Goal: Information Seeking & Learning: Compare options

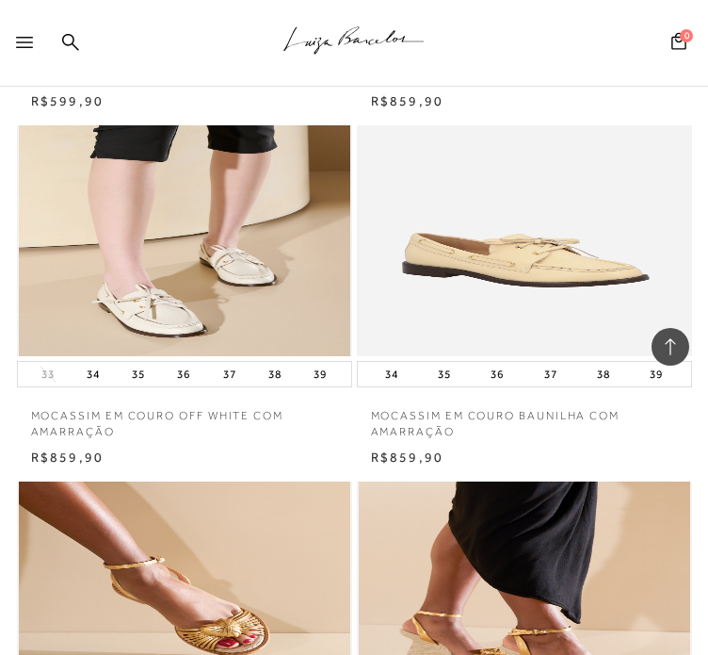
scroll to position [1206, 0]
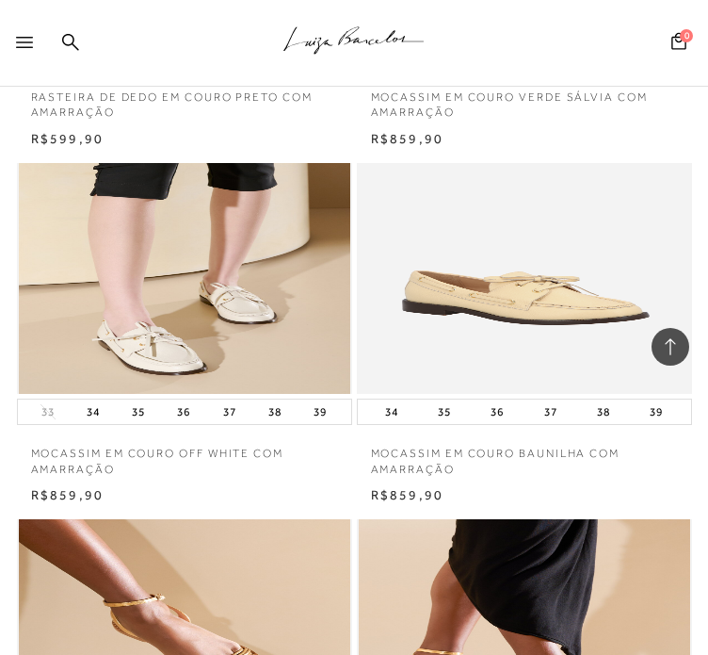
click at [41, 41] on div at bounding box center [28, 48] width 24 height 28
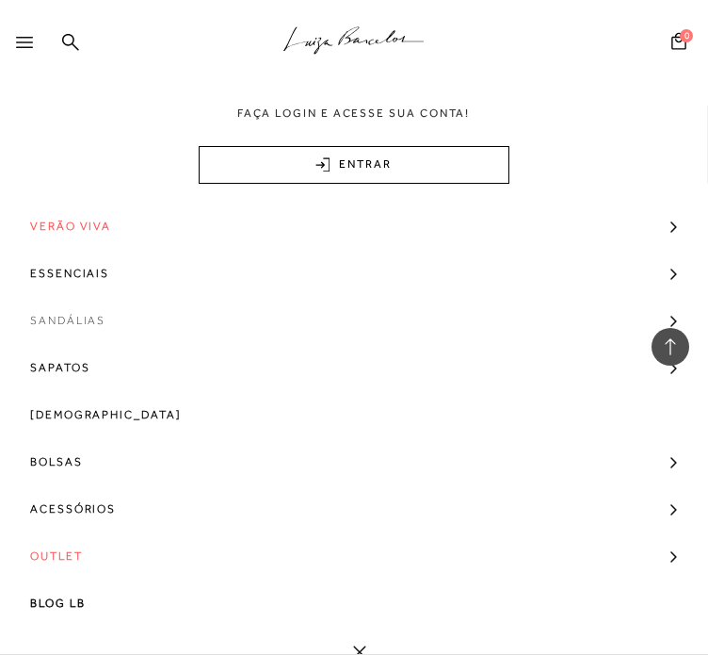
click at [55, 331] on span "Sandálias" at bounding box center [67, 320] width 75 height 47
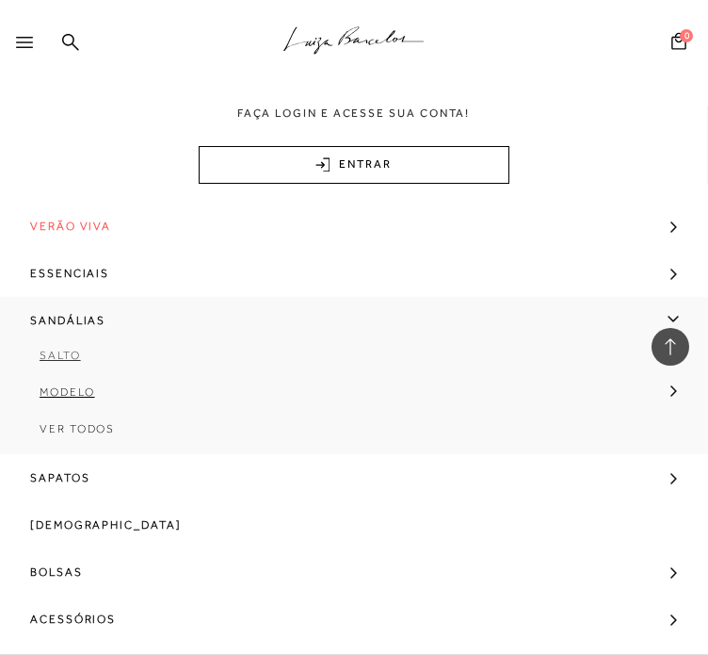
click at [57, 353] on span "Salto" at bounding box center [60, 355] width 41 height 13
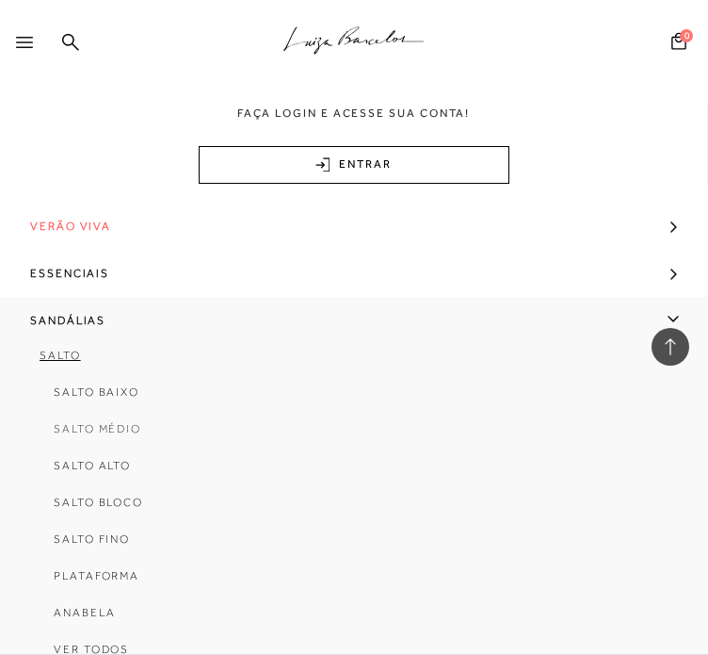
click at [72, 427] on span "Salto Médio" at bounding box center [98, 428] width 88 height 13
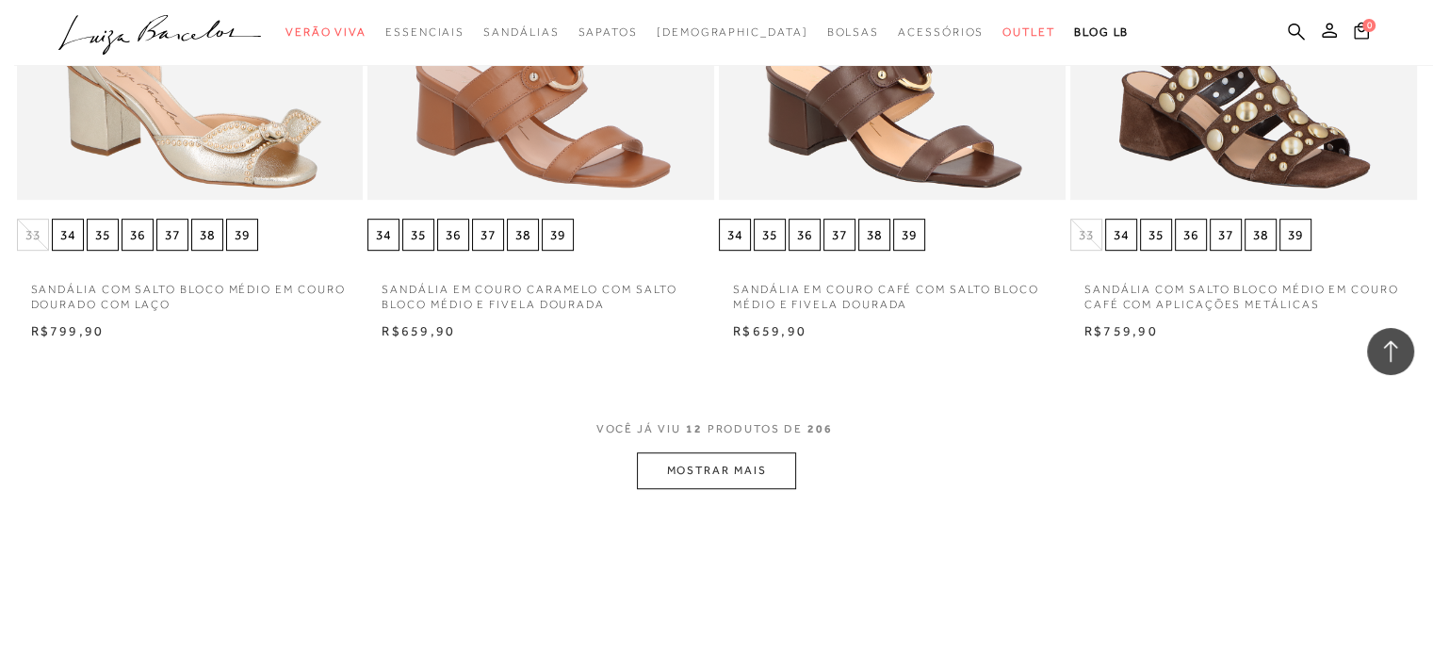
scroll to position [1093, 0]
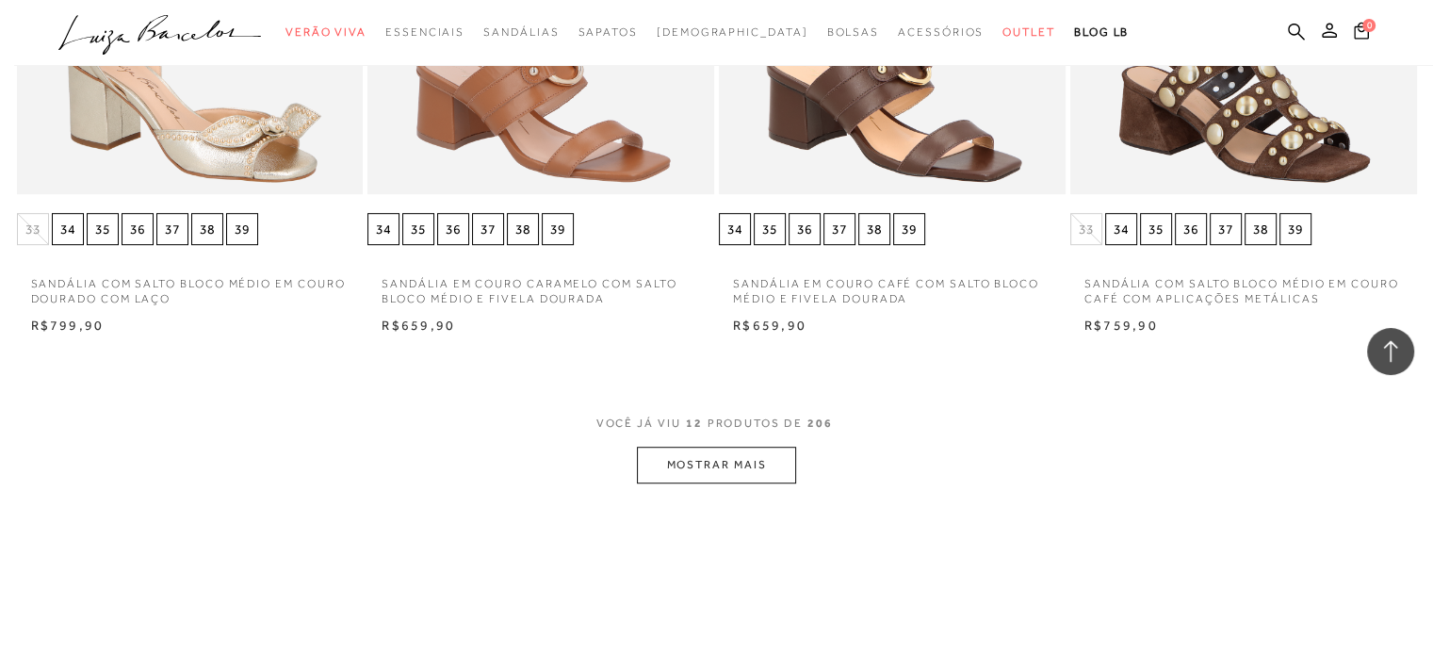
click at [707, 470] on button "MOSTRAR MAIS" at bounding box center [716, 465] width 158 height 37
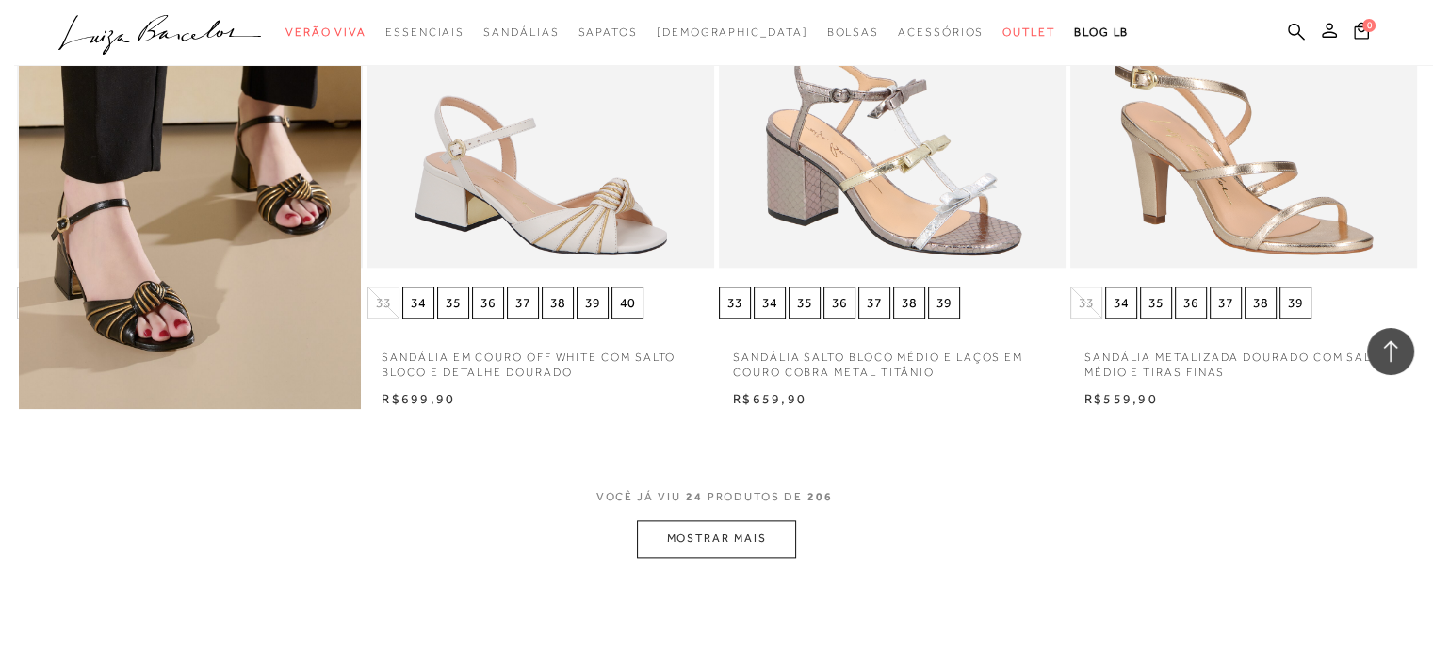
scroll to position [2185, 0]
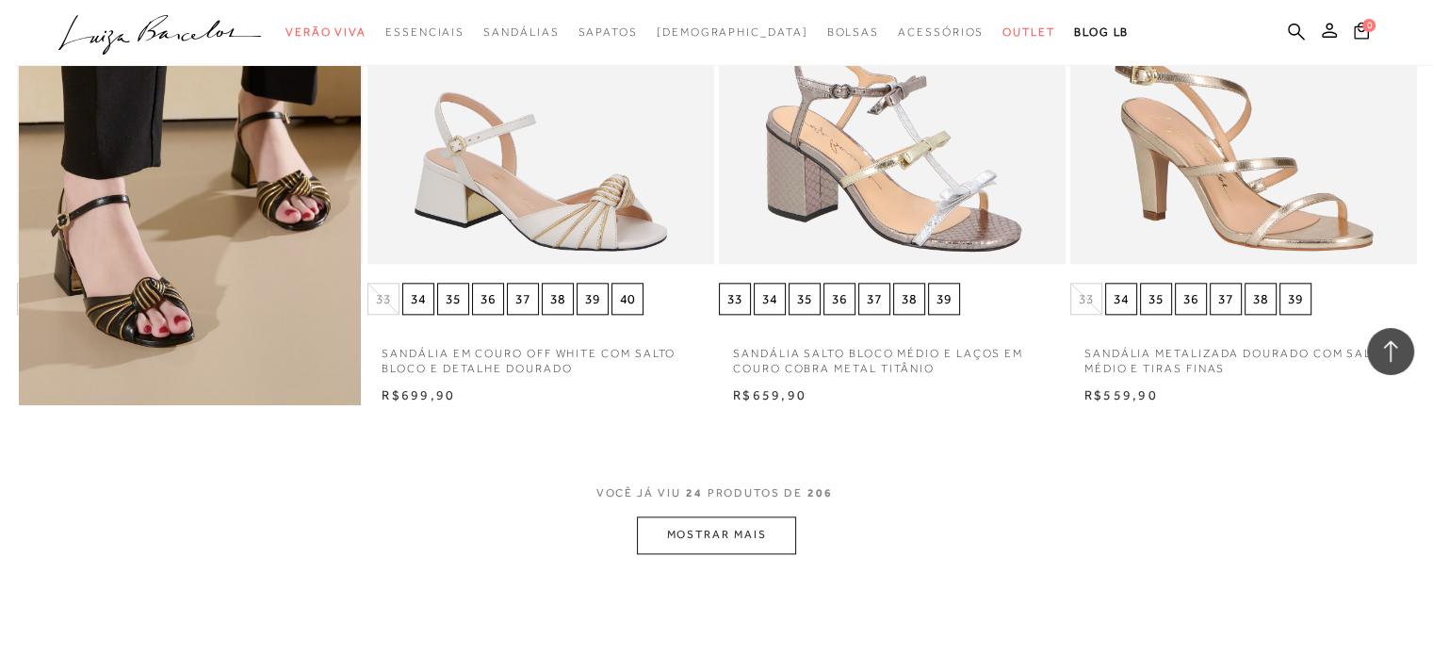
click at [707, 531] on button "MOSTRAR MAIS" at bounding box center [716, 534] width 158 height 37
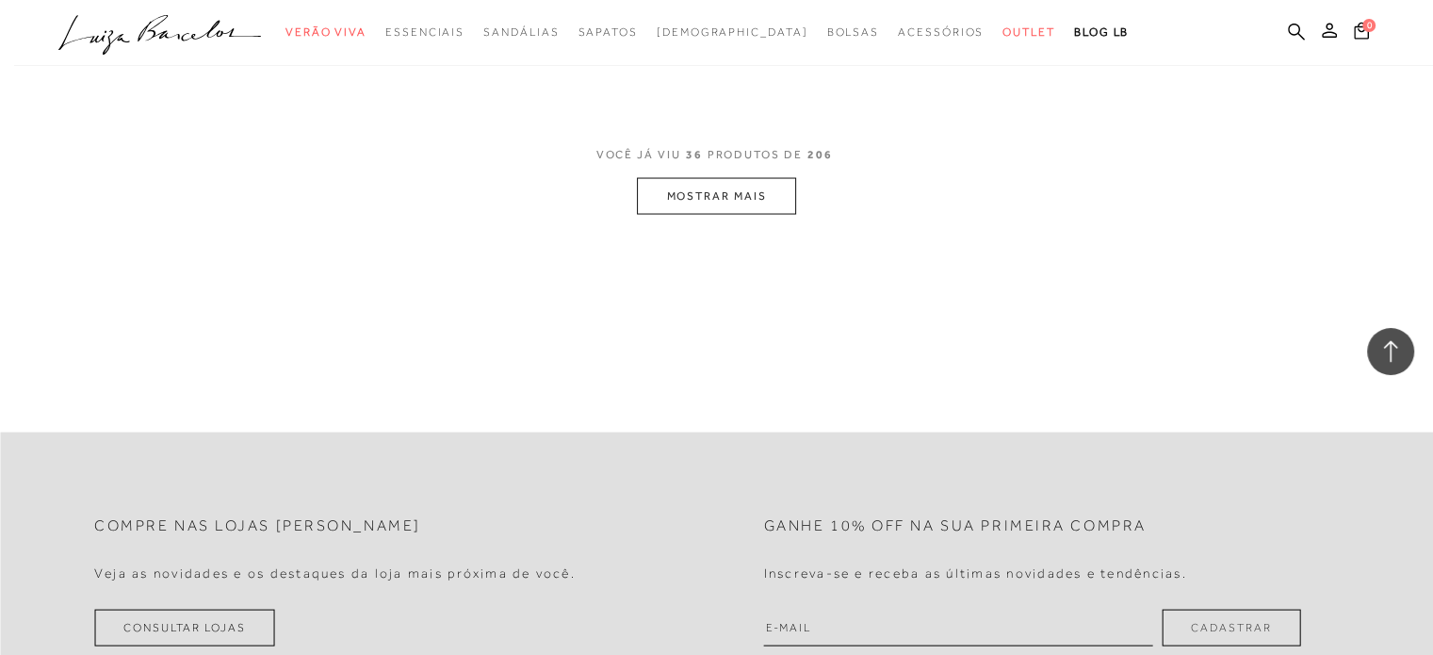
scroll to position [3693, 0]
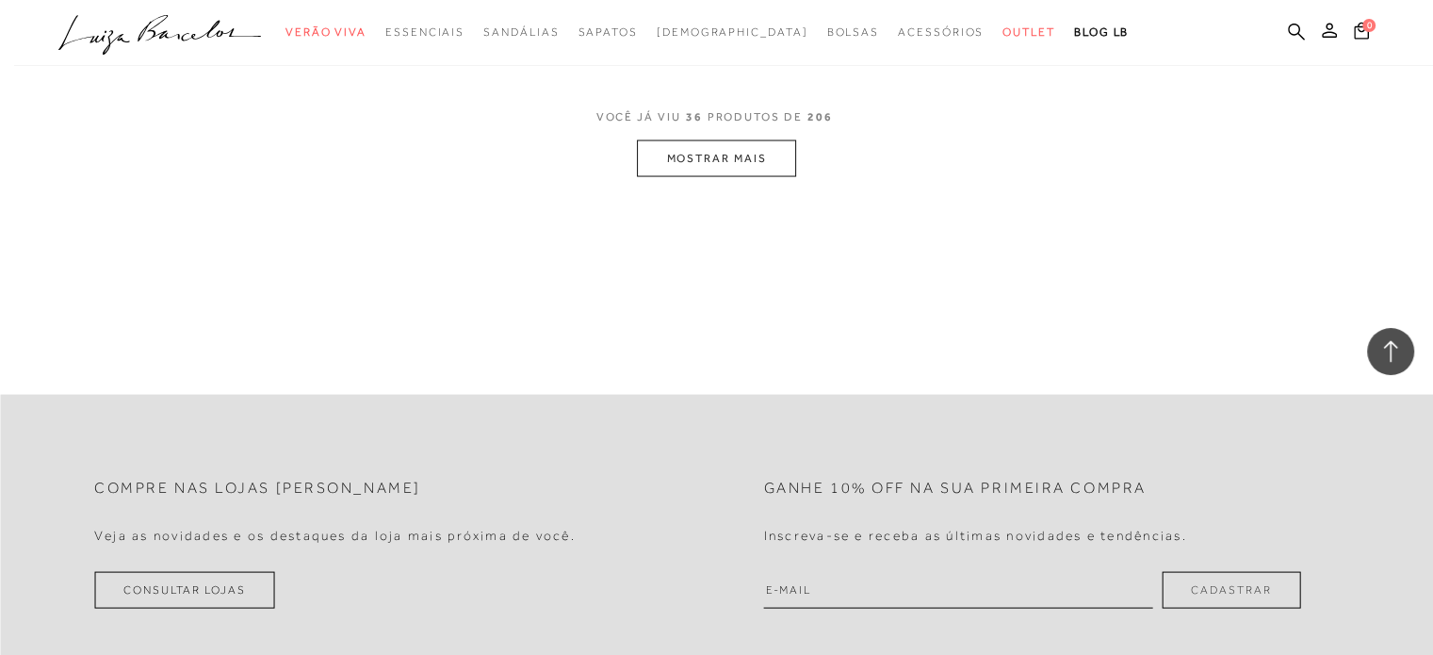
click at [707, 155] on button "MOSTRAR MAIS" at bounding box center [716, 158] width 158 height 37
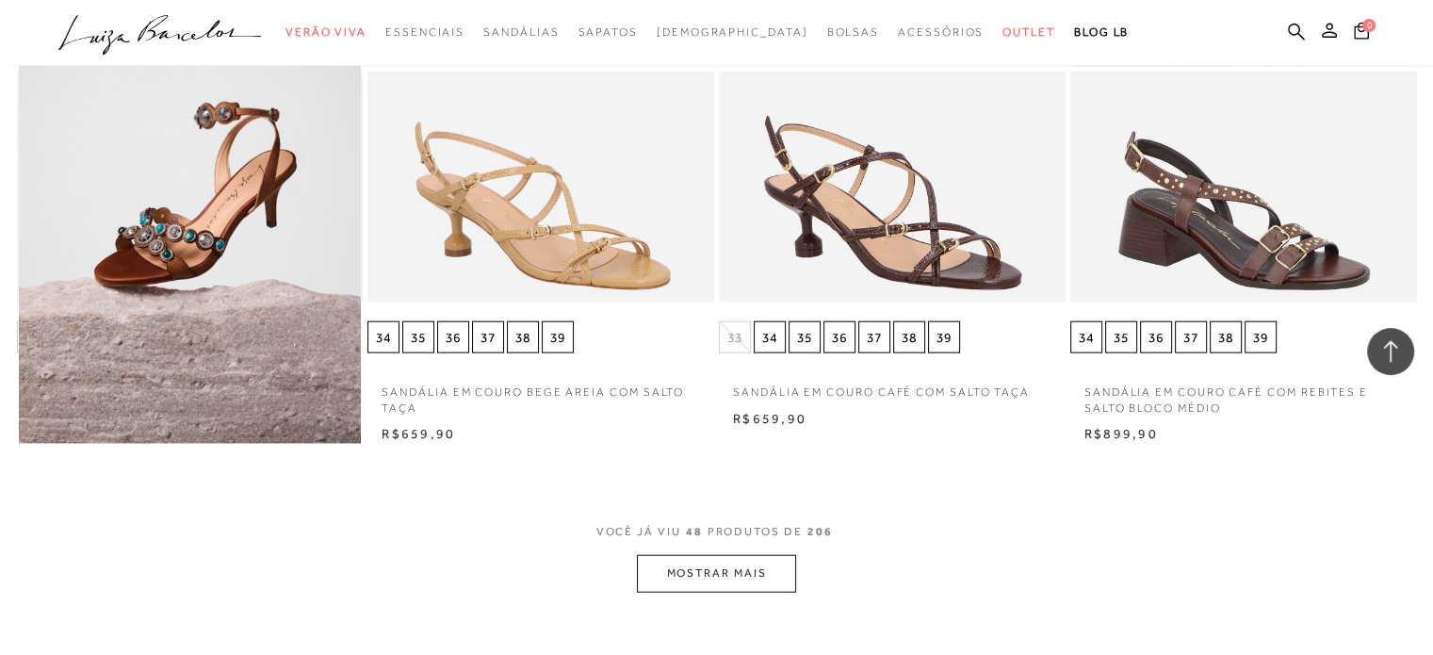
scroll to position [4446, 0]
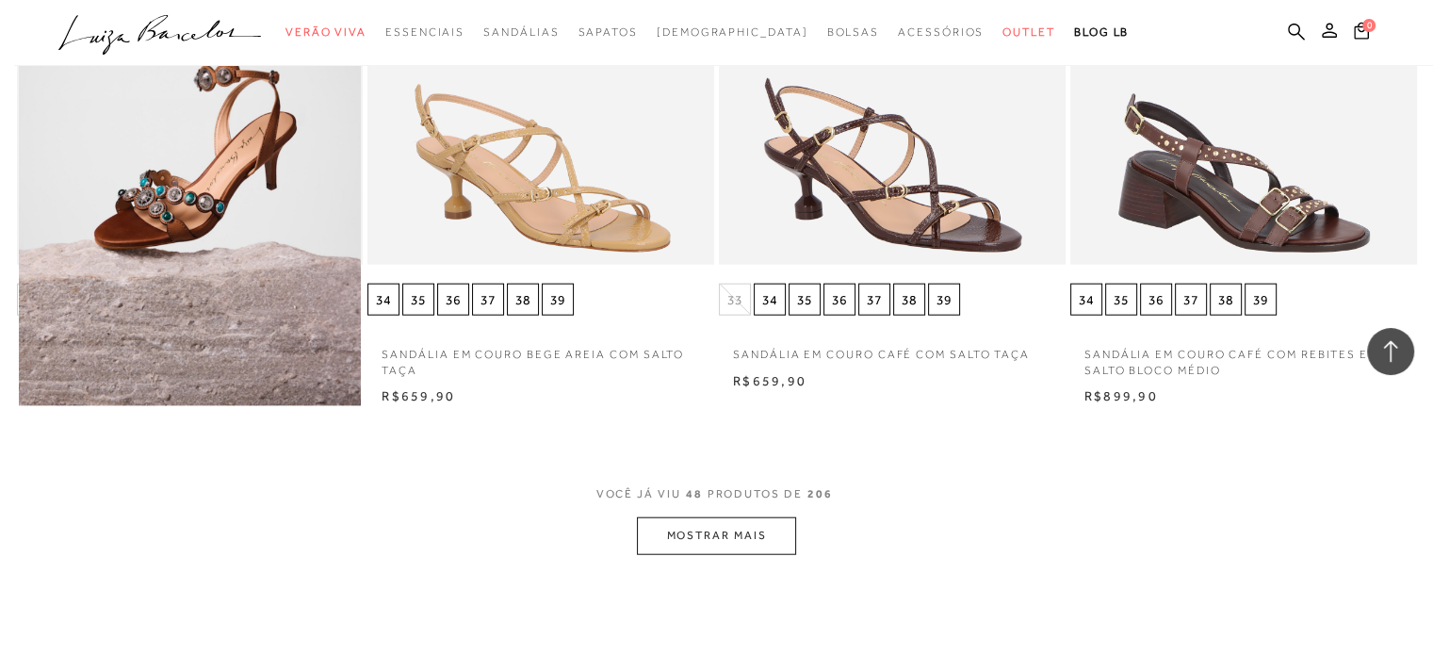
click at [688, 545] on button "MOSTRAR MAIS" at bounding box center [716, 535] width 158 height 37
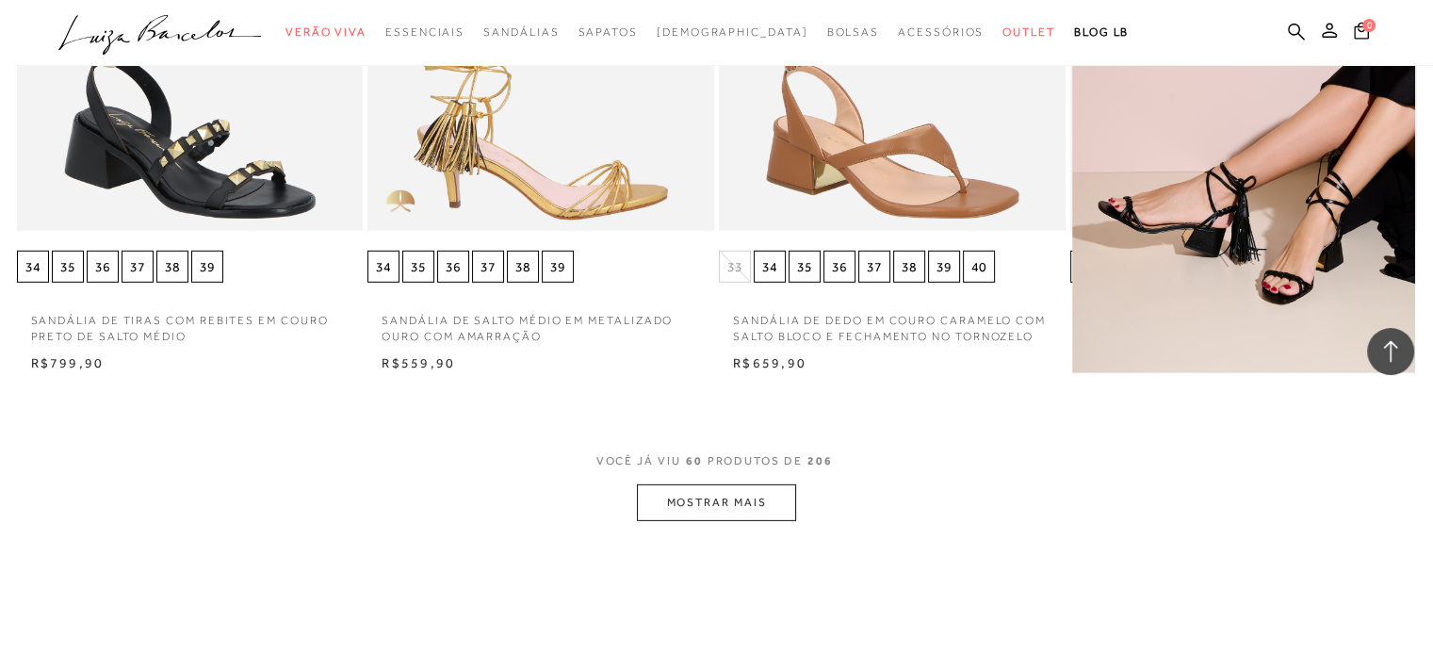
scroll to position [5614, 0]
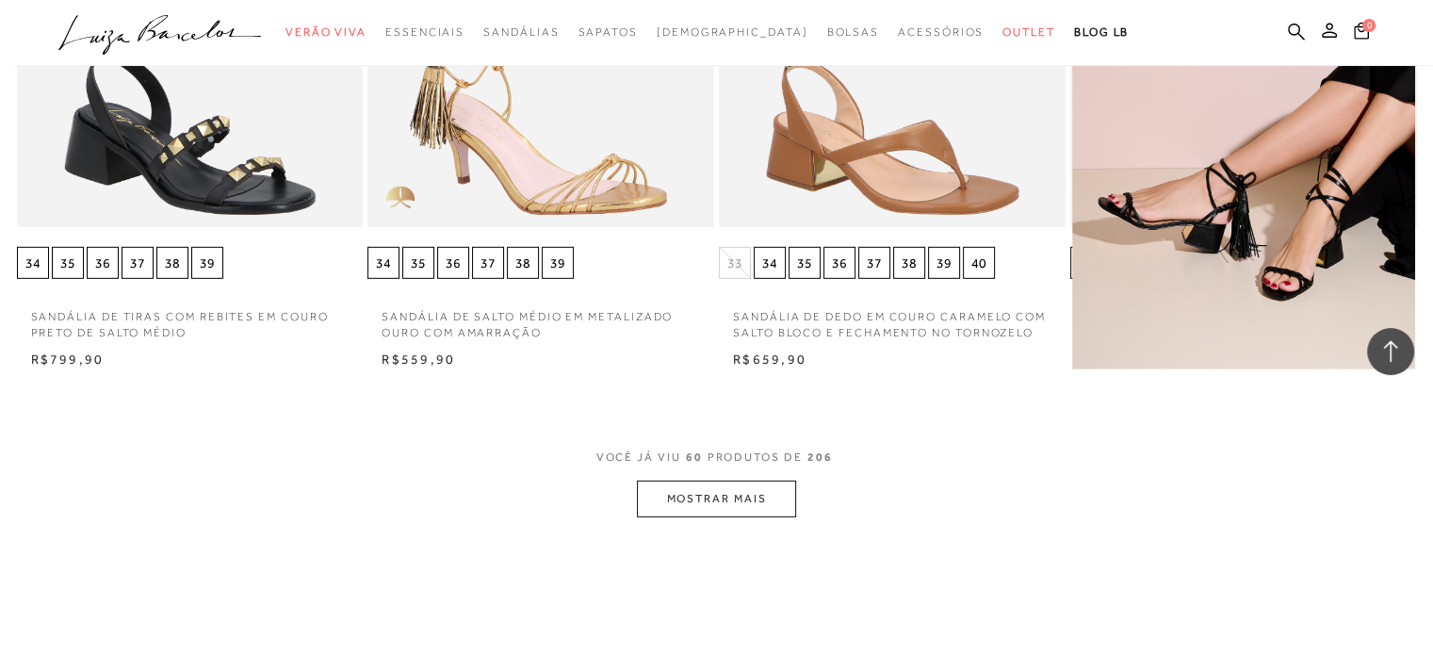
click at [659, 496] on button "MOSTRAR MAIS" at bounding box center [716, 498] width 158 height 37
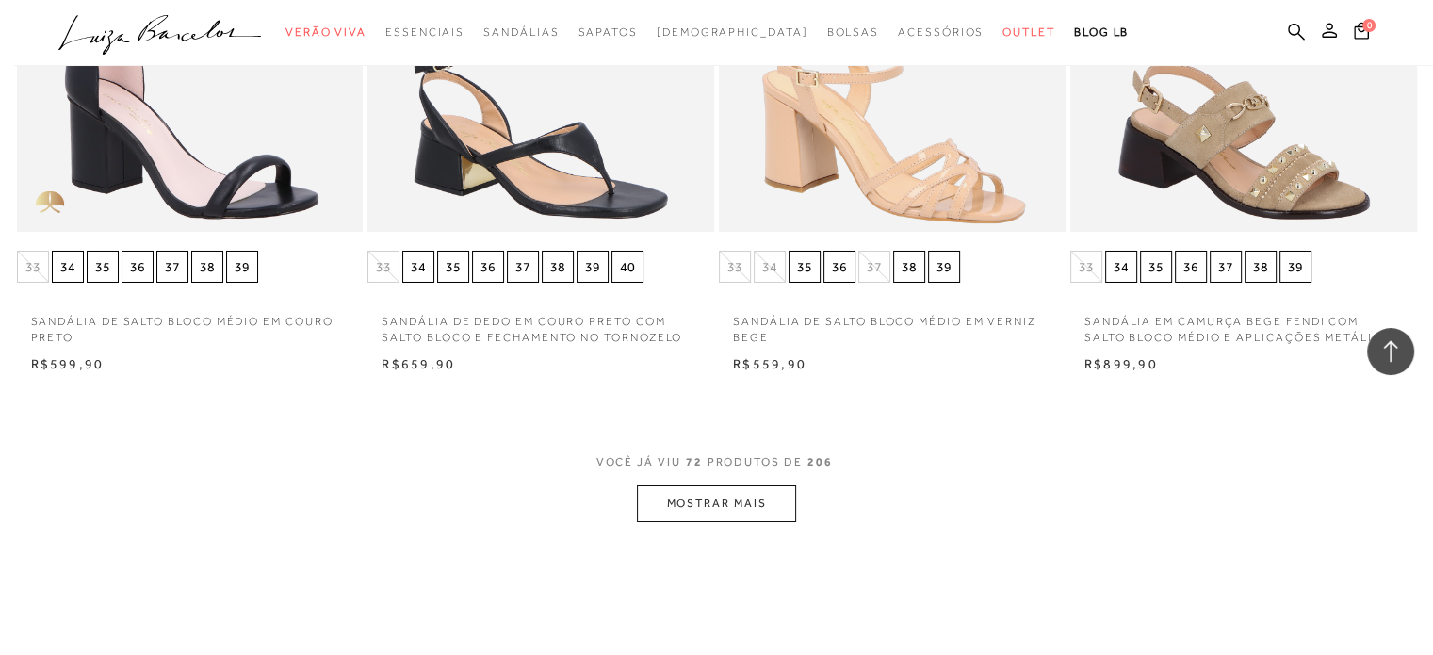
scroll to position [6745, 0]
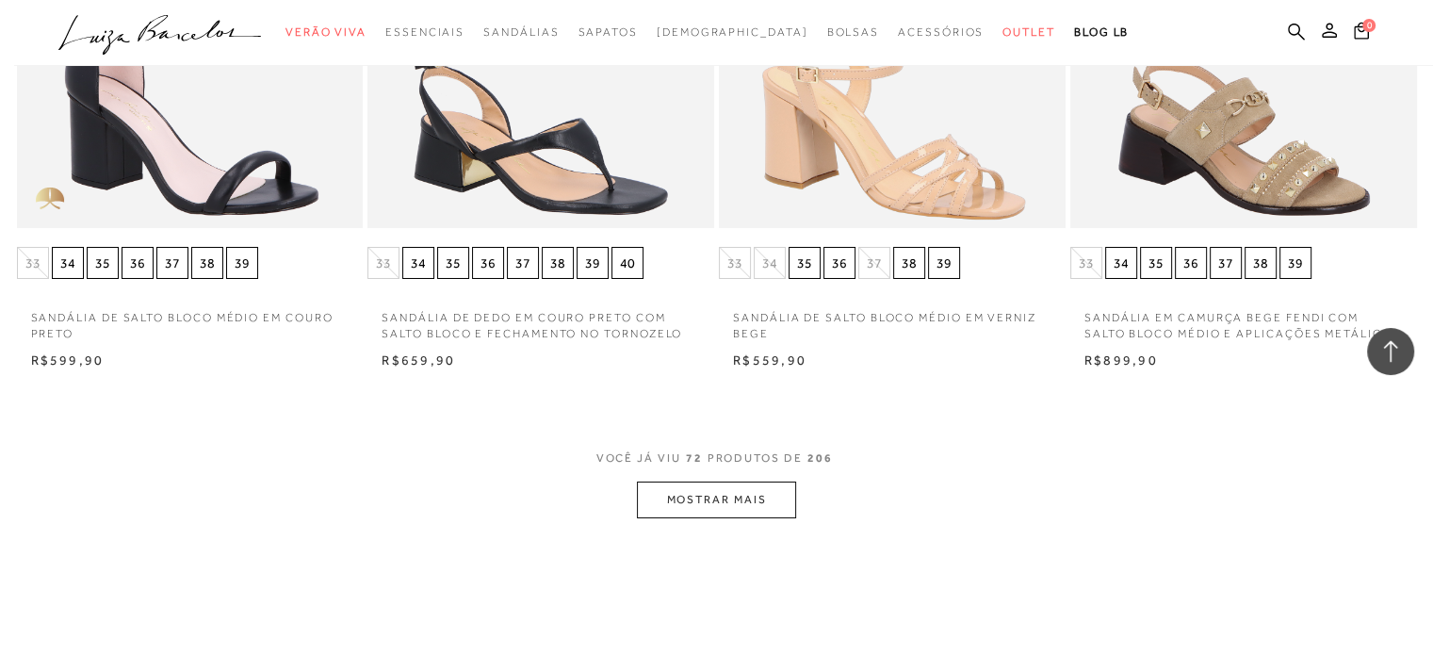
click at [659, 496] on button "MOSTRAR MAIS" at bounding box center [716, 499] width 158 height 37
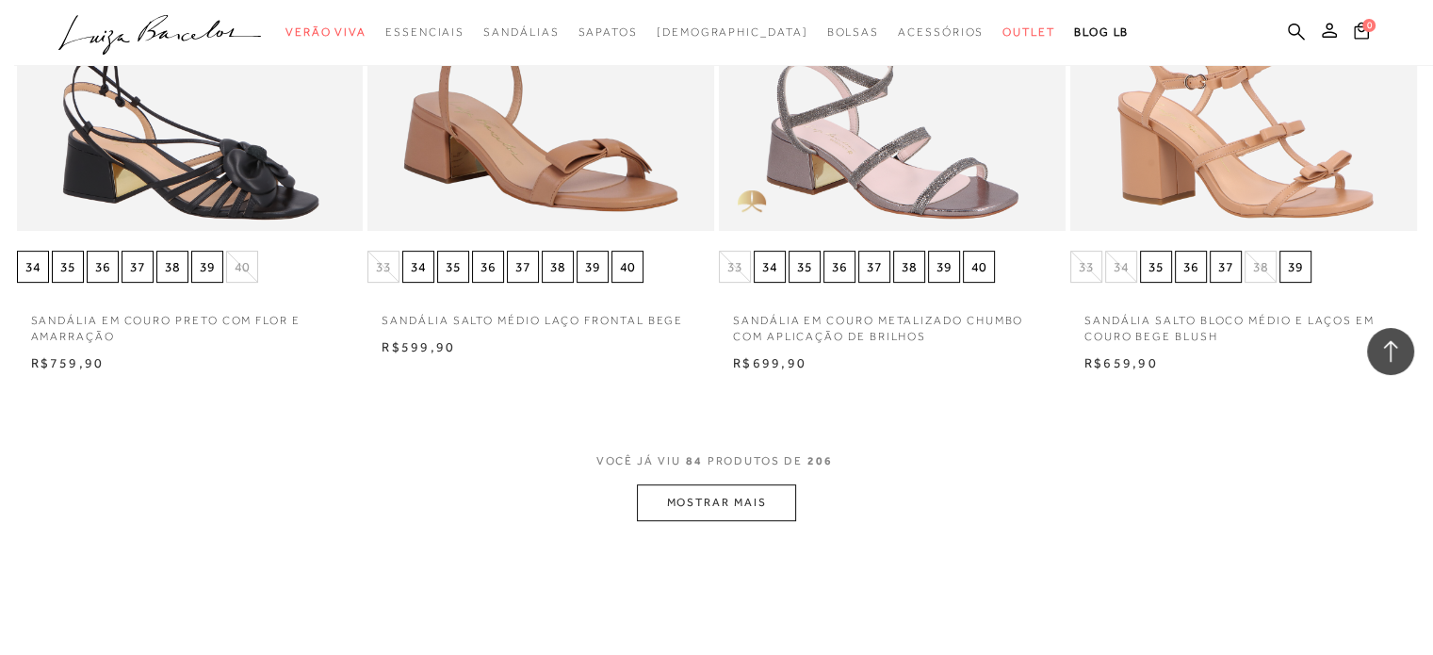
scroll to position [7875, 0]
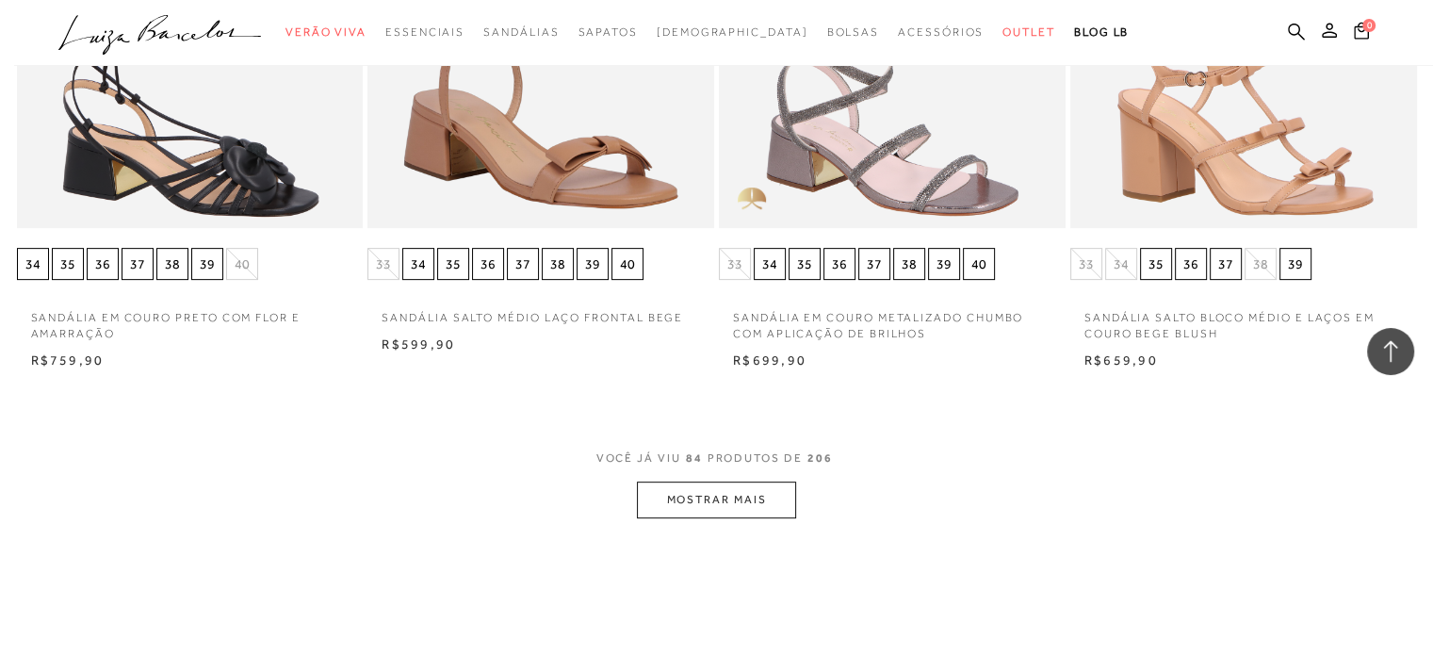
click at [707, 503] on button "MOSTRAR MAIS" at bounding box center [716, 499] width 158 height 37
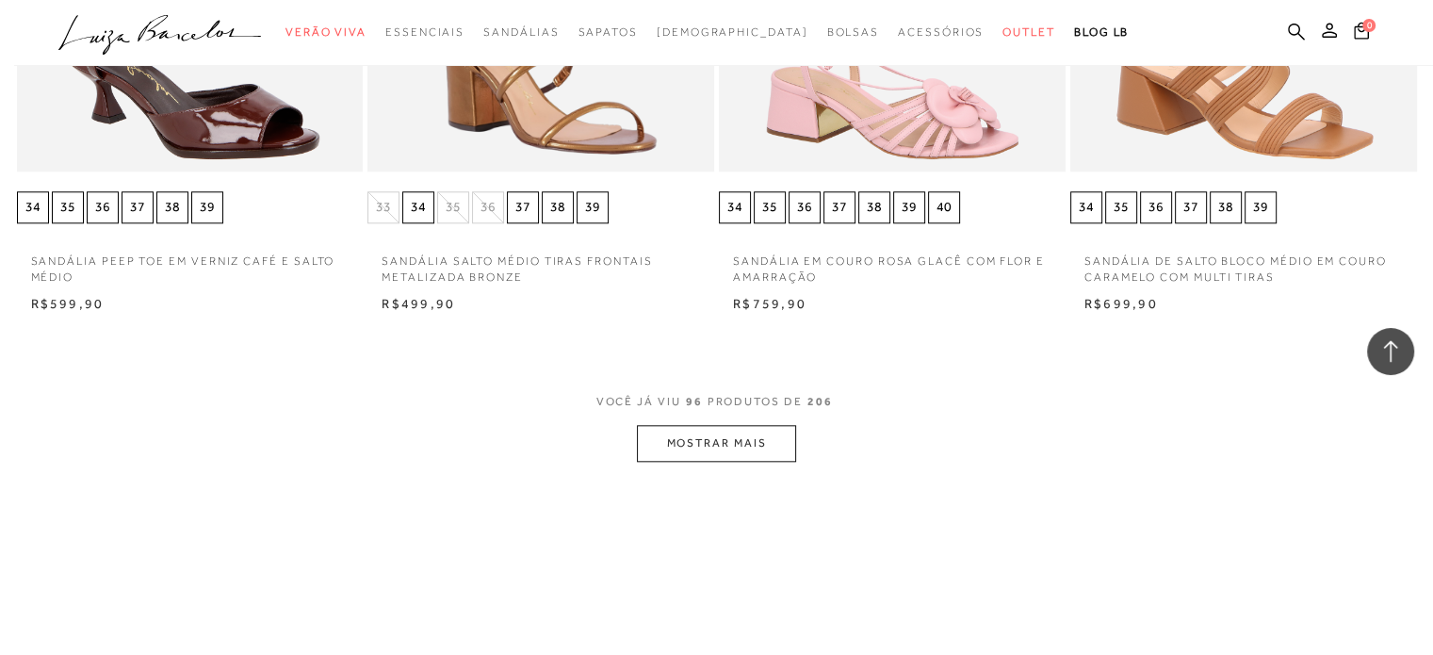
scroll to position [9119, 0]
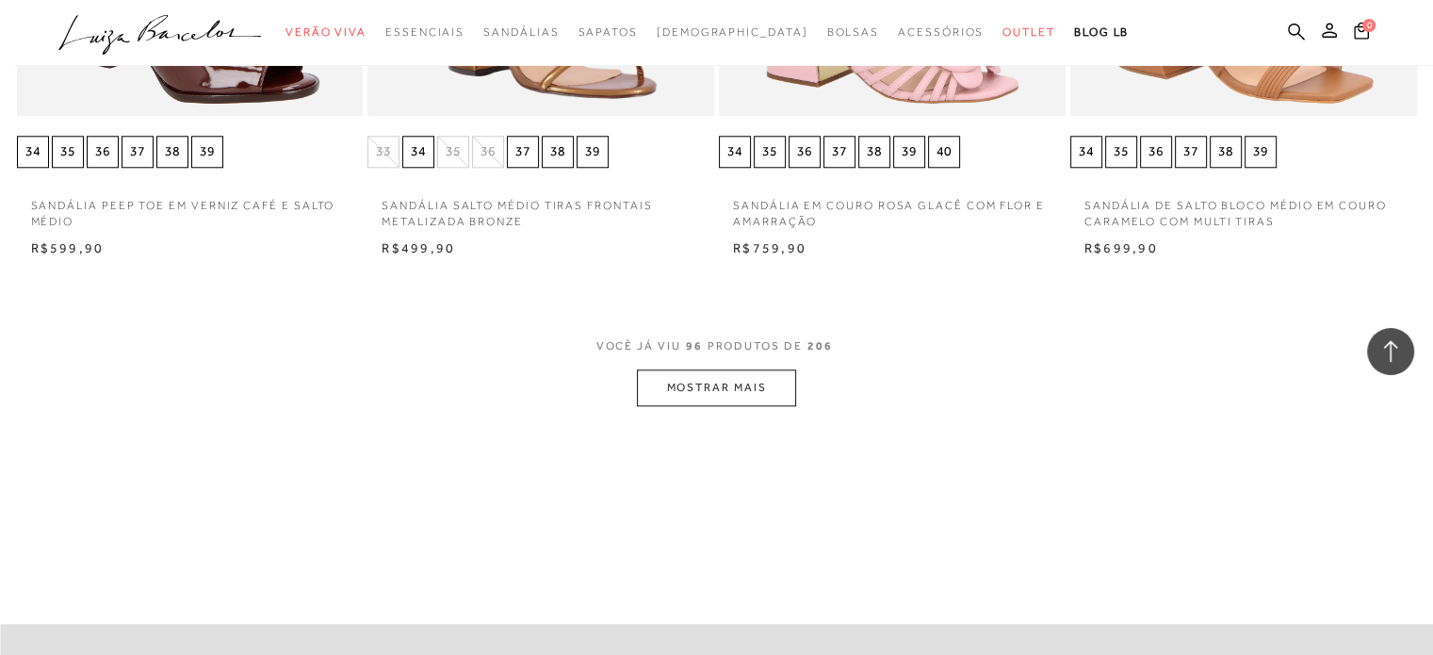
click at [707, 395] on button "MOSTRAR MAIS" at bounding box center [716, 387] width 158 height 37
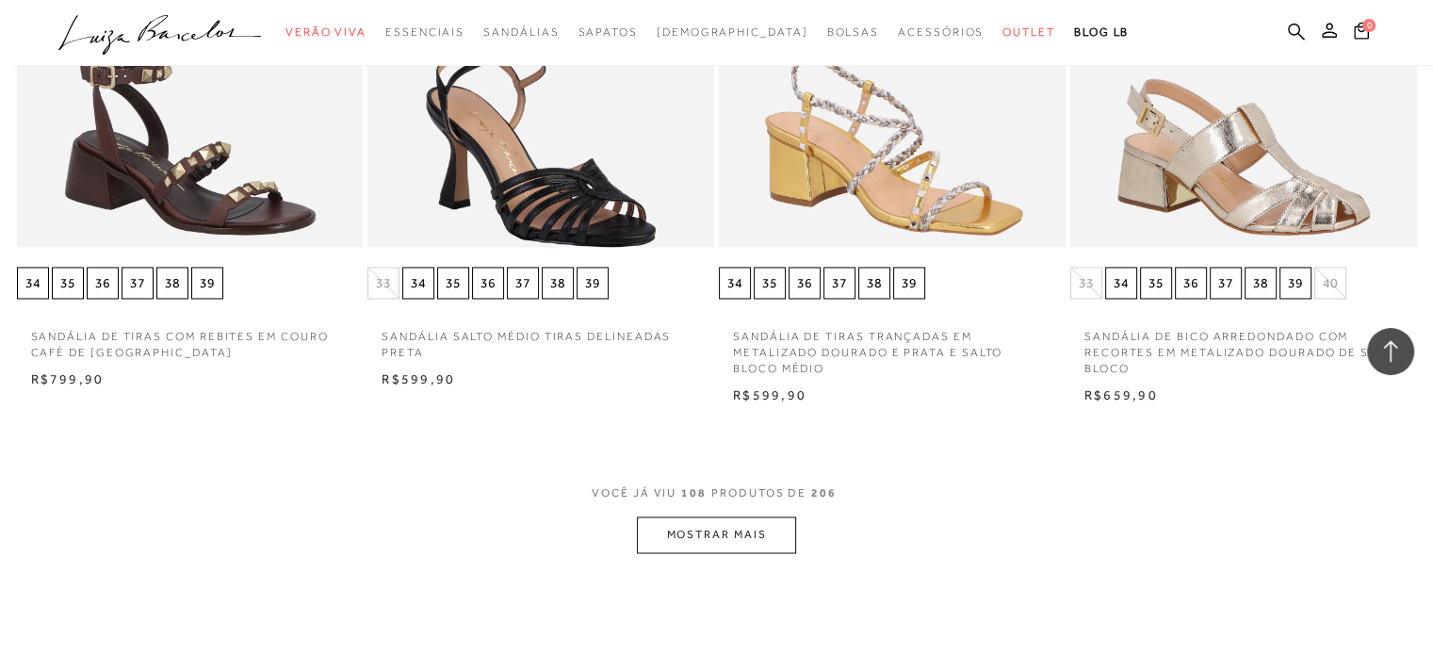
scroll to position [10136, 0]
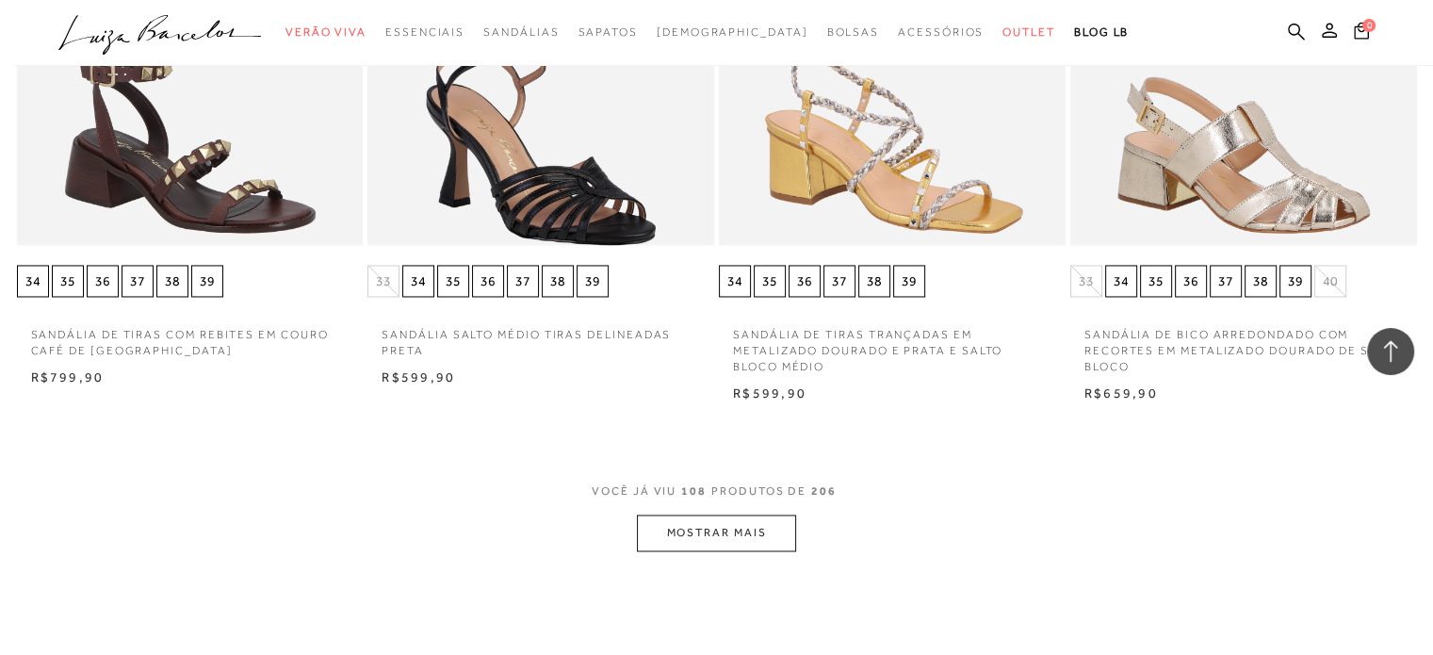
click at [707, 544] on button "MOSTRAR MAIS" at bounding box center [716, 532] width 158 height 37
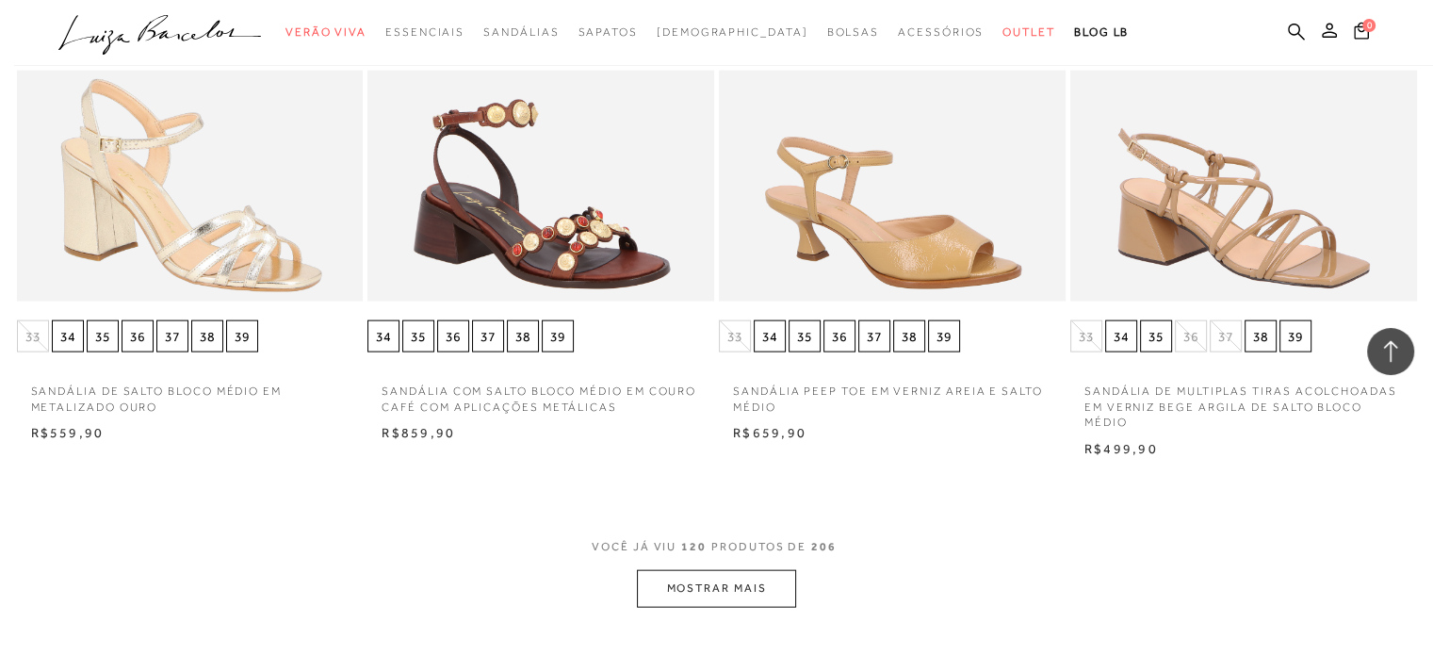
scroll to position [11229, 0]
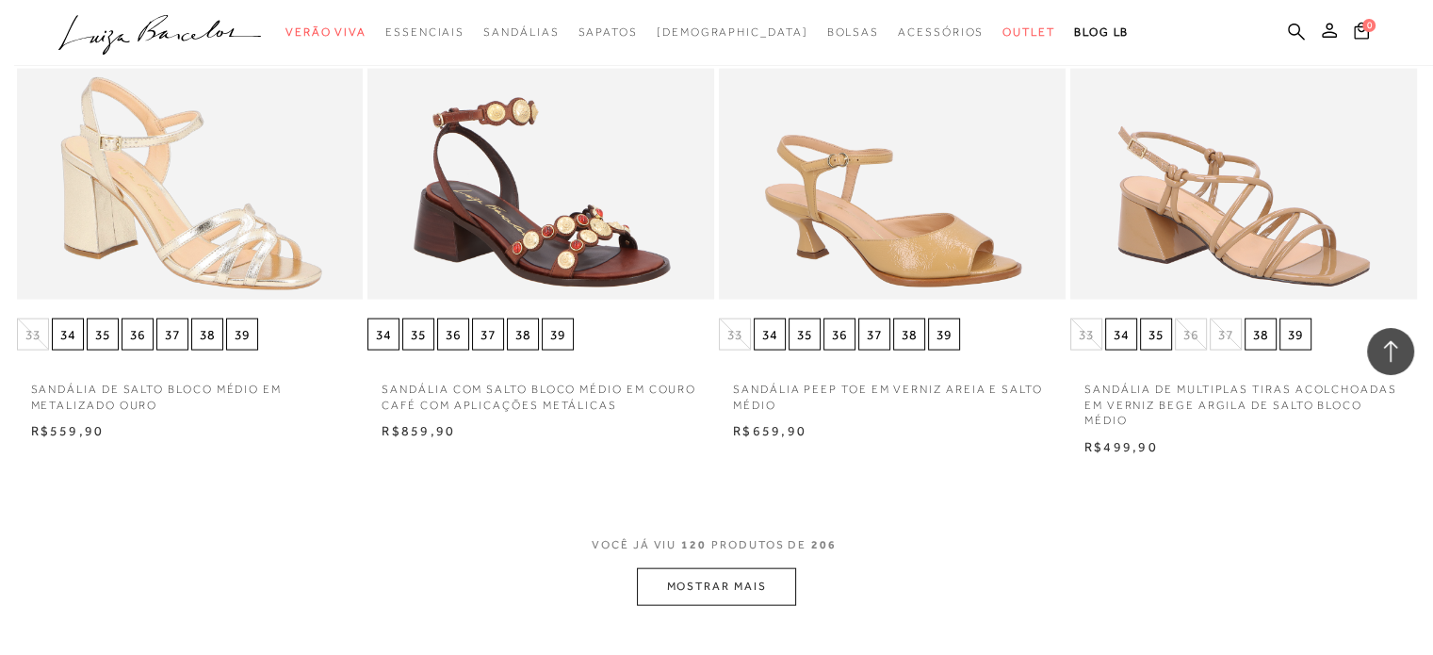
click at [673, 593] on button "MOSTRAR MAIS" at bounding box center [716, 586] width 158 height 37
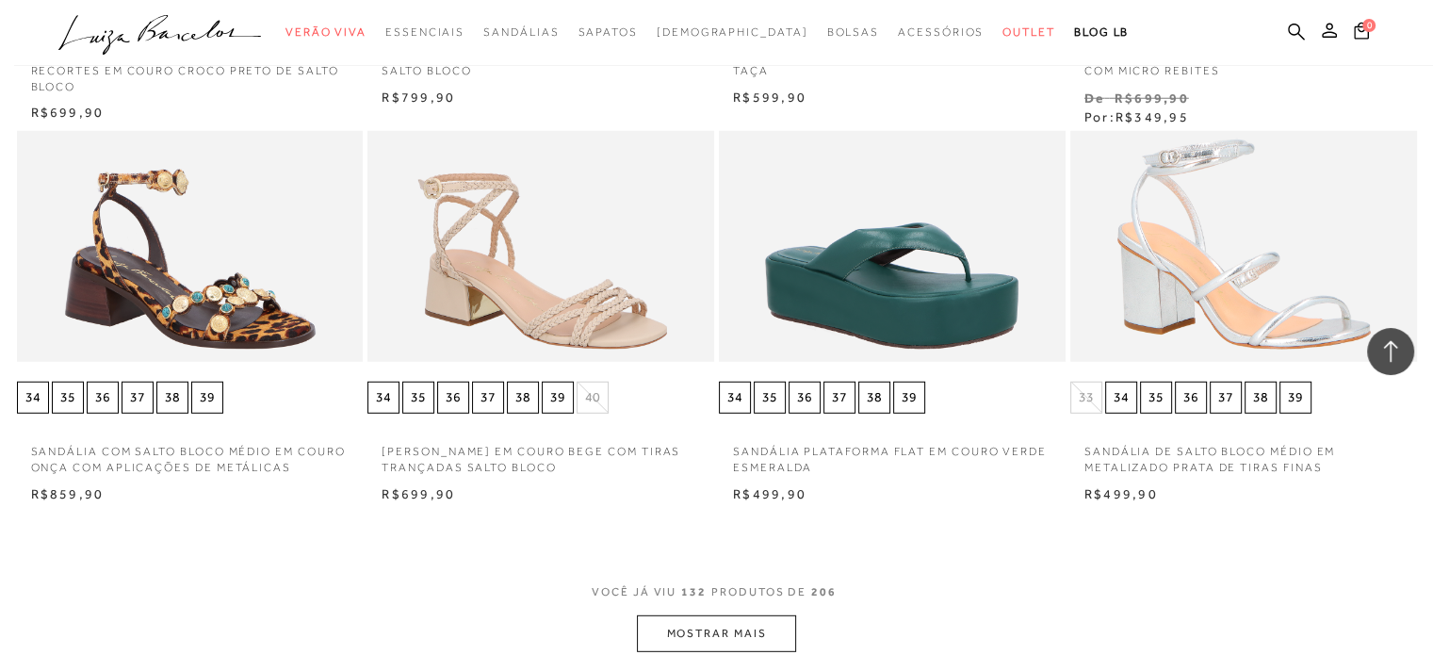
scroll to position [12359, 0]
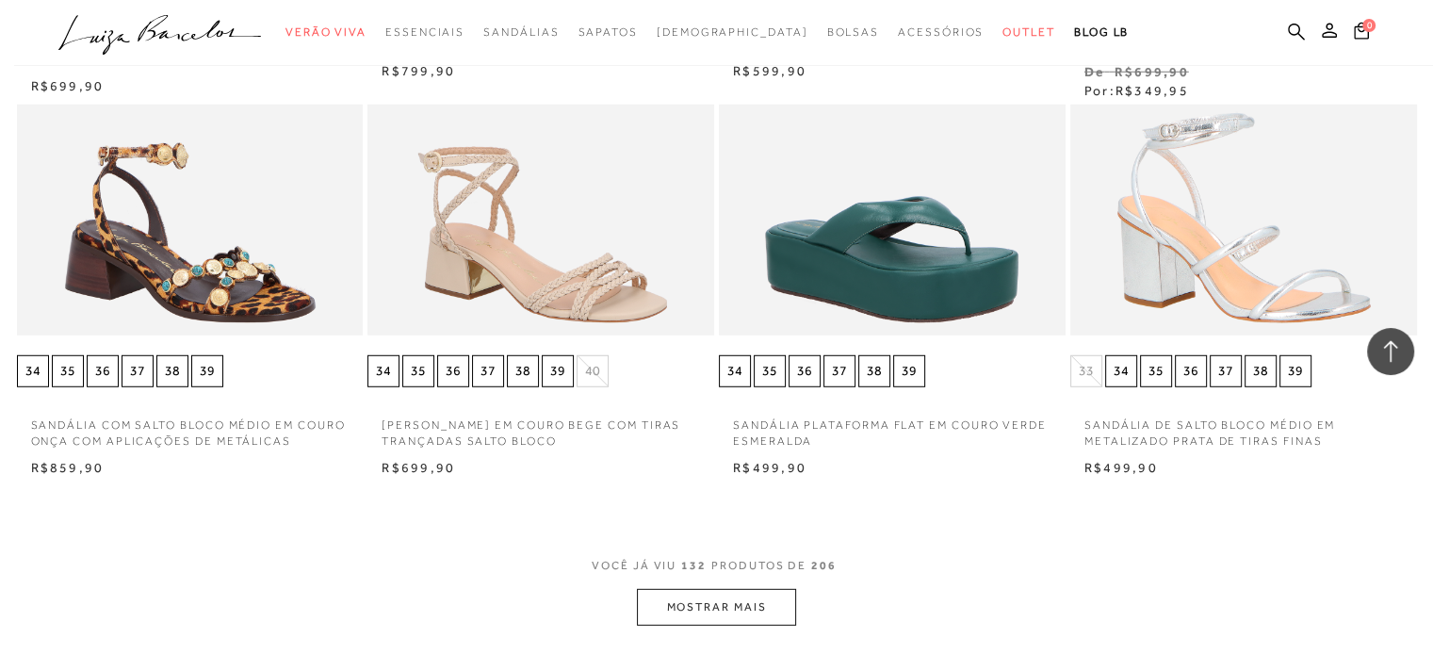
click at [673, 593] on button "MOSTRAR MAIS" at bounding box center [716, 607] width 158 height 37
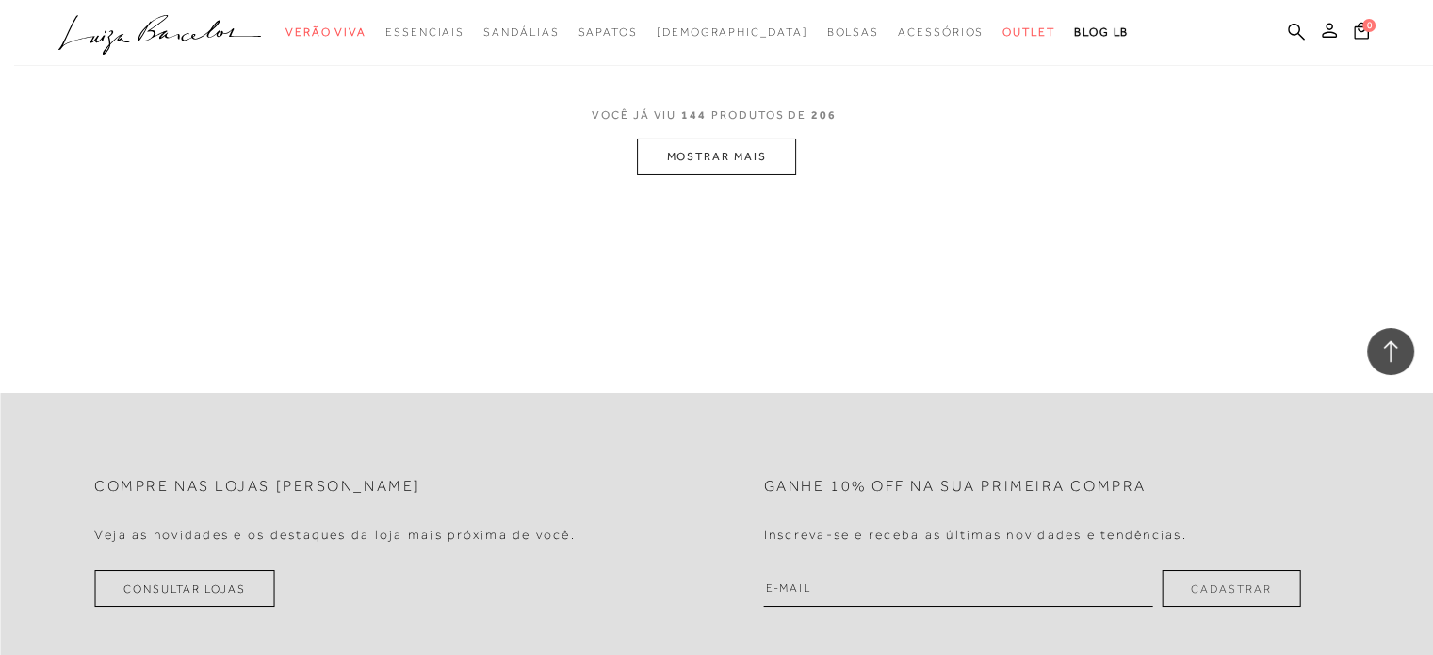
scroll to position [13979, 0]
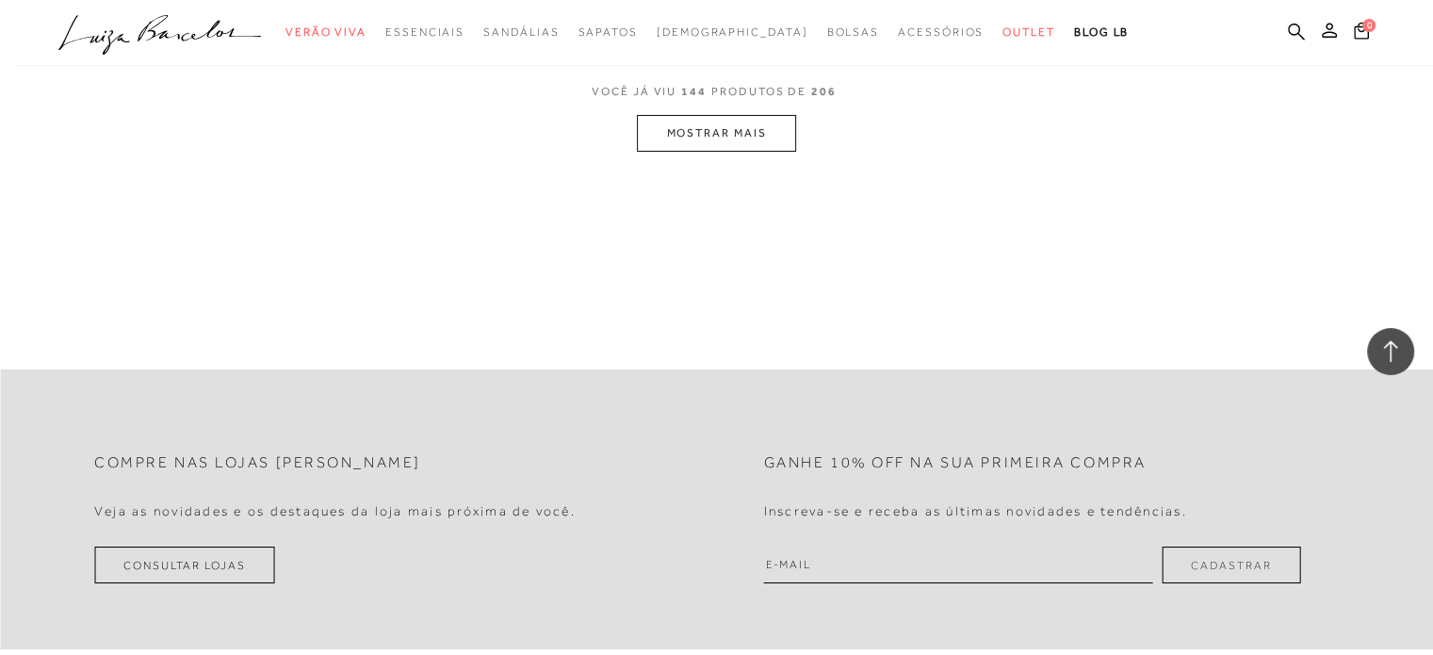
click at [707, 127] on button "MOSTRAR MAIS" at bounding box center [716, 133] width 158 height 37
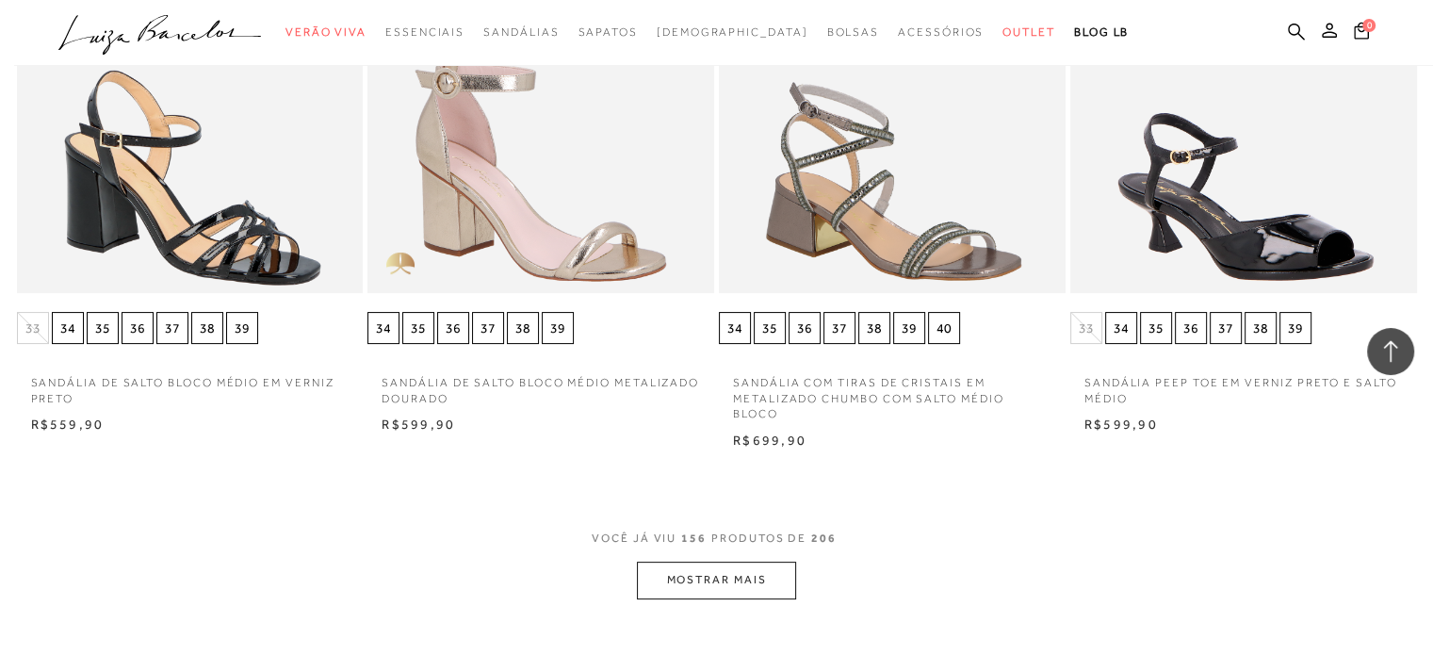
scroll to position [14808, 0]
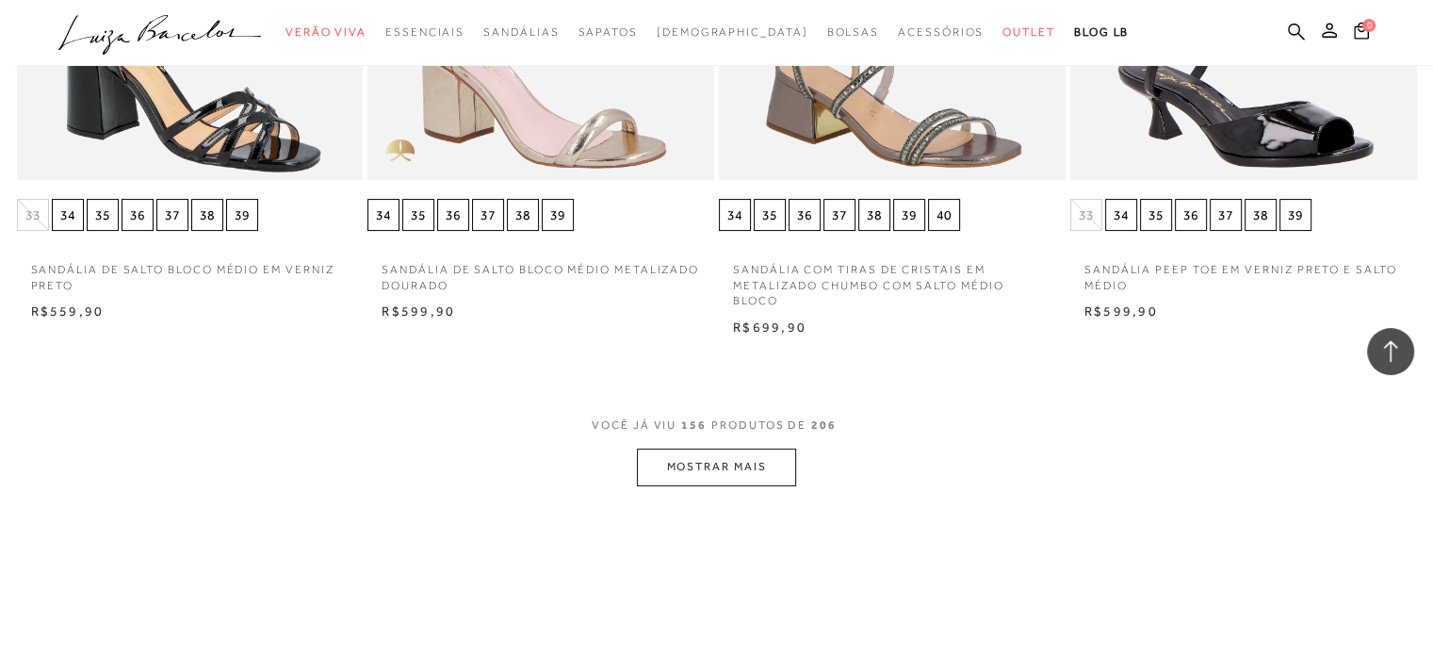
click at [694, 471] on button "MOSTRAR MAIS" at bounding box center [716, 466] width 158 height 37
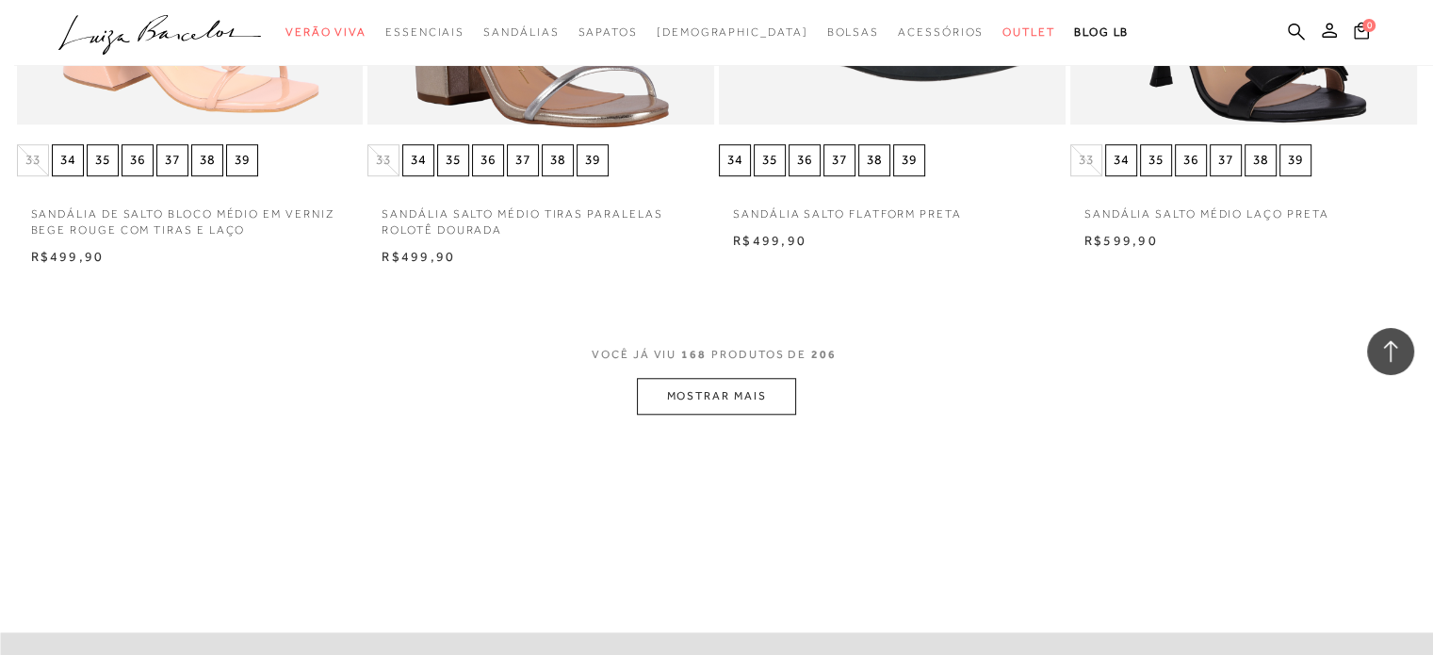
scroll to position [16014, 0]
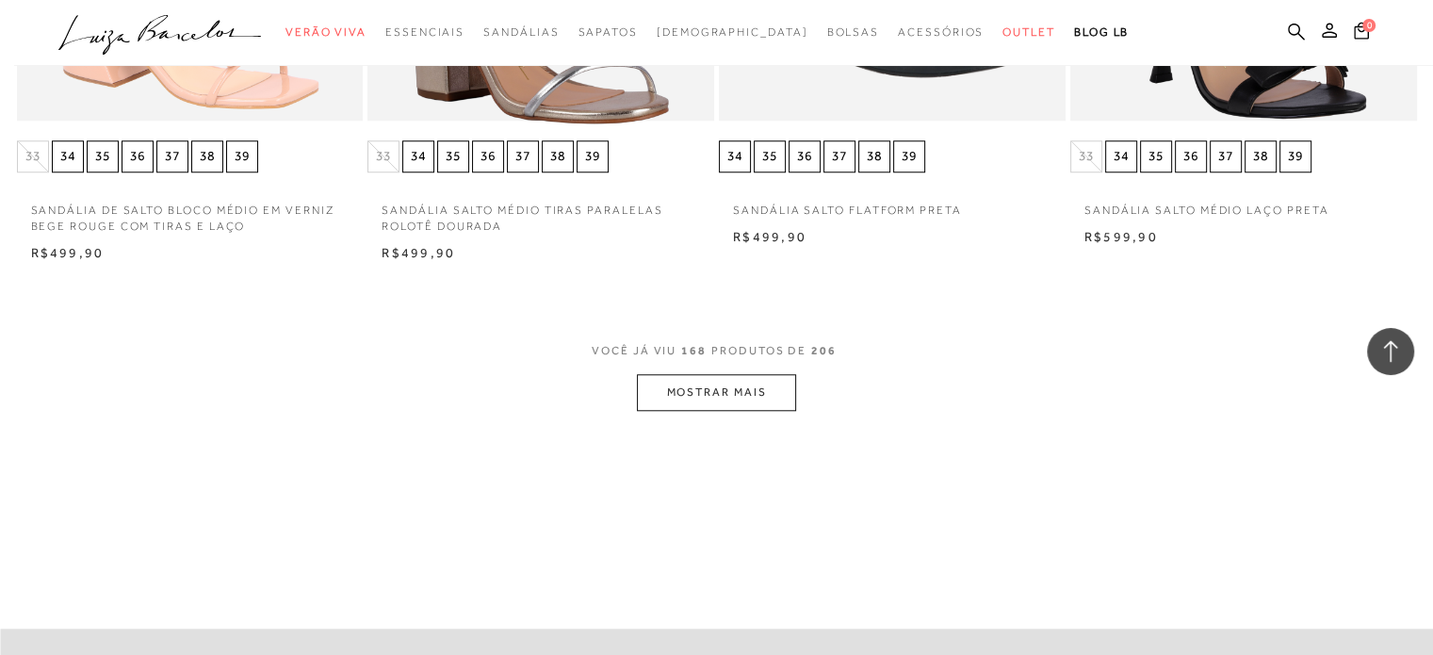
click at [707, 391] on button "MOSTRAR MAIS" at bounding box center [716, 392] width 158 height 37
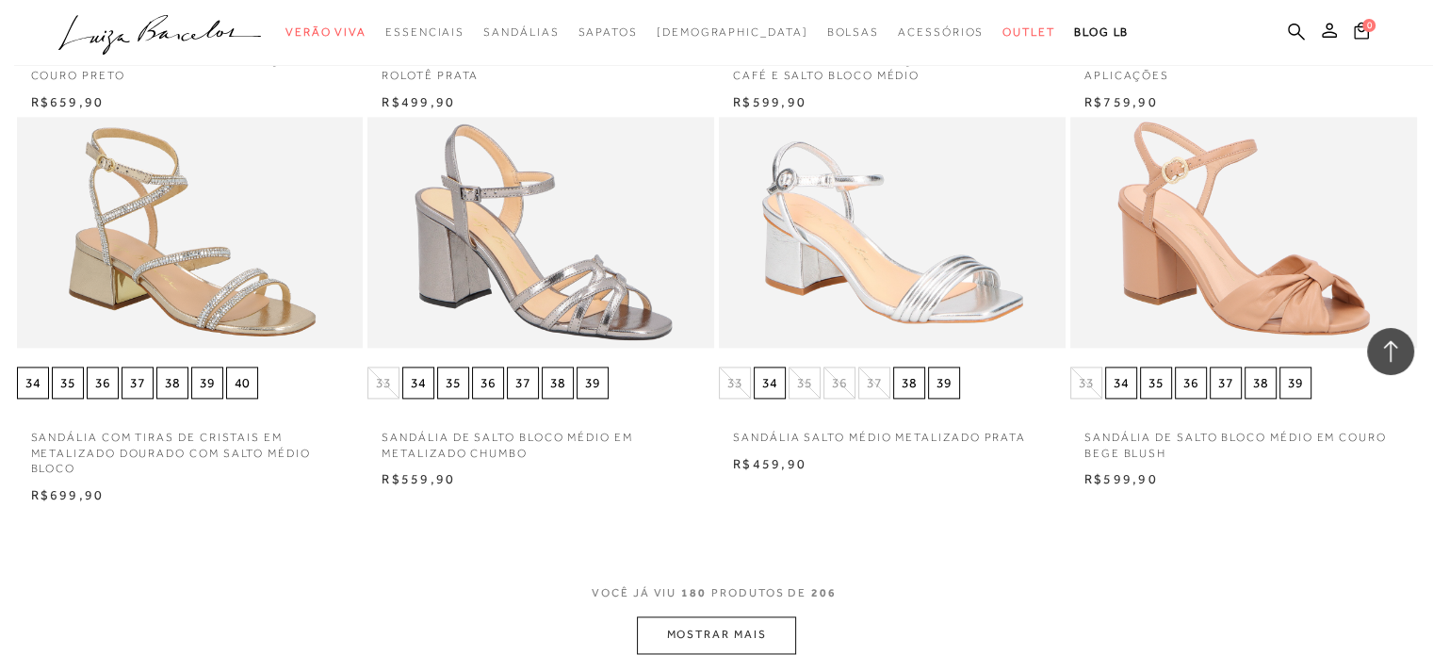
scroll to position [16956, 0]
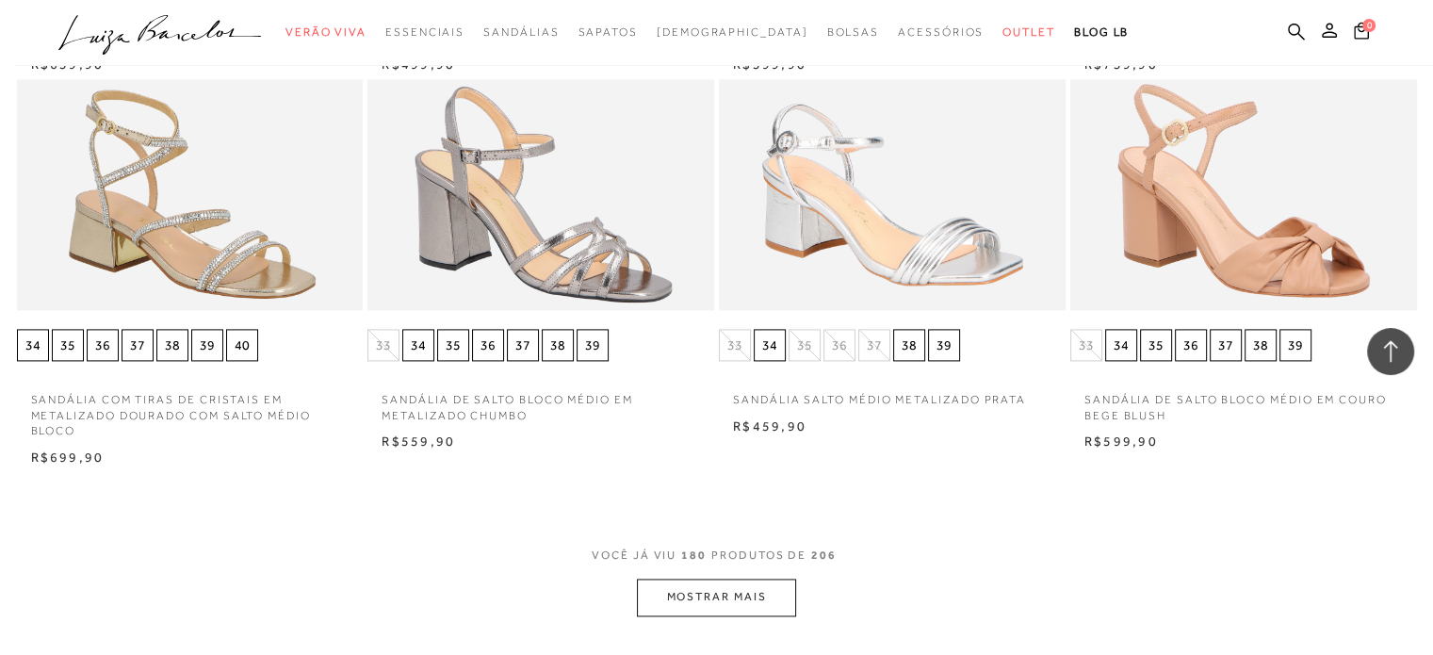
click at [706, 594] on button "MOSTRAR MAIS" at bounding box center [716, 596] width 158 height 37
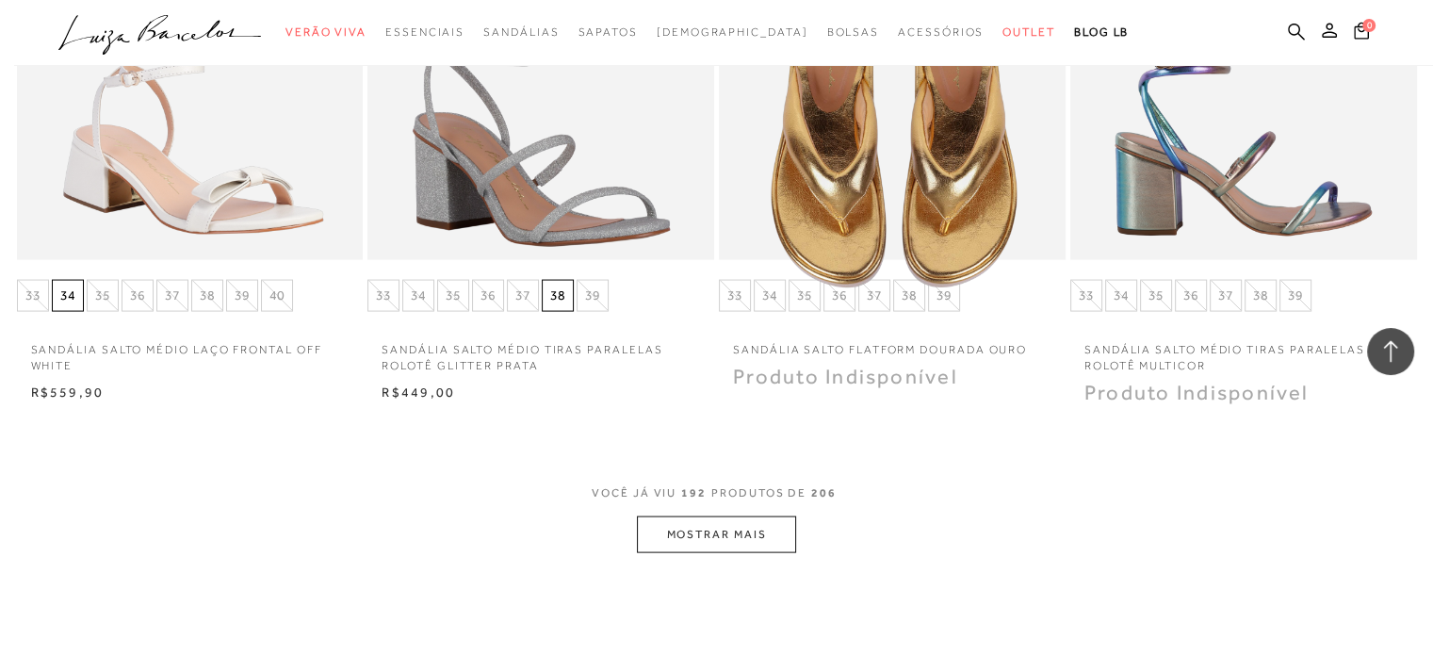
scroll to position [18200, 0]
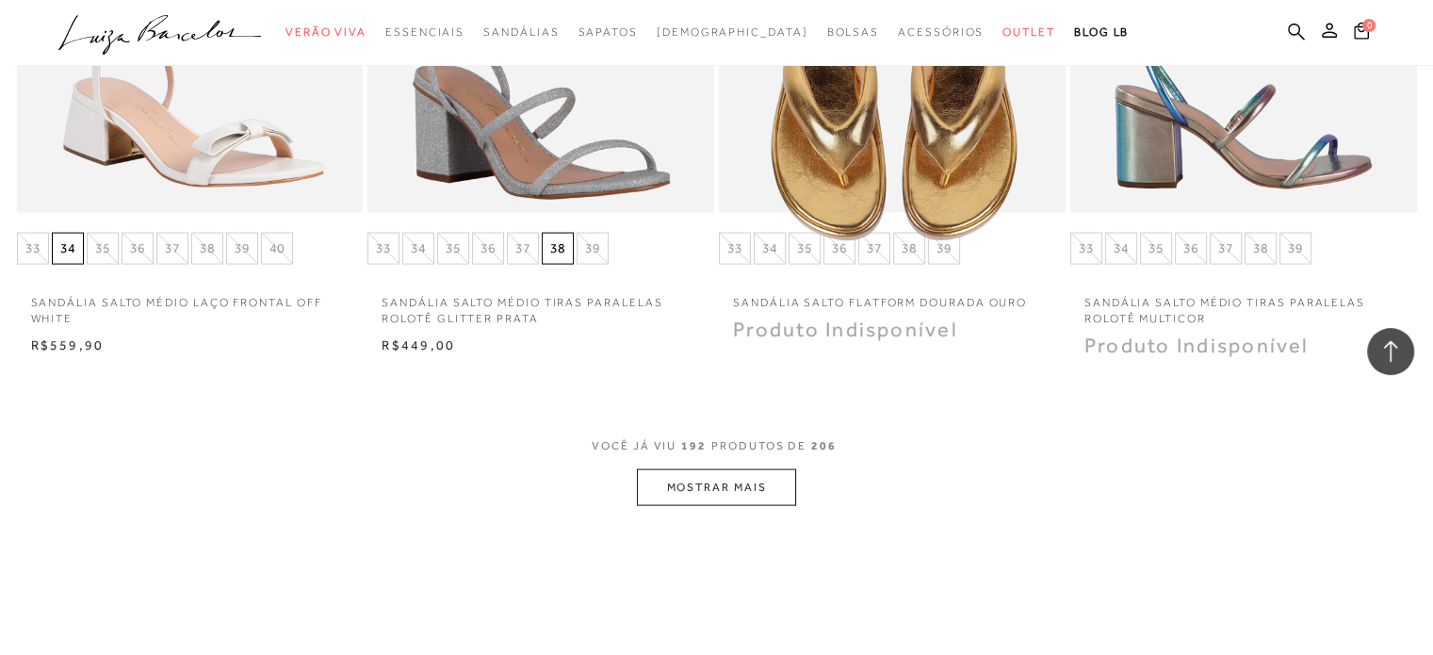
click at [707, 494] on button "MOSTRAR MAIS" at bounding box center [716, 487] width 158 height 37
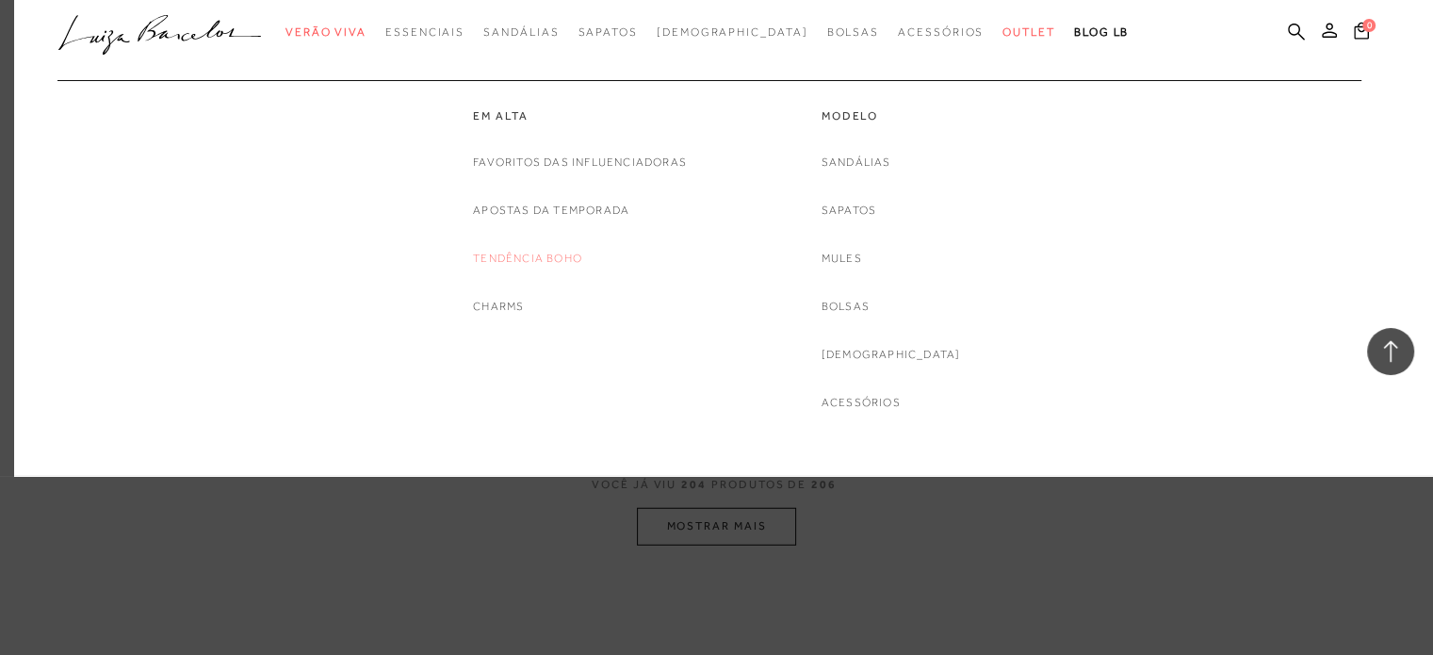
scroll to position [19292, 0]
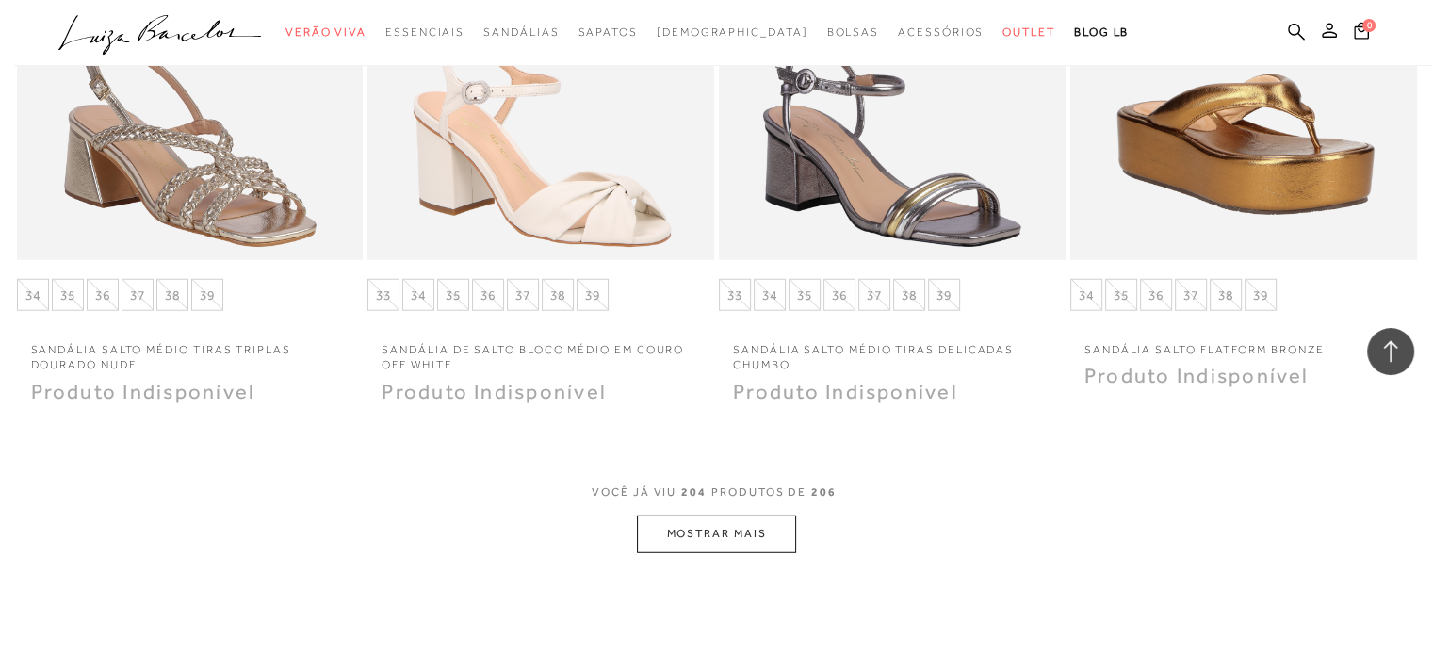
click at [703, 527] on button "MOSTRAR MAIS" at bounding box center [716, 533] width 158 height 37
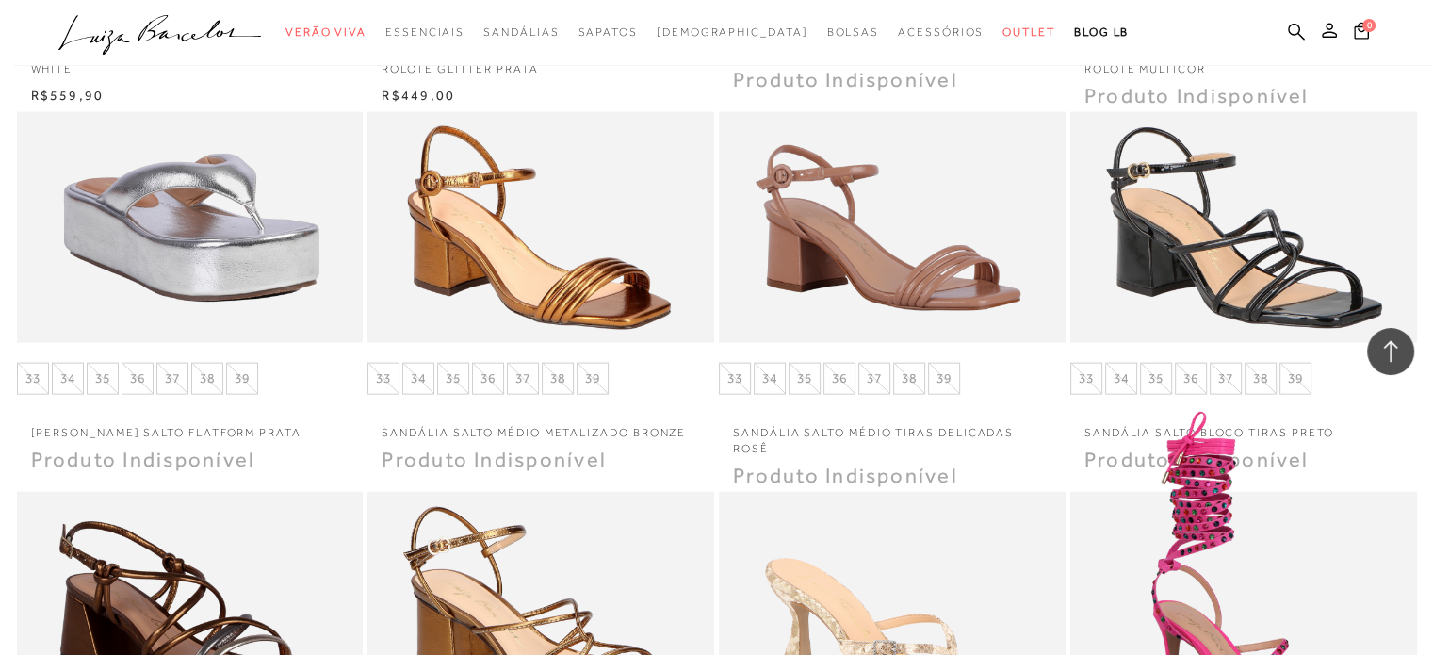
scroll to position [18727, 0]
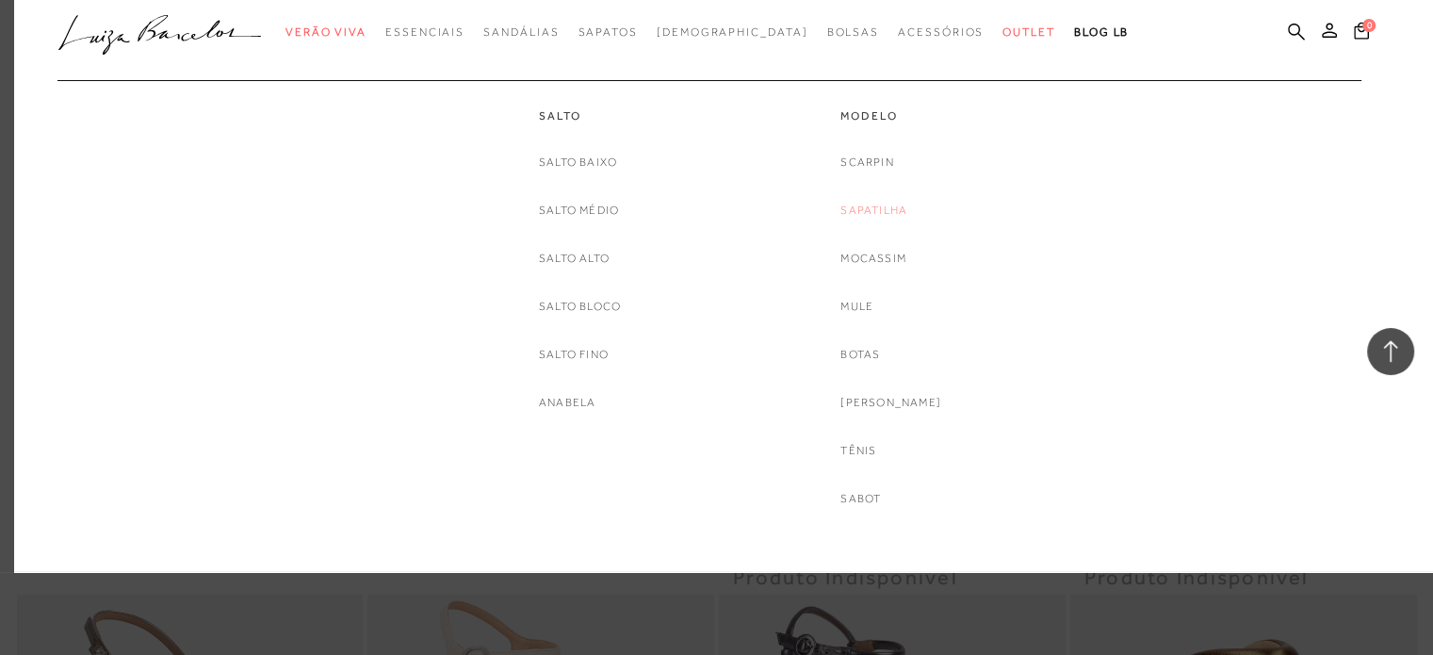
click at [707, 206] on link "Sapatilha" at bounding box center [873, 211] width 67 height 20
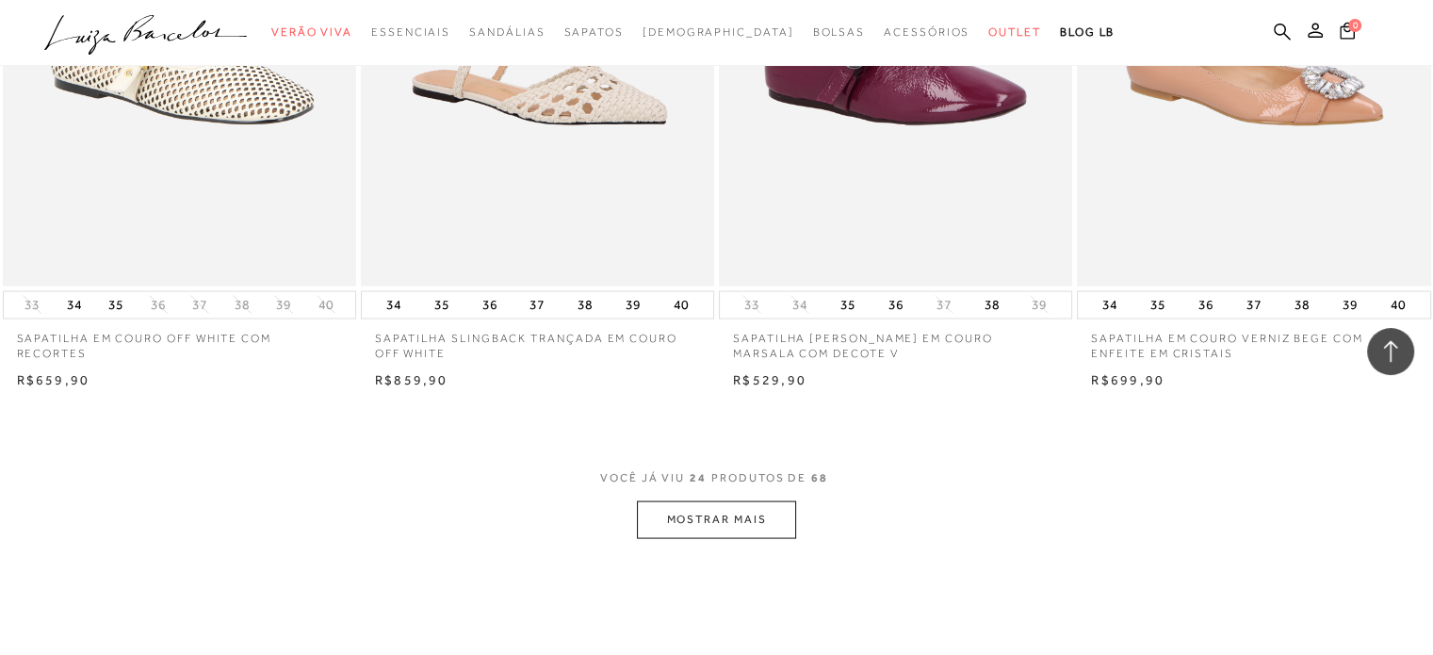
scroll to position [3693, 0]
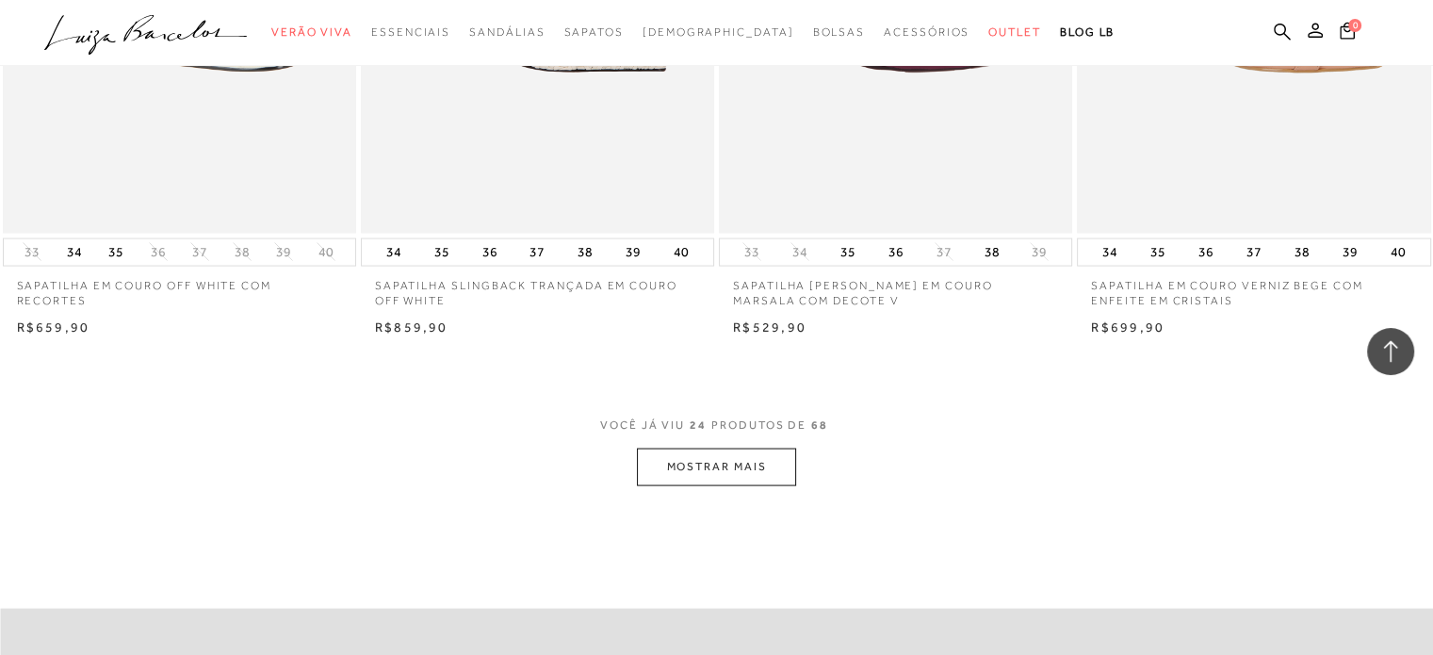
click at [707, 457] on button "MOSTRAR MAIS" at bounding box center [716, 466] width 158 height 37
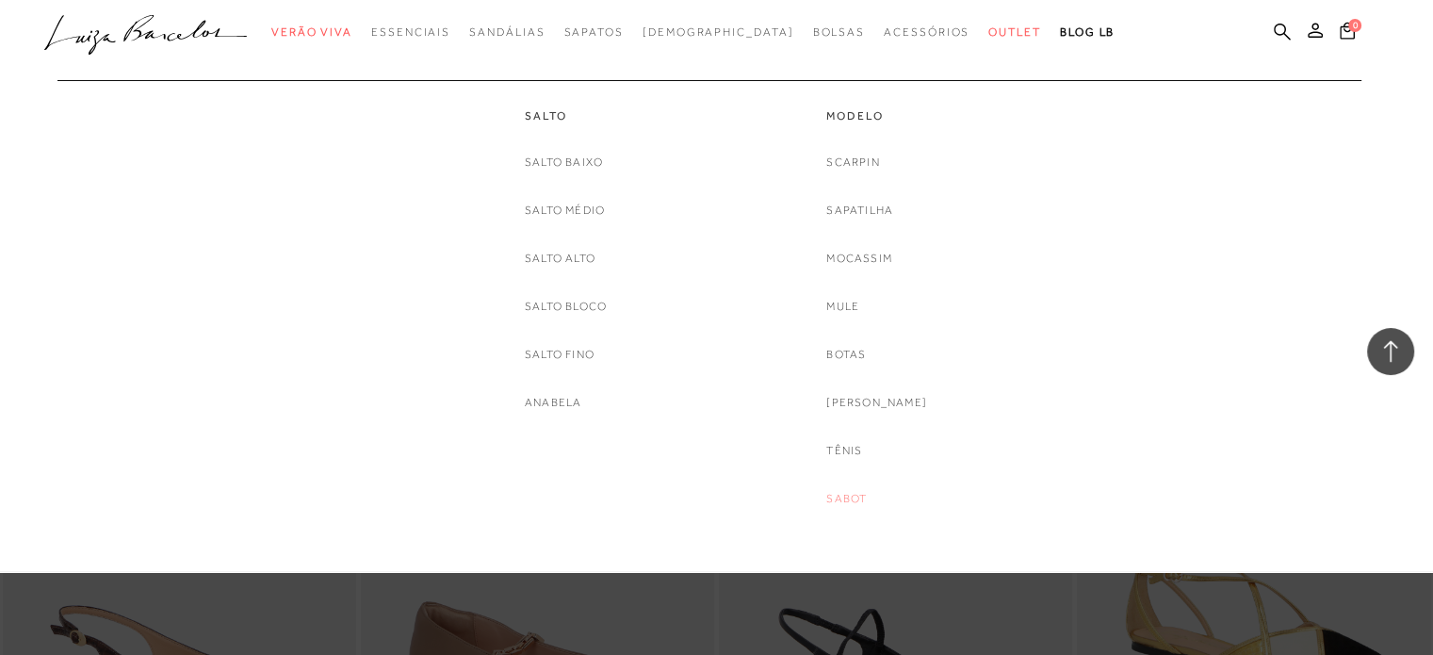
click at [707, 493] on link "Sabot" at bounding box center [846, 499] width 41 height 20
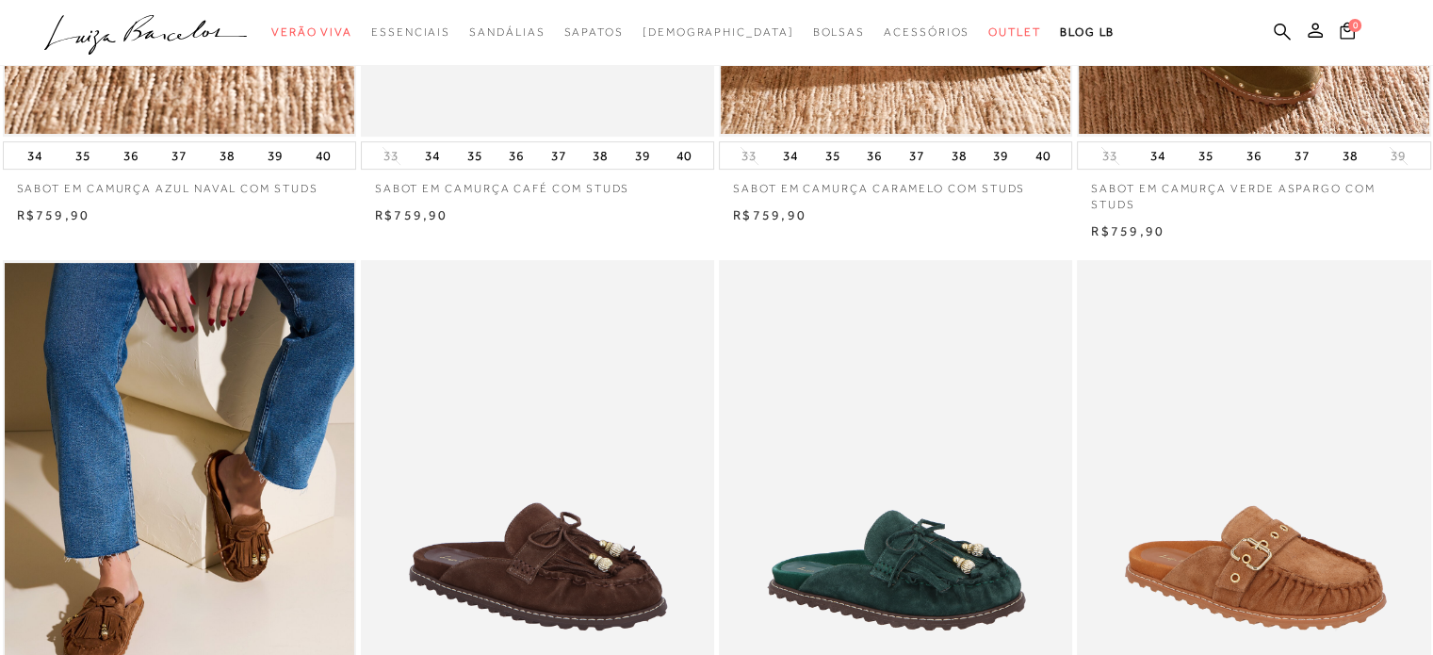
scroll to position [528, 0]
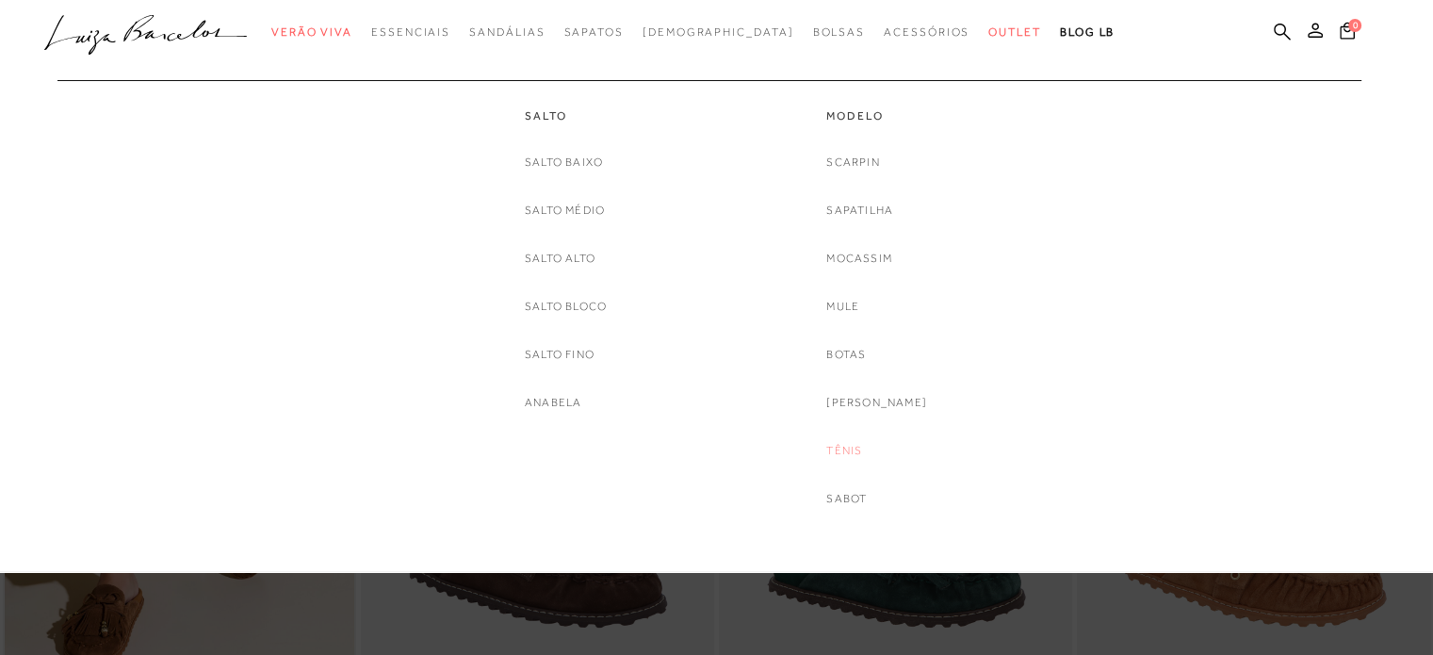
click at [707, 452] on link "Tênis" at bounding box center [844, 451] width 36 height 20
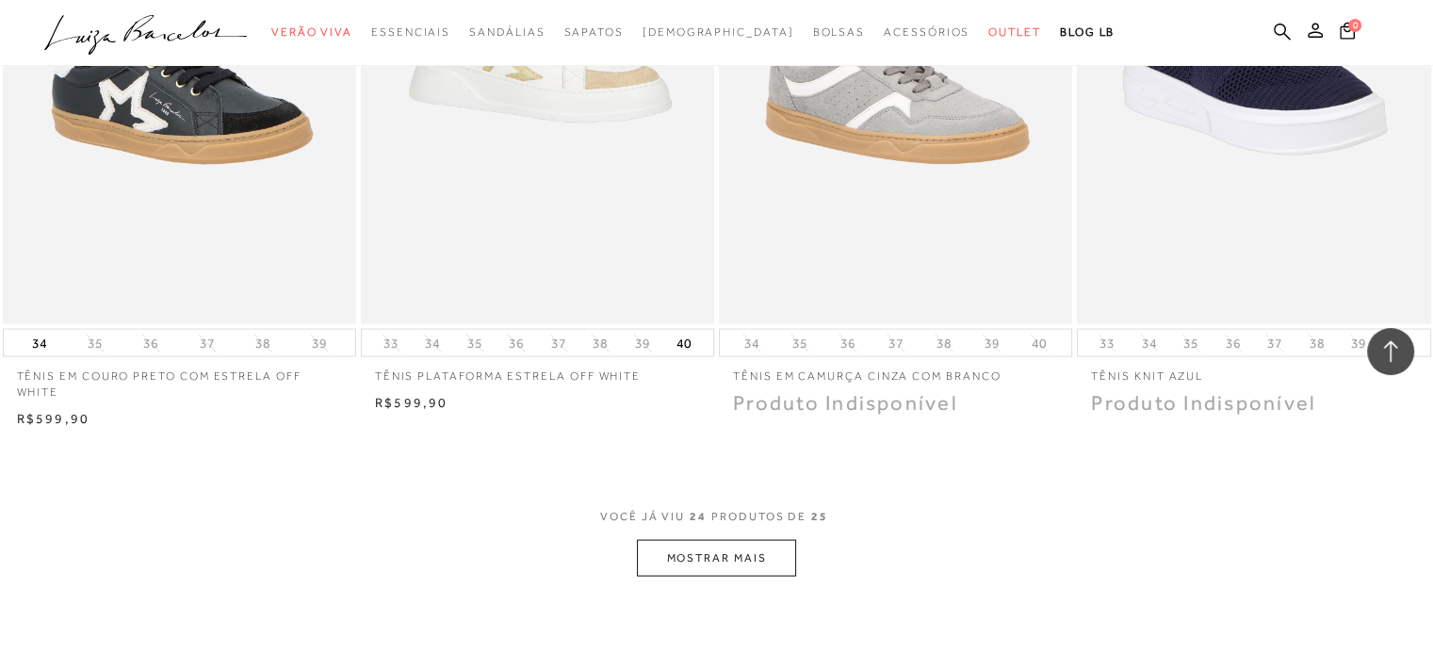
scroll to position [3655, 0]
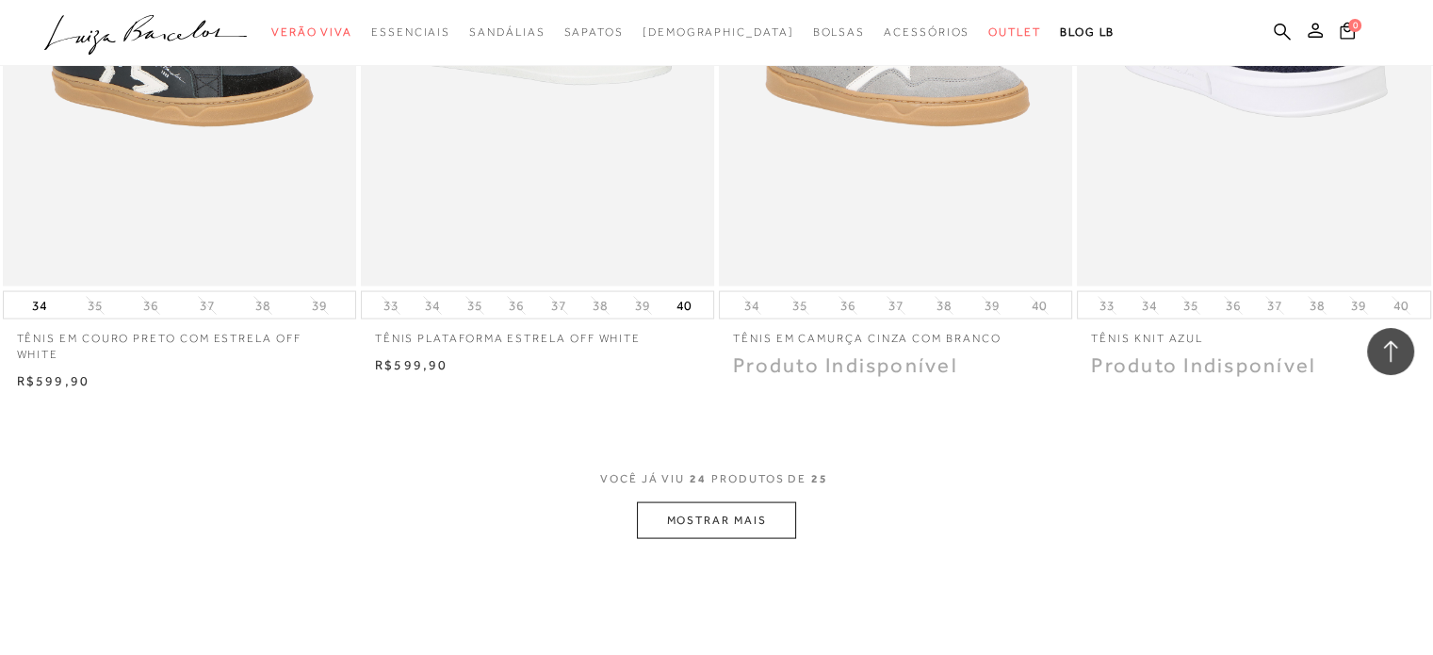
click at [707, 504] on button "MOSTRAR MAIS" at bounding box center [716, 520] width 158 height 37
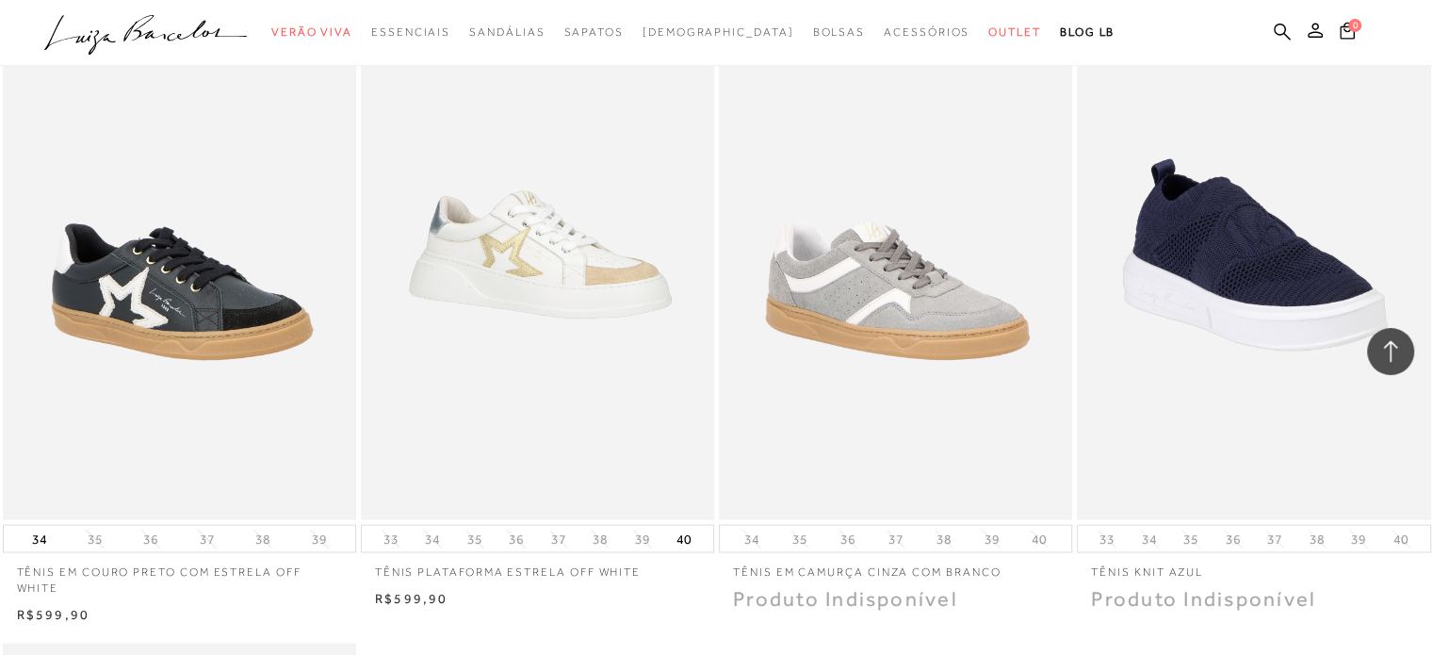
scroll to position [3391, 0]
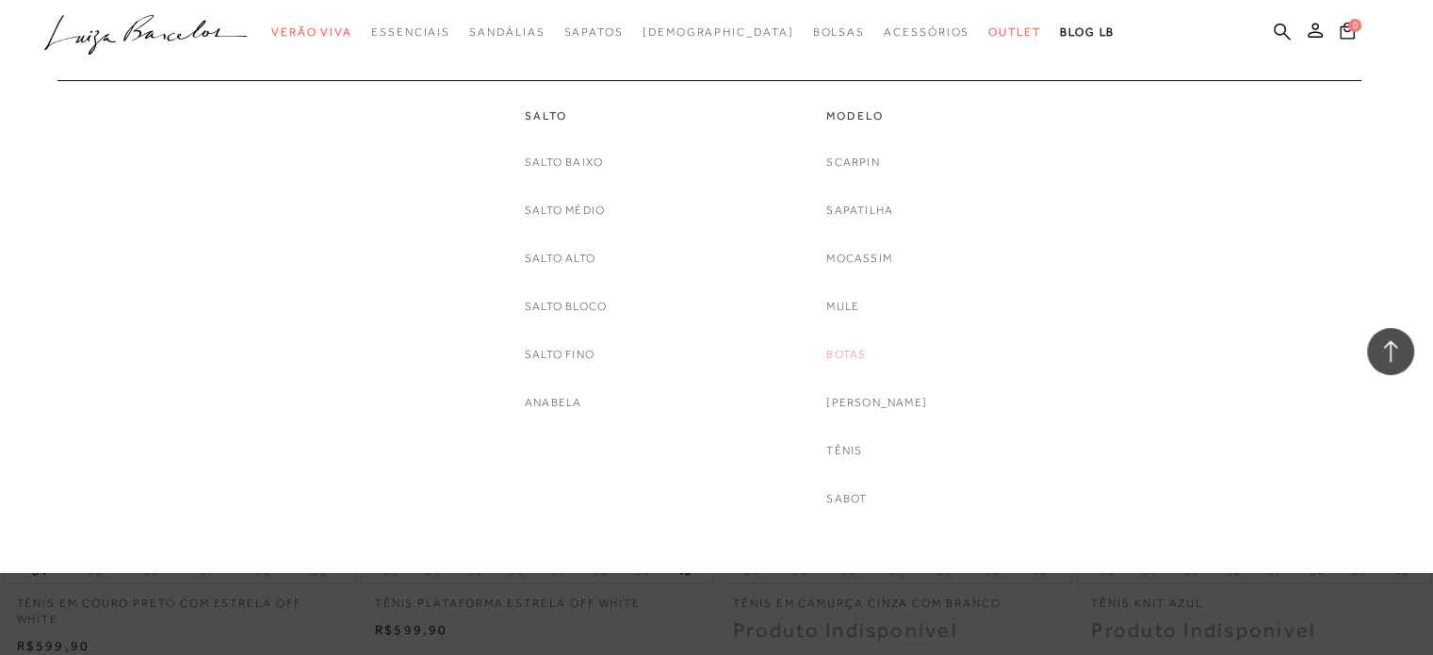
click at [707, 354] on link "Botas" at bounding box center [846, 355] width 40 height 20
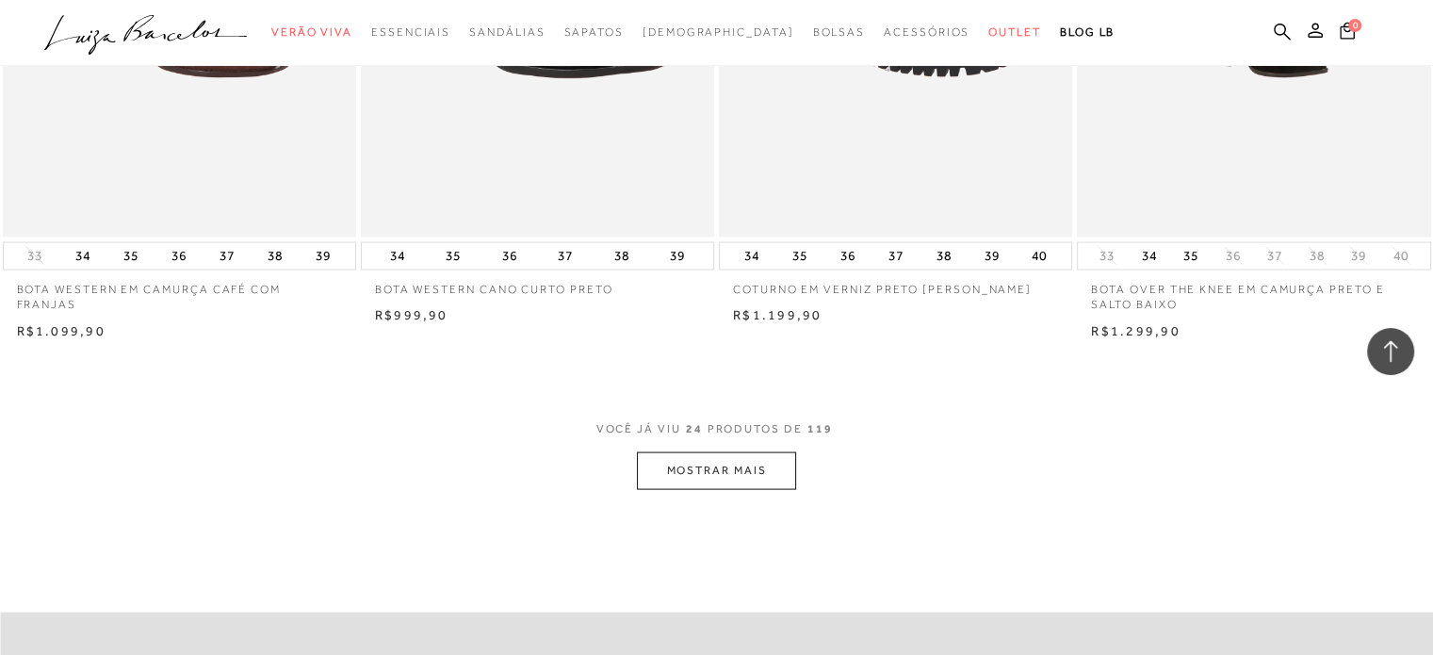
scroll to position [3693, 0]
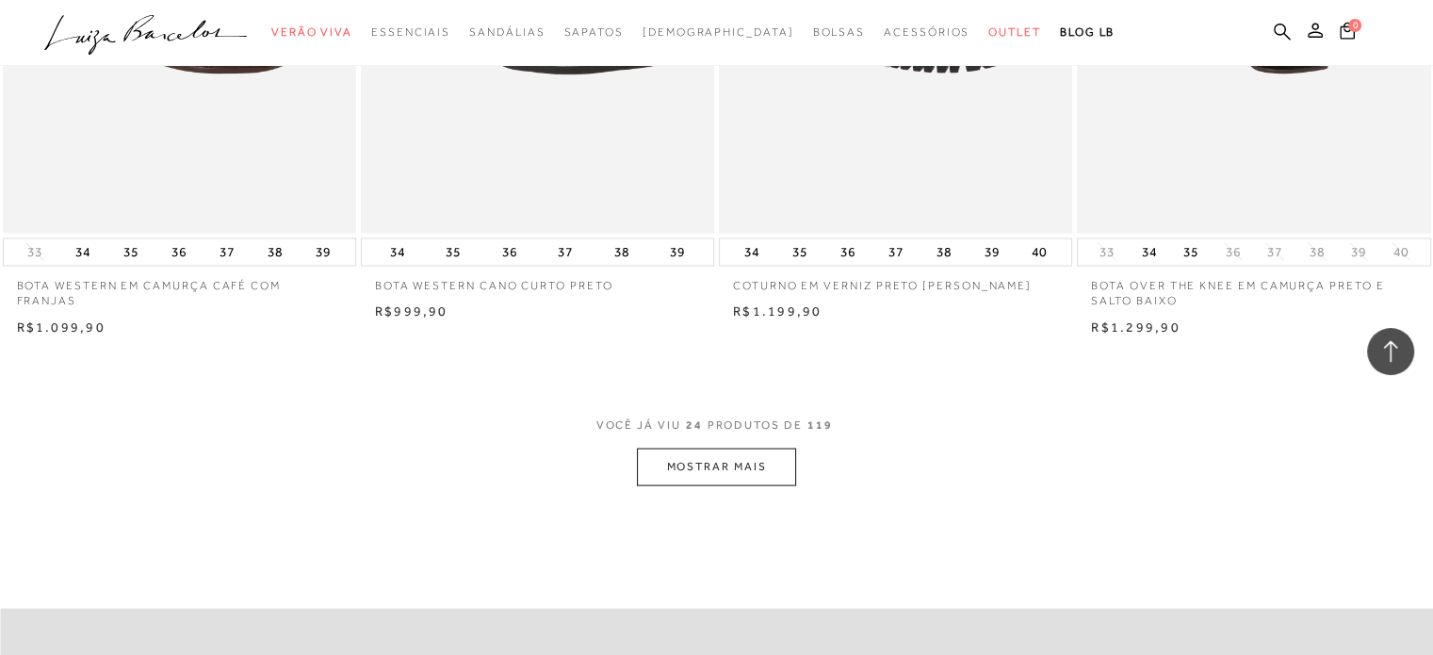
click at [707, 481] on button "MOSTRAR MAIS" at bounding box center [716, 466] width 158 height 37
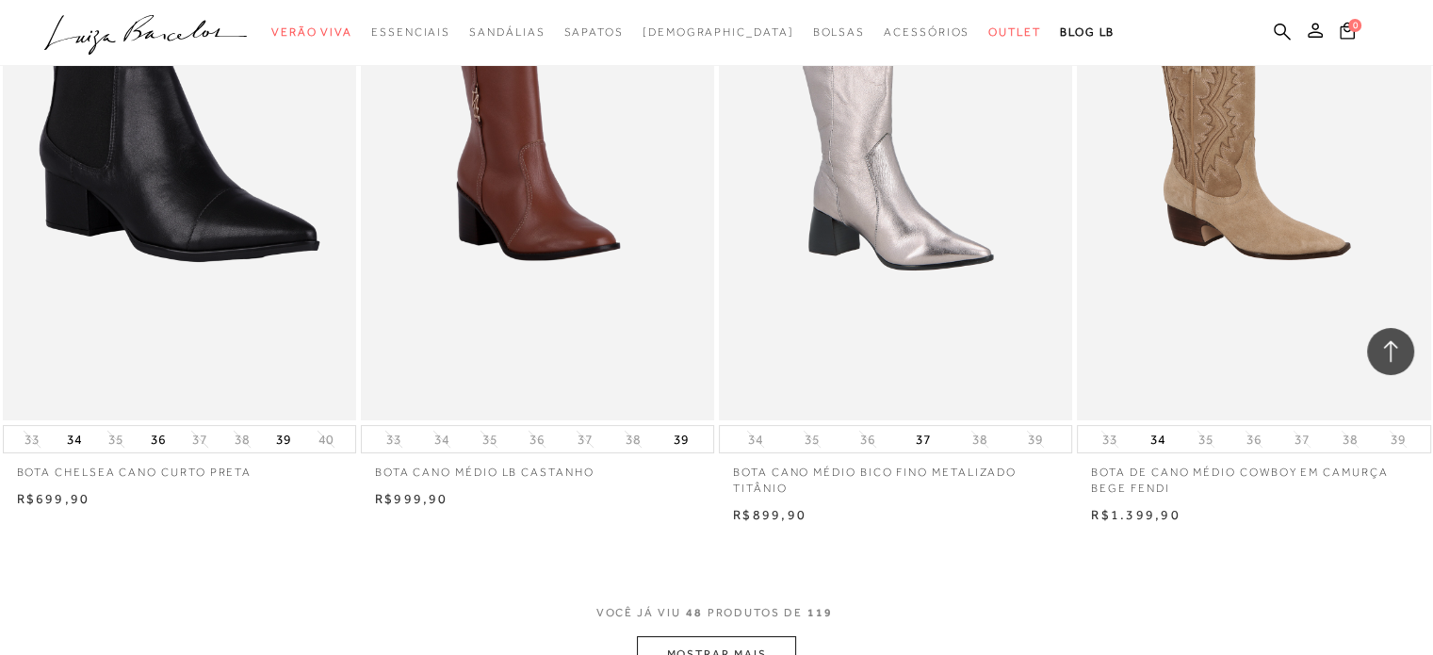
scroll to position [7348, 0]
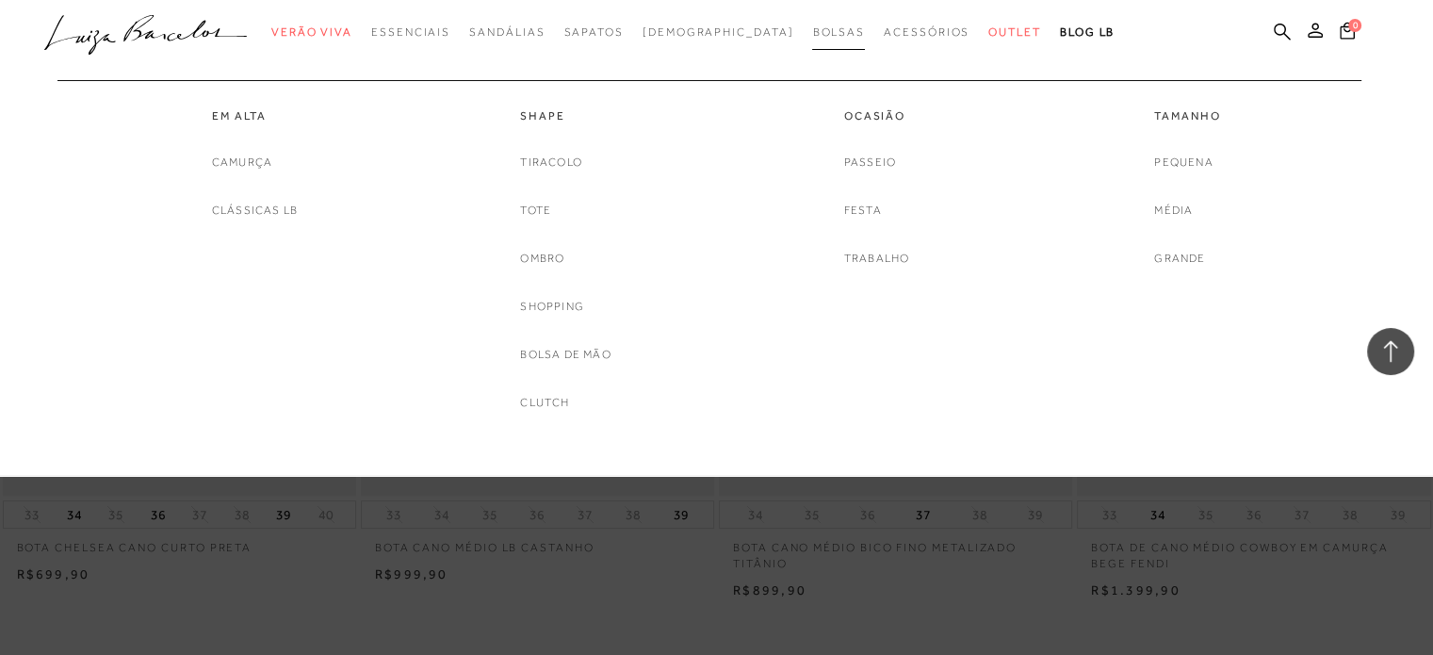
click at [707, 27] on span "Bolsas" at bounding box center [838, 31] width 53 height 13
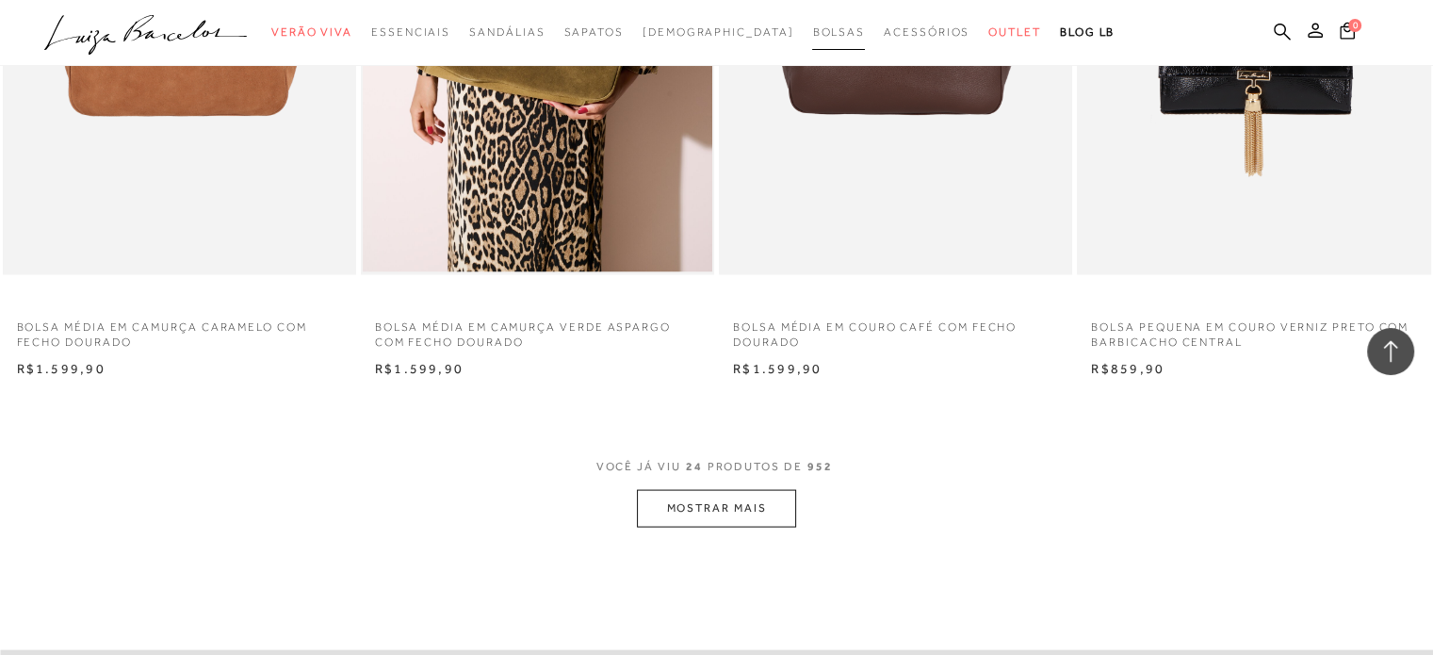
scroll to position [3655, 0]
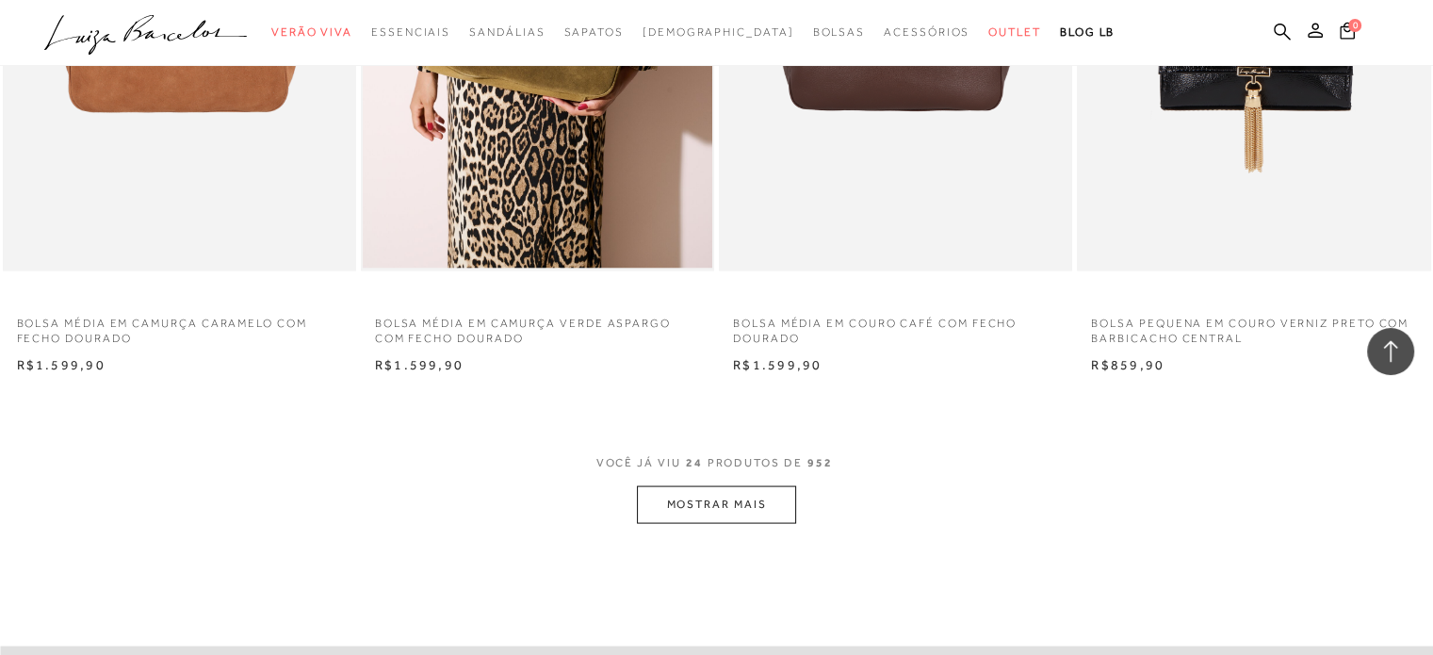
click at [707, 517] on button "MOSTRAR MAIS" at bounding box center [716, 504] width 158 height 37
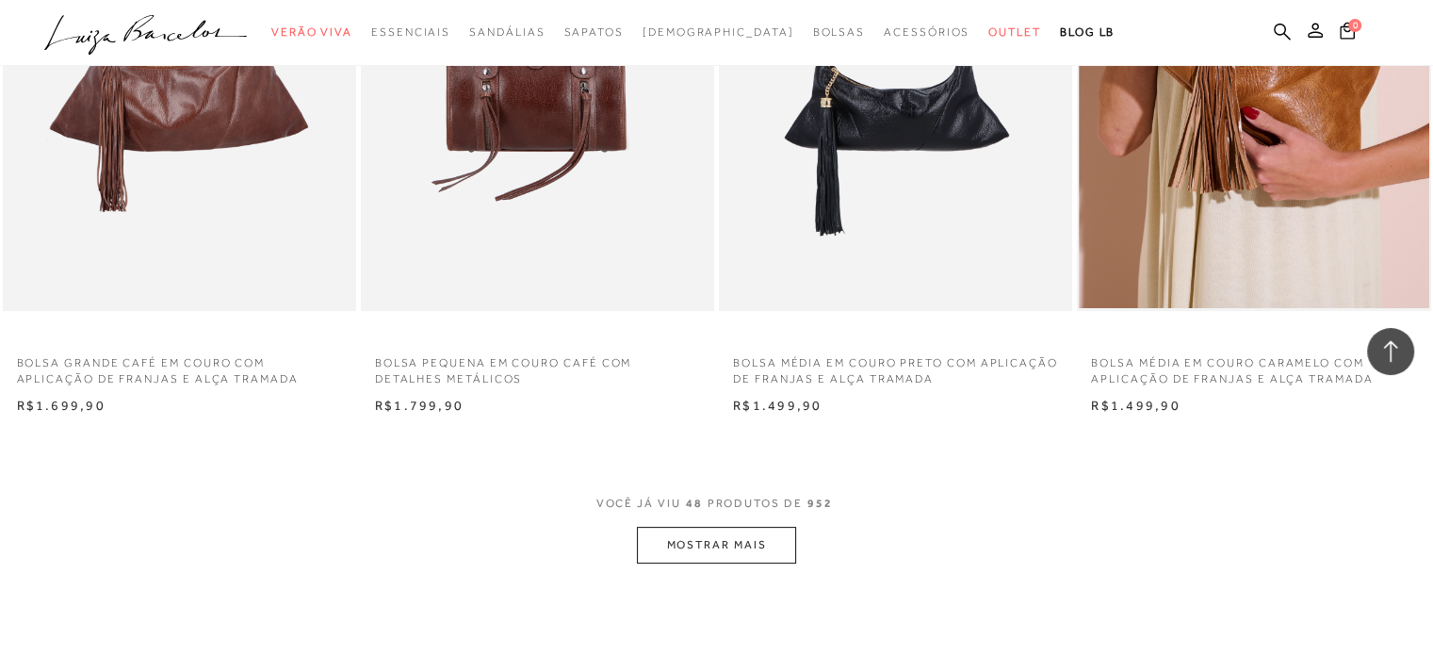
scroll to position [7536, 0]
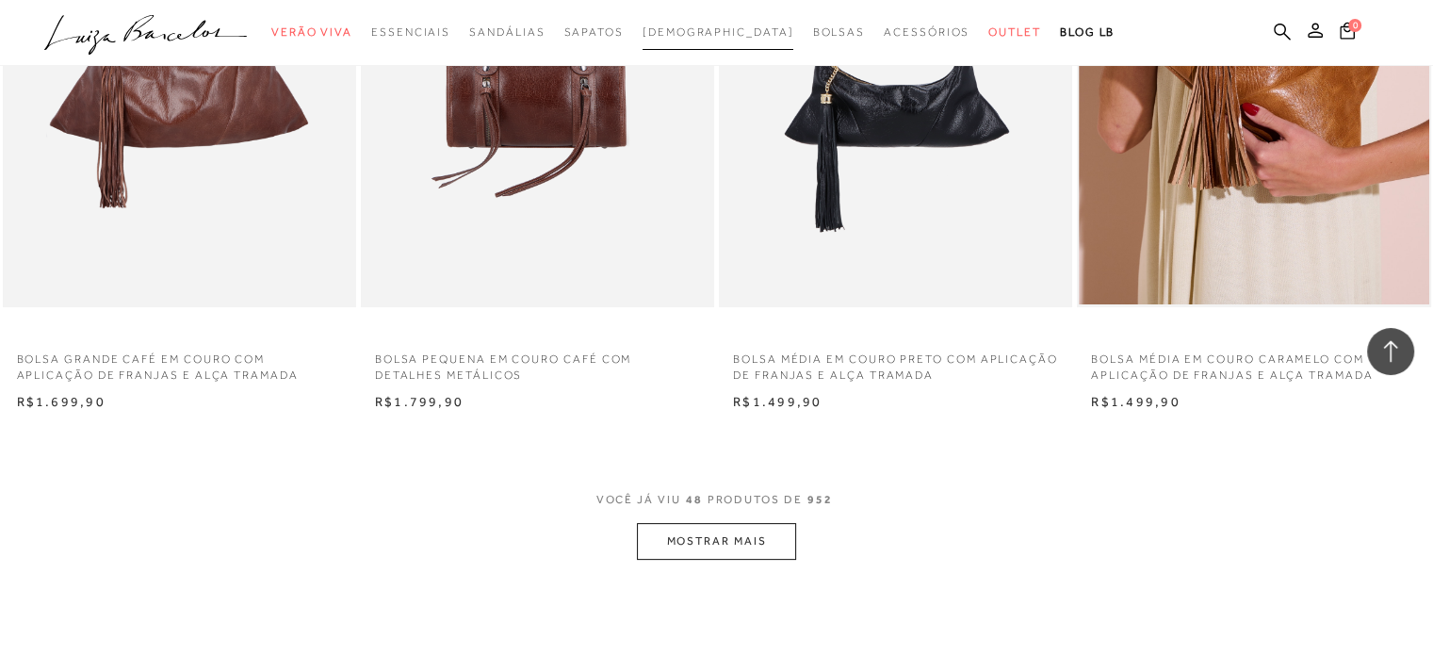
click at [707, 42] on link "[DEMOGRAPHIC_DATA]" at bounding box center [718, 32] width 152 height 35
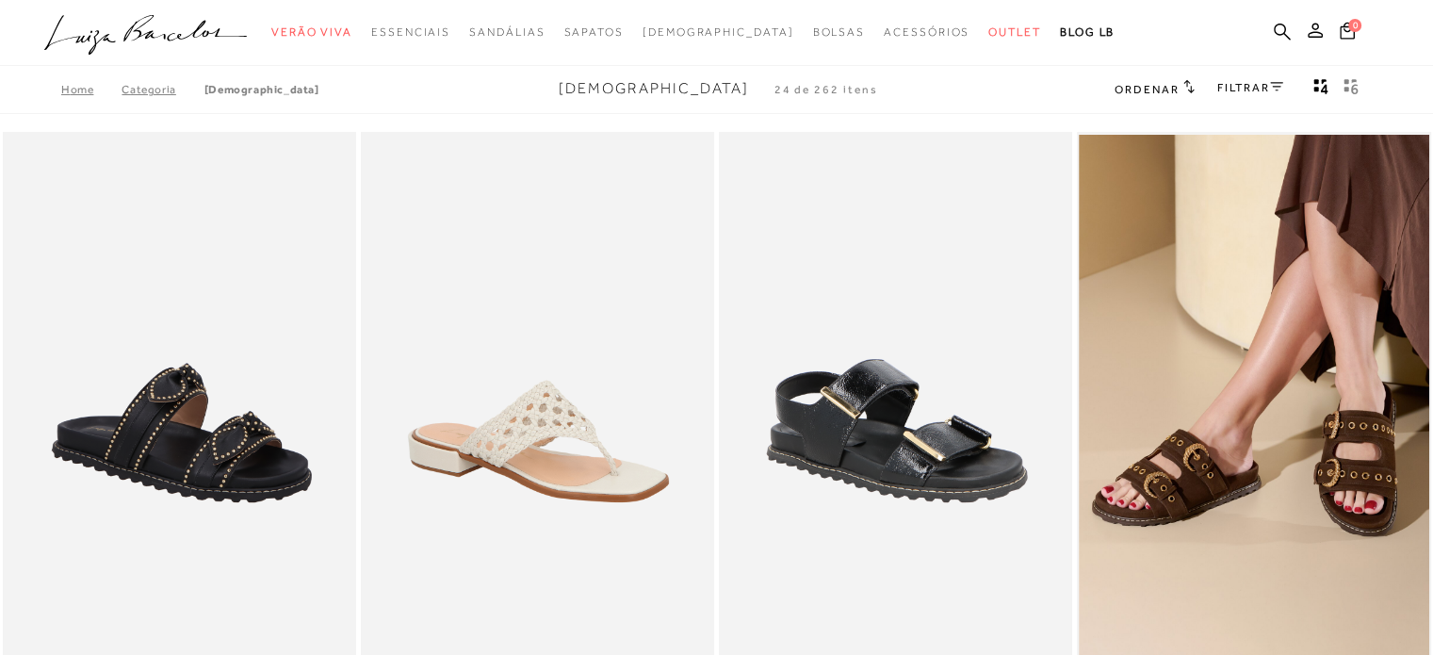
click at [707, 91] on span "Ordenar" at bounding box center [1146, 89] width 64 height 13
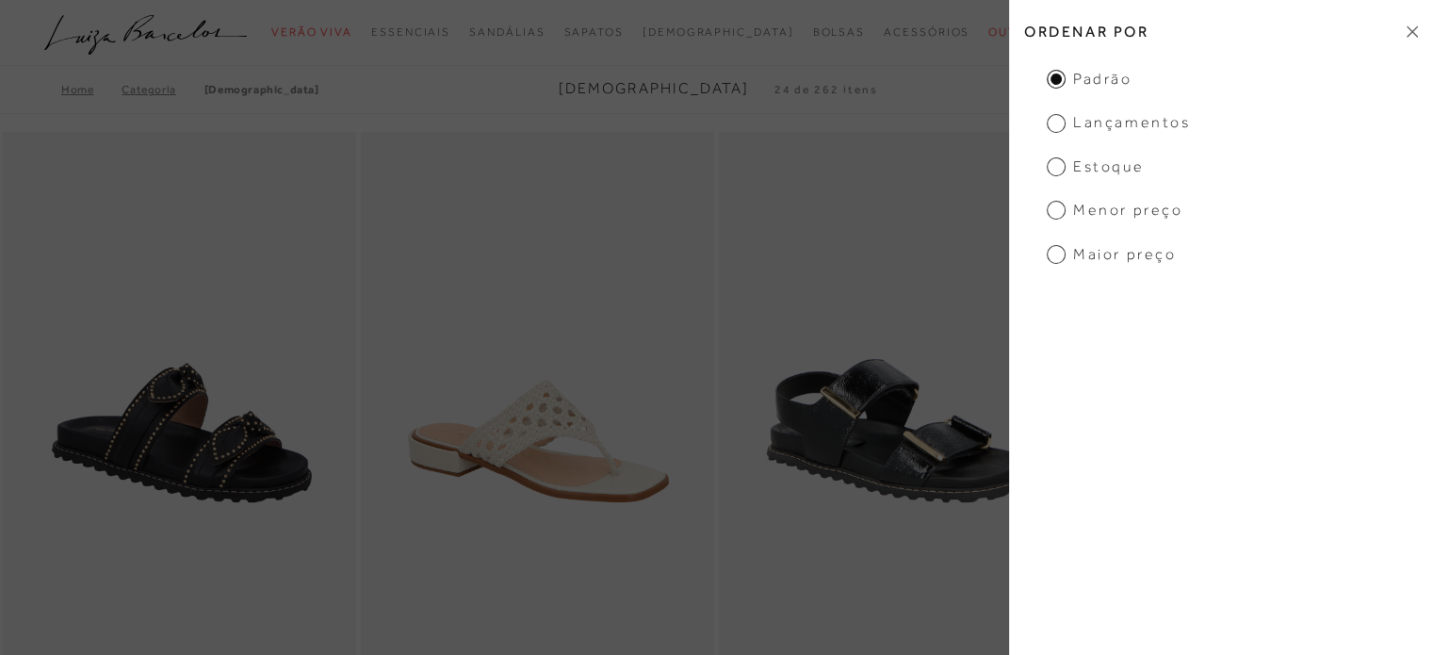
click at [707, 216] on span "Menor preço" at bounding box center [1115, 210] width 136 height 21
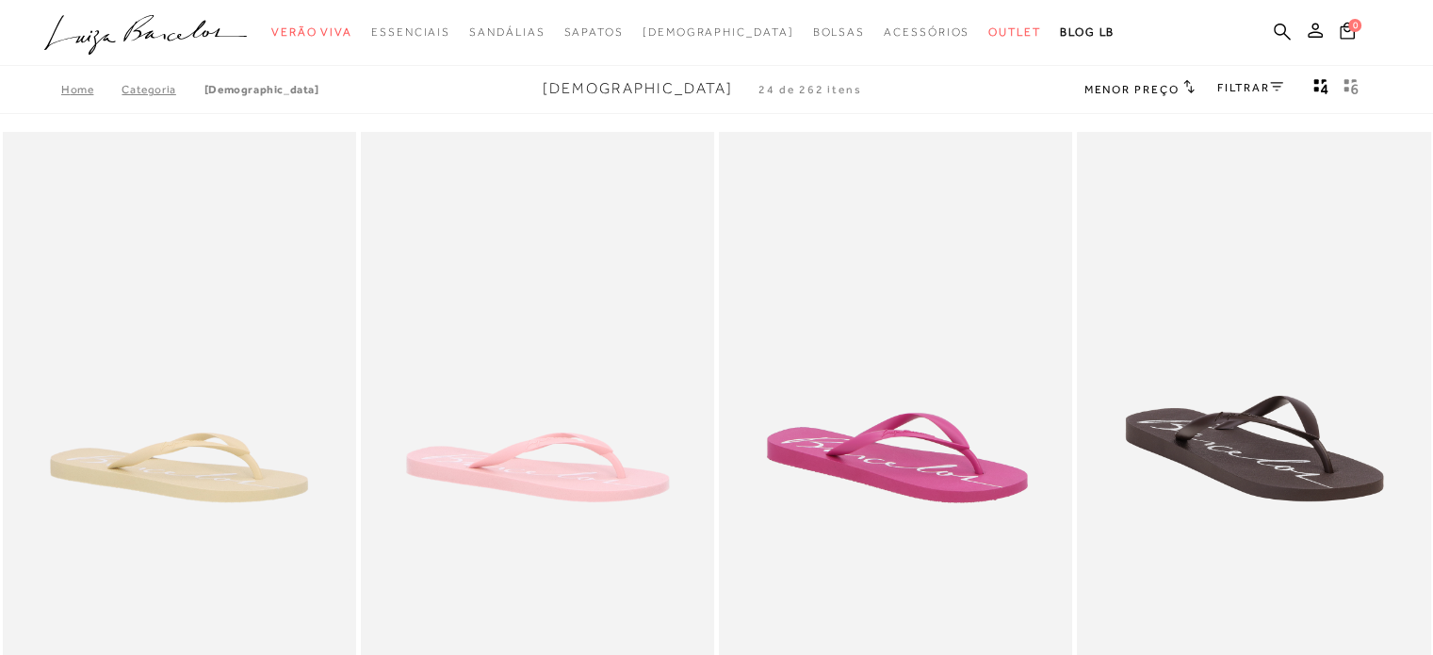
click at [707, 91] on span "Menor preço" at bounding box center [1131, 89] width 95 height 13
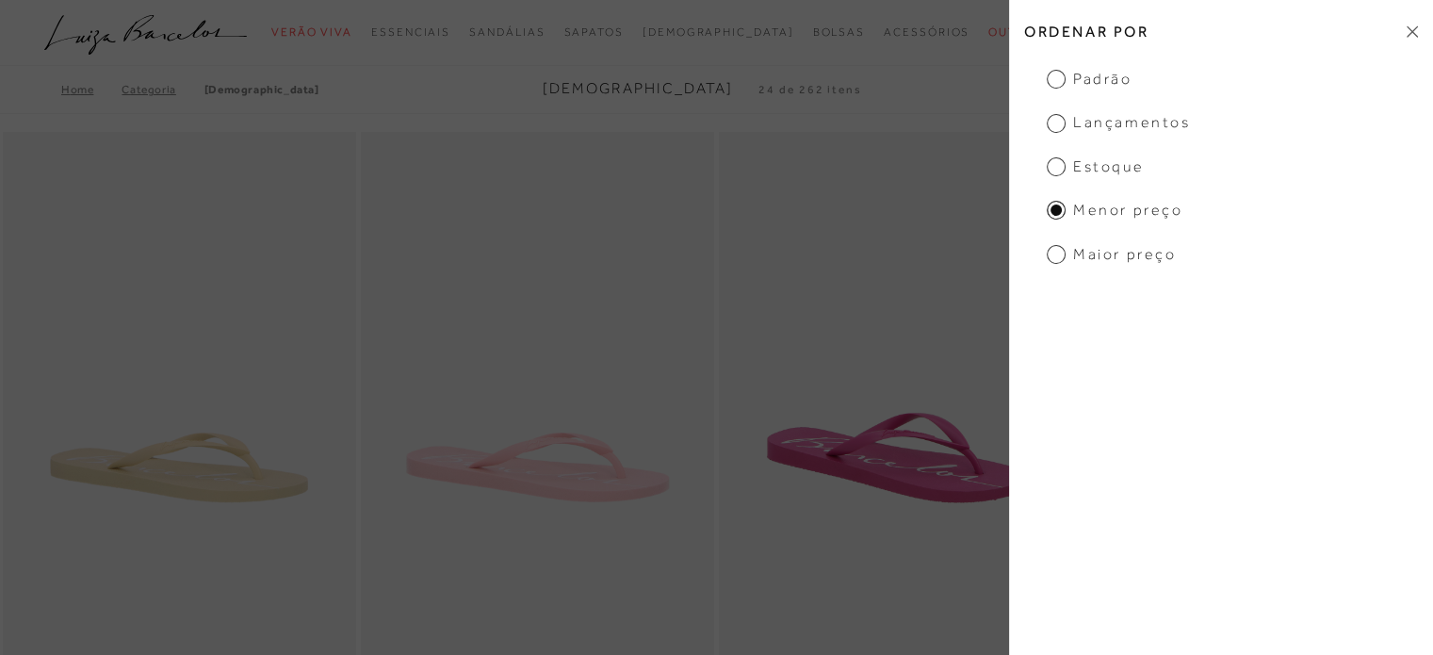
click at [707, 259] on span "Maior preço" at bounding box center [1111, 254] width 129 height 21
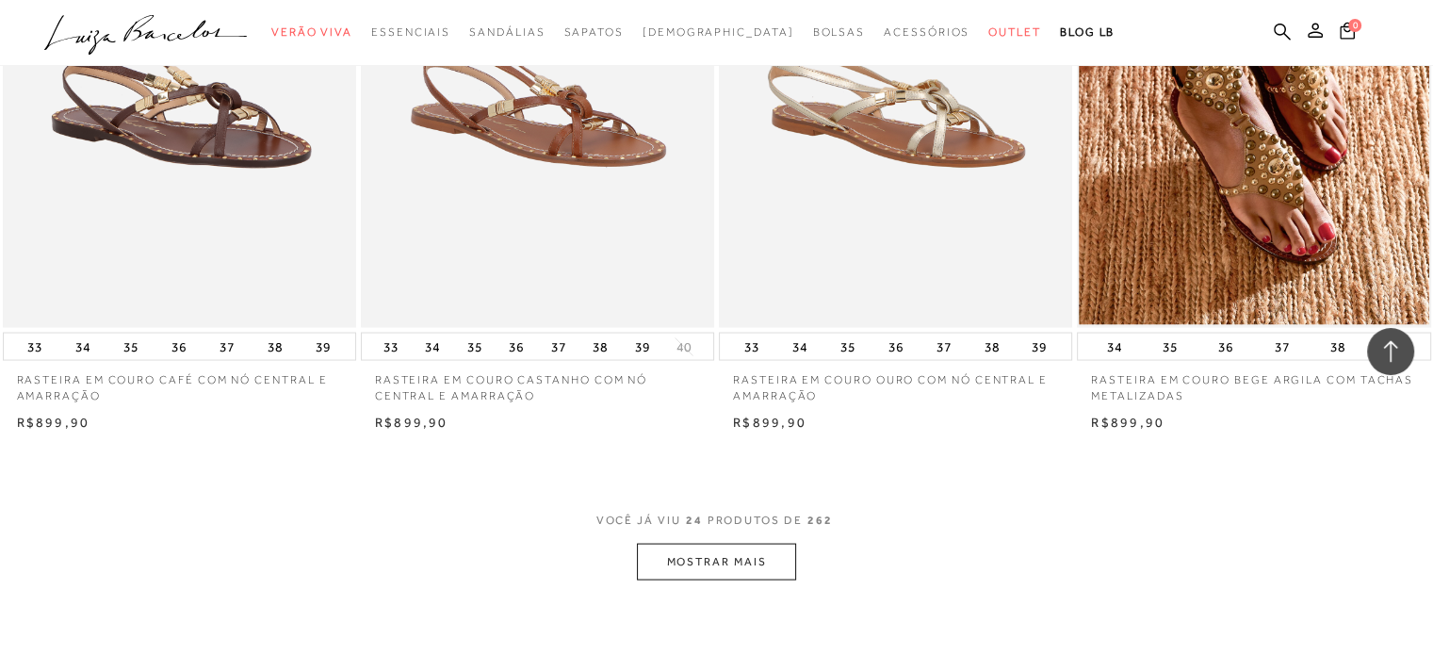
scroll to position [3617, 0]
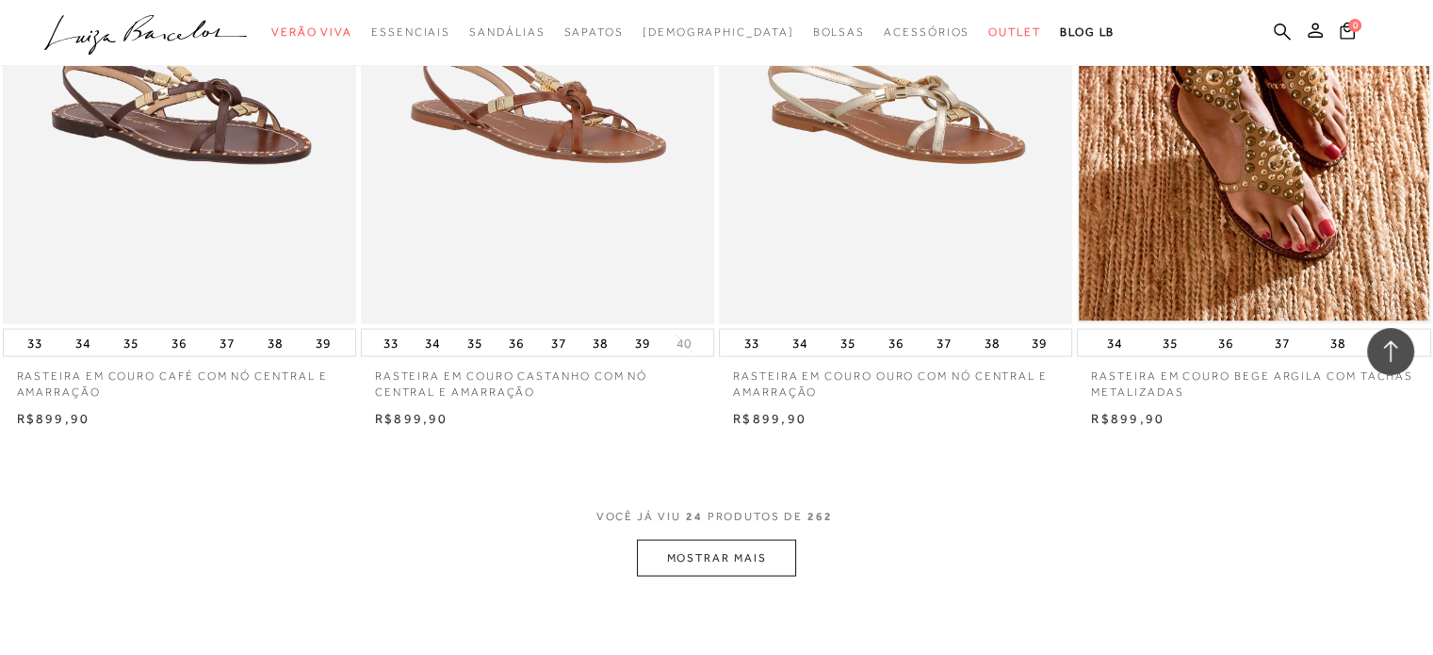
click at [707, 540] on button "MOSTRAR MAIS" at bounding box center [716, 558] width 158 height 37
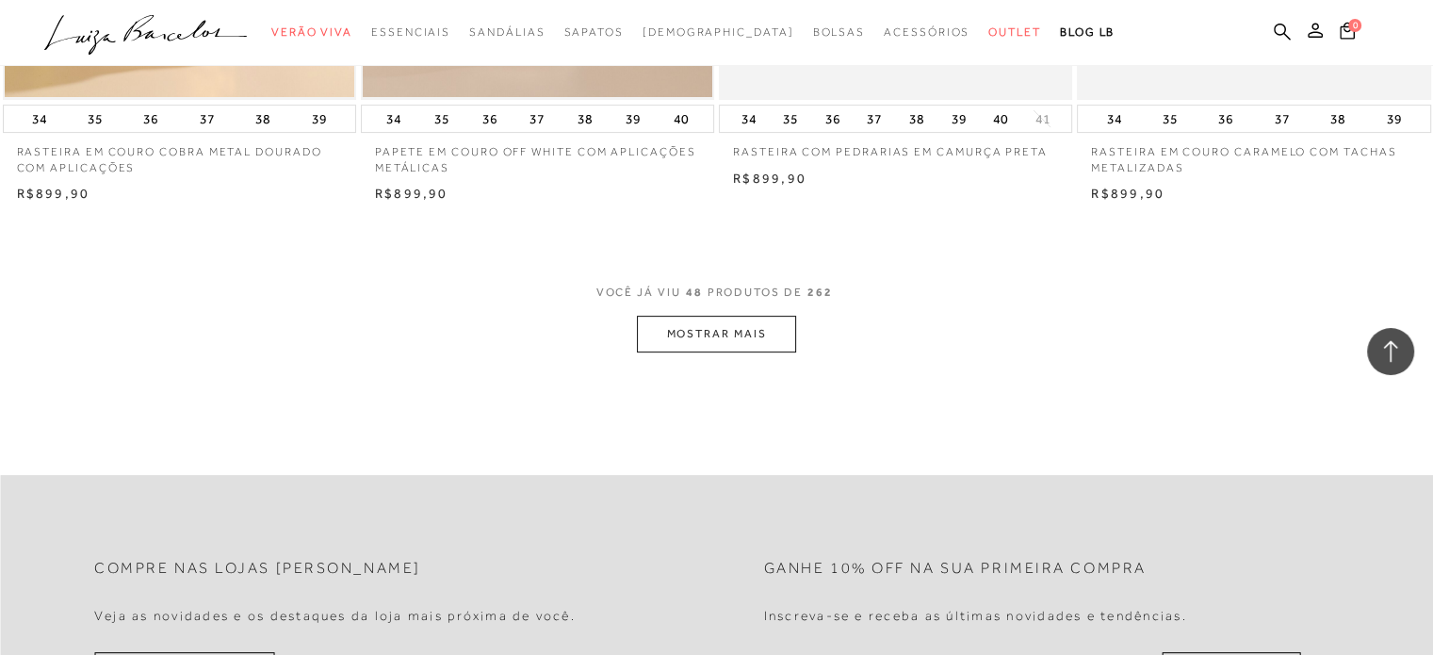
scroll to position [7762, 0]
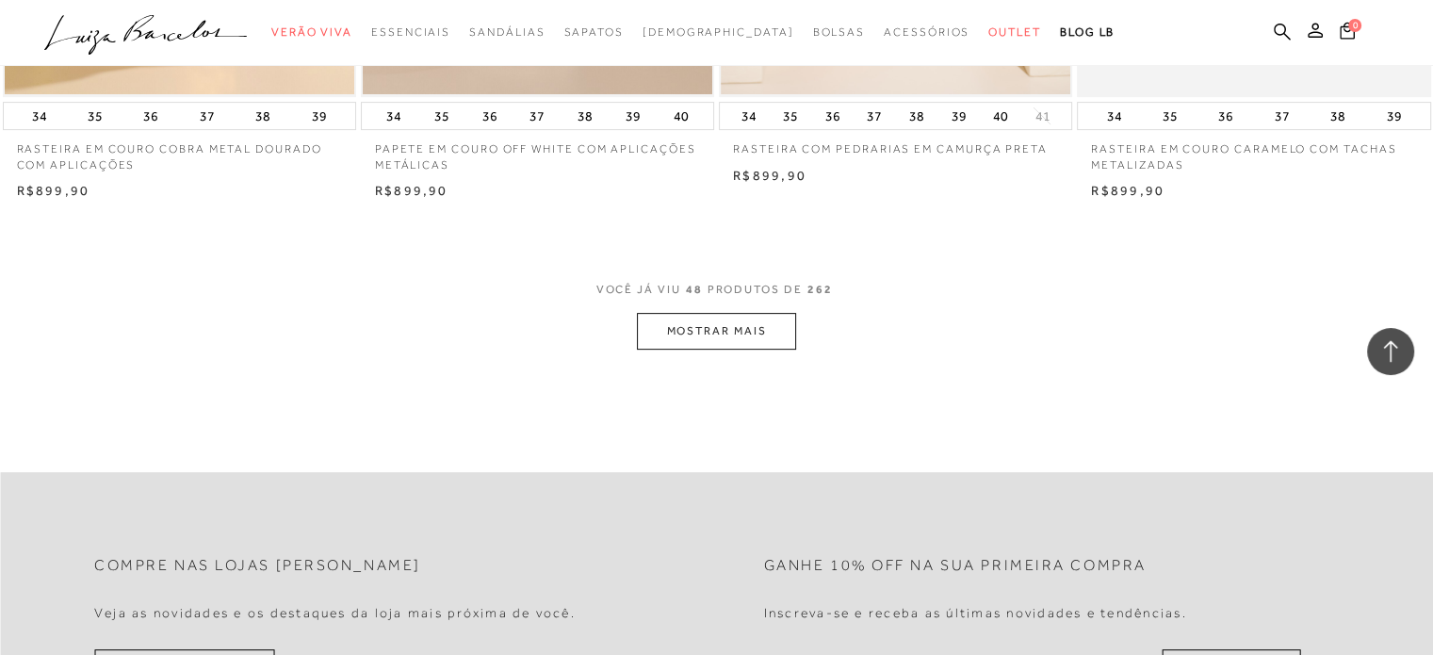
click at [707, 320] on button "MOSTRAR MAIS" at bounding box center [716, 331] width 158 height 37
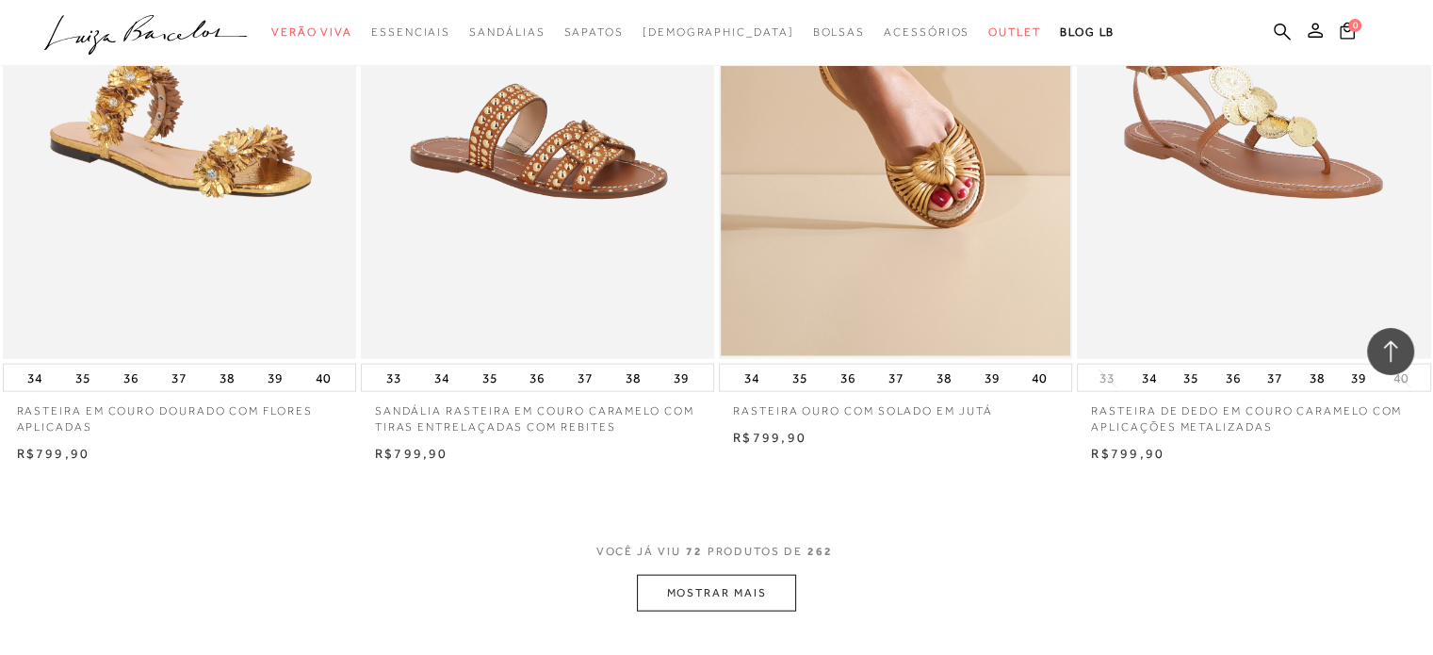
scroll to position [11530, 0]
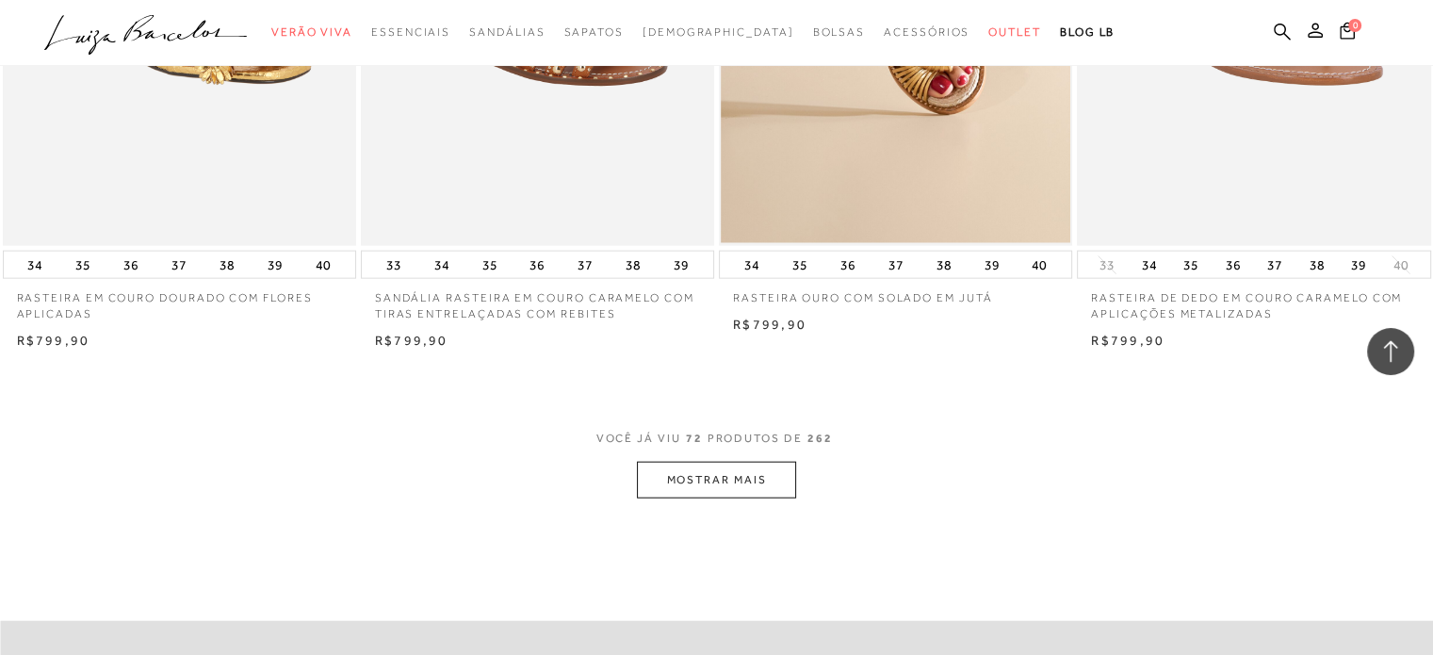
click at [701, 481] on button "MOSTRAR MAIS" at bounding box center [716, 480] width 158 height 37
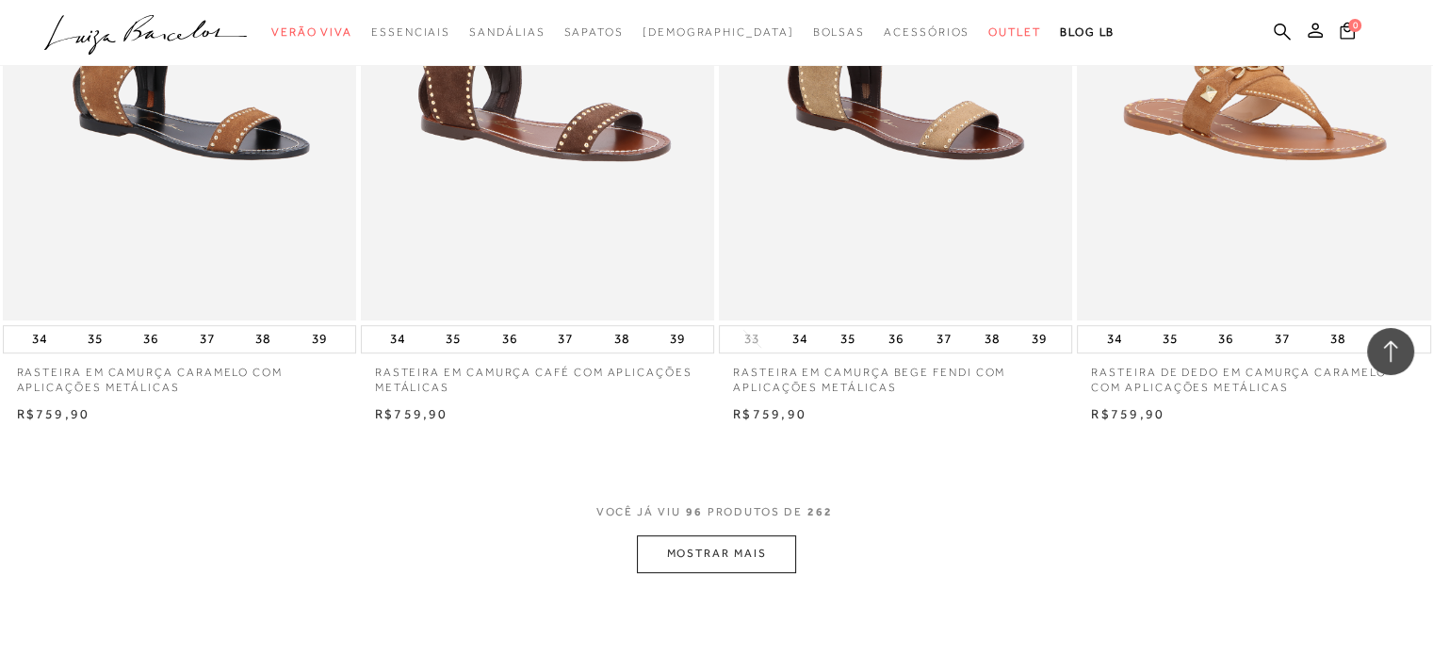
scroll to position [15411, 0]
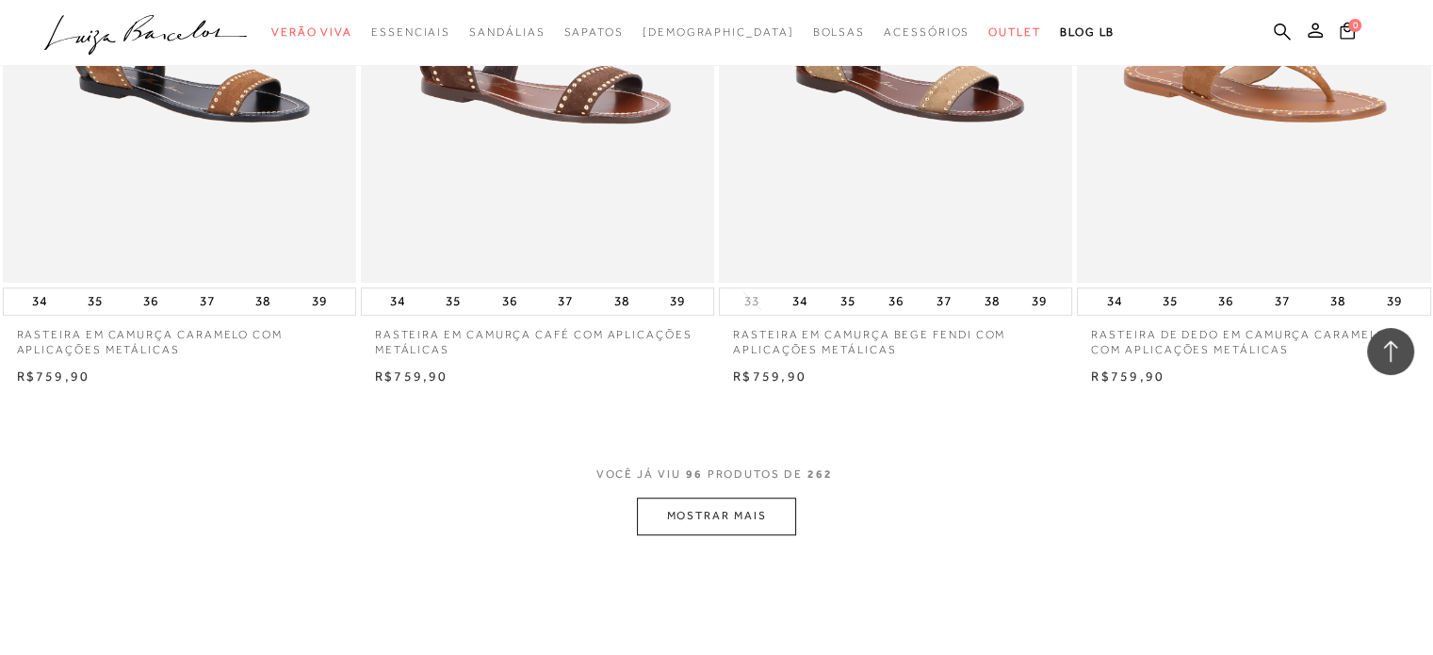
click at [707, 517] on button "MOSTRAR MAIS" at bounding box center [716, 515] width 158 height 37
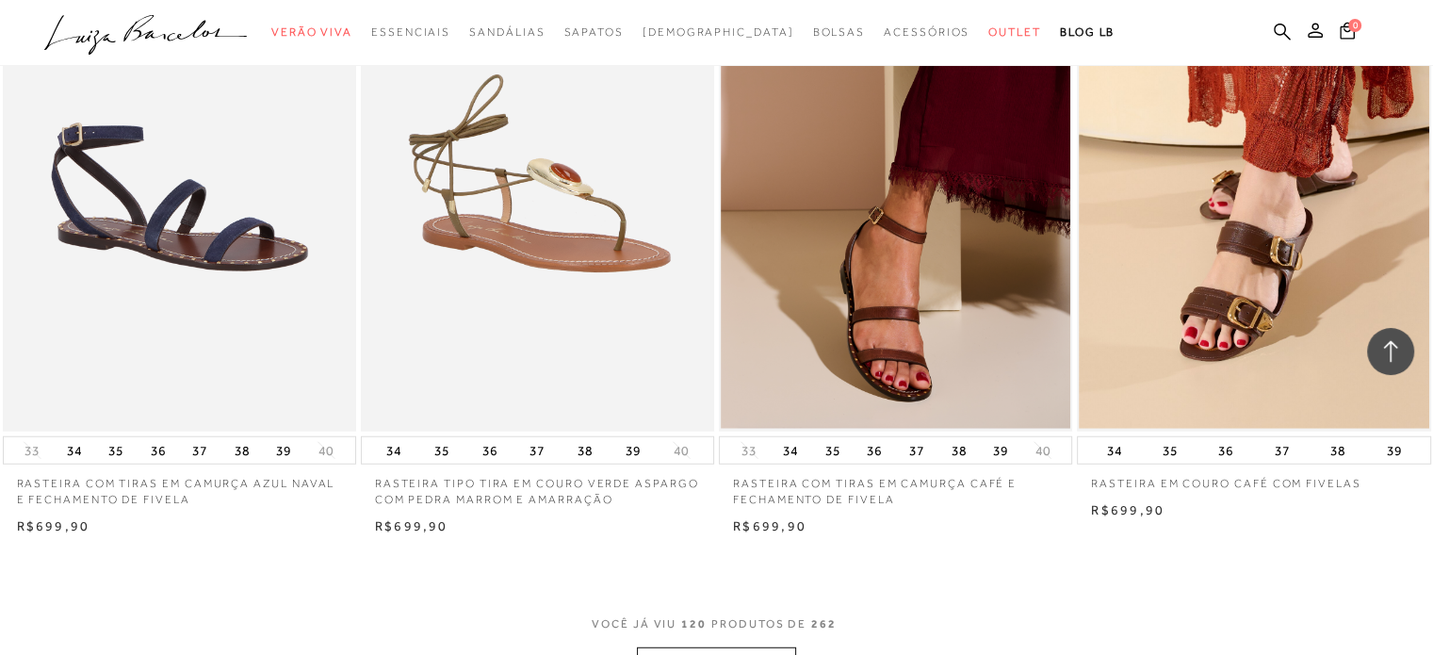
scroll to position [19217, 0]
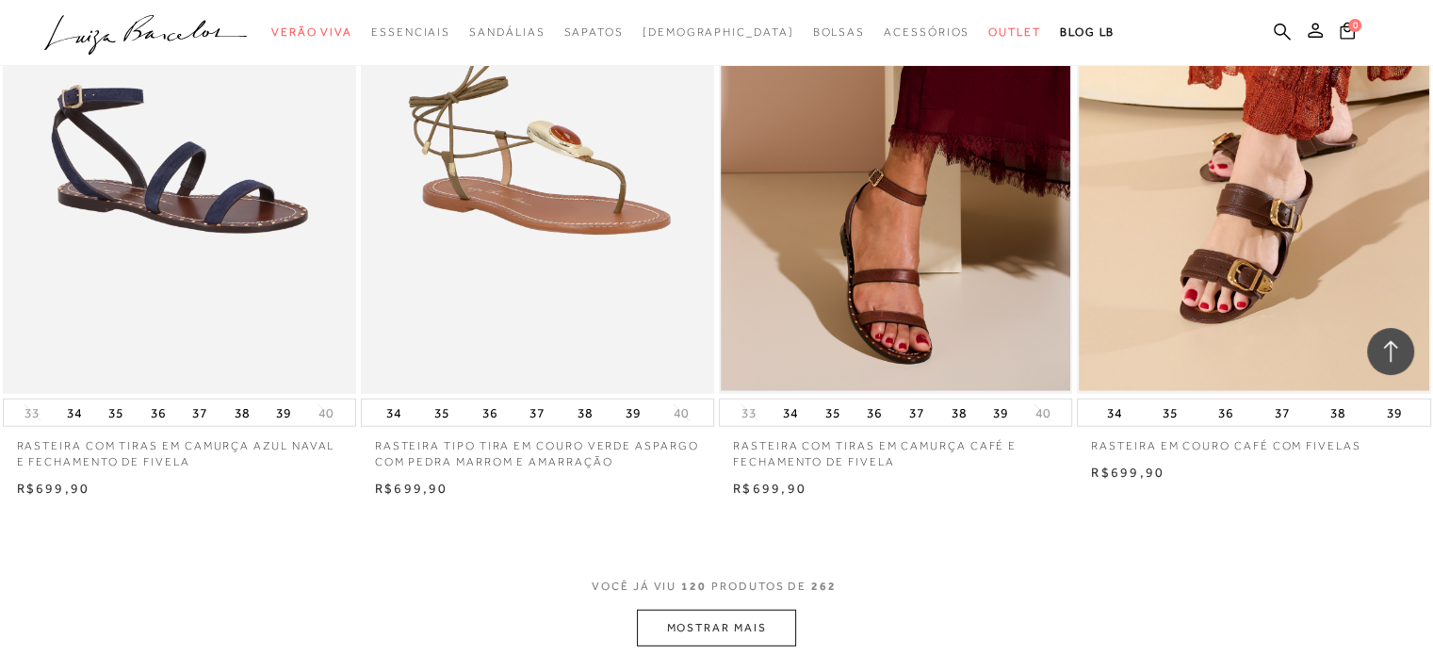
click at [707, 619] on button "MOSTRAR MAIS" at bounding box center [716, 627] width 158 height 37
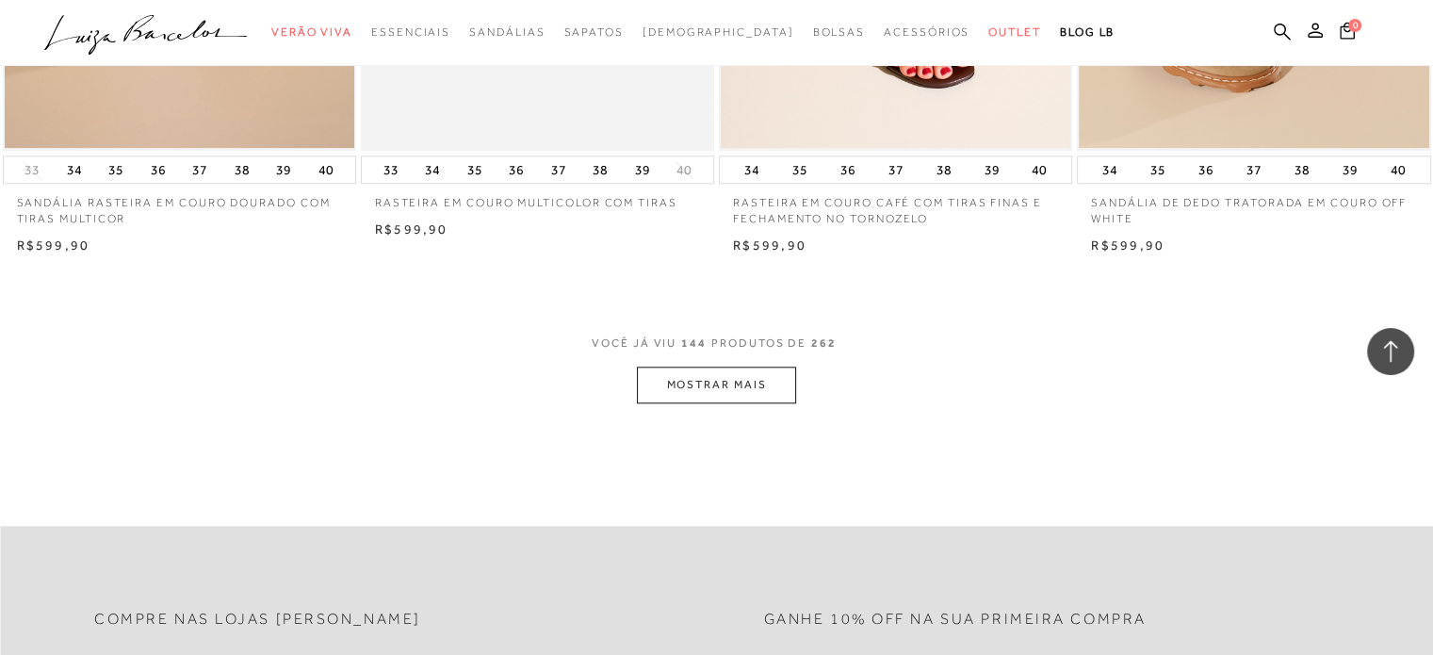
scroll to position [23437, 0]
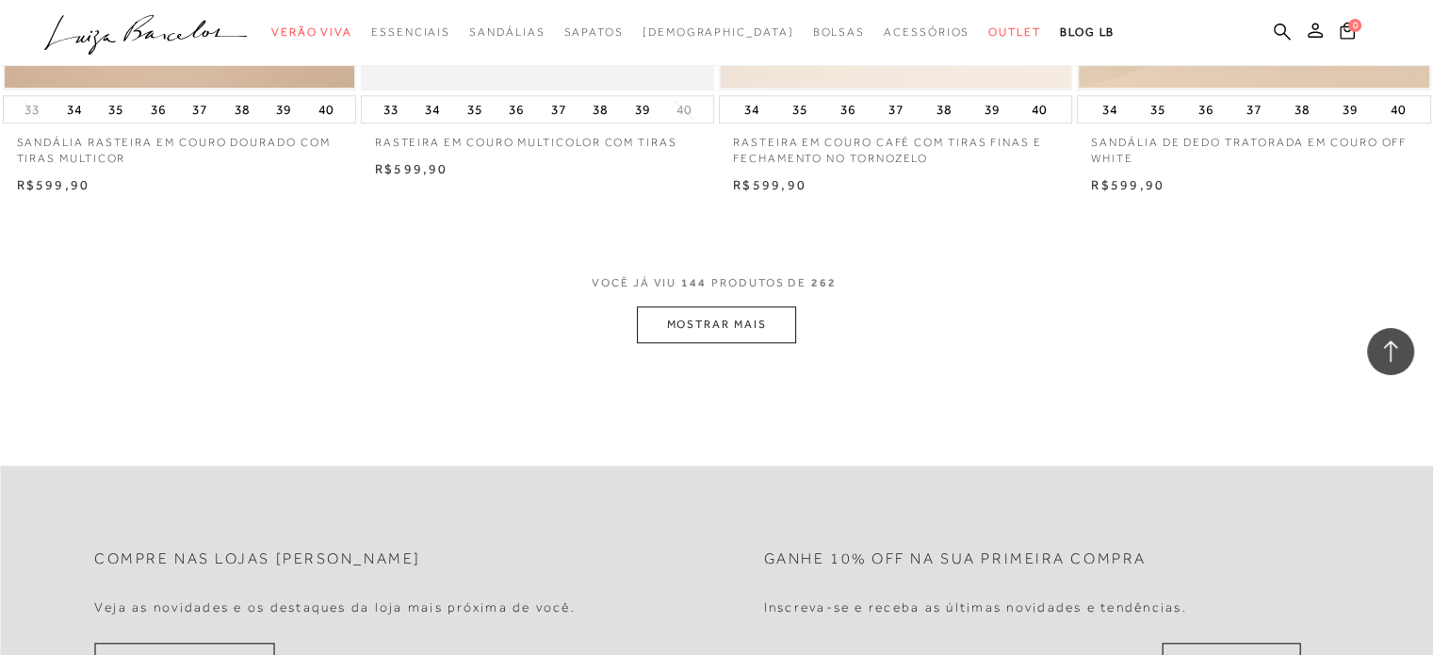
click at [707, 328] on button "MOSTRAR MAIS" at bounding box center [716, 324] width 158 height 37
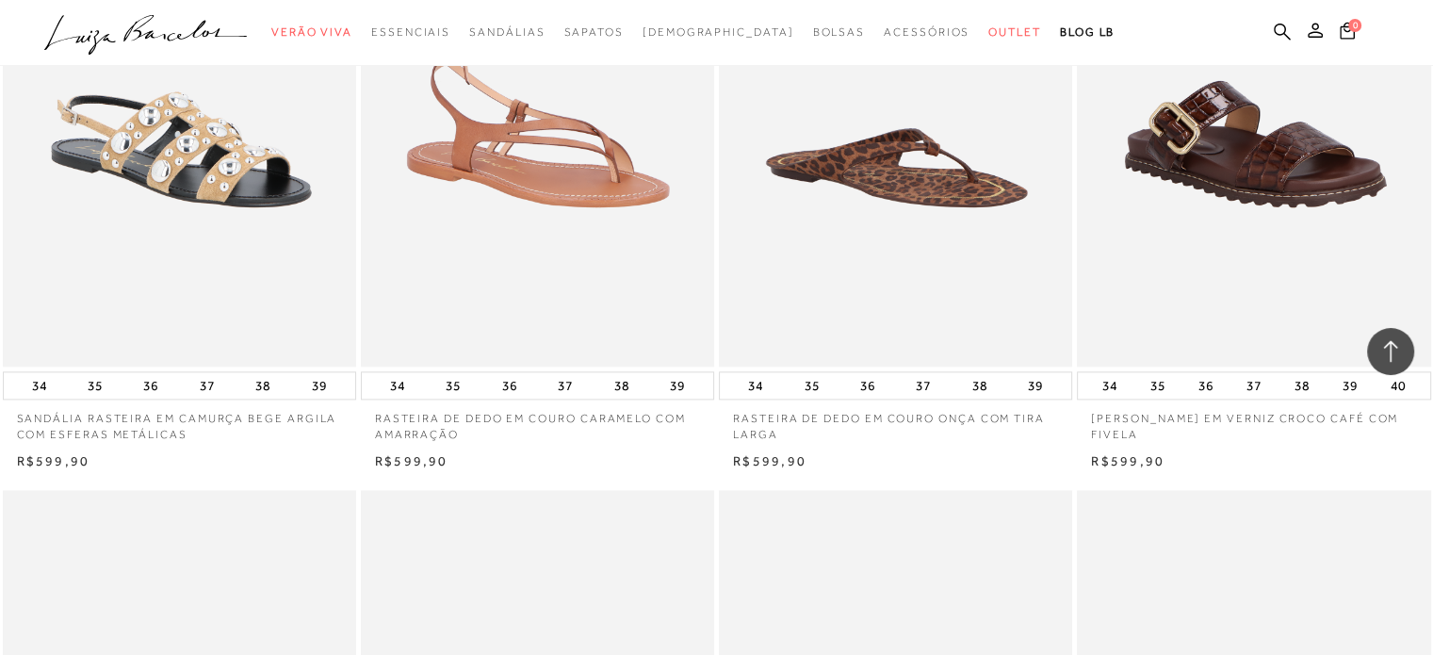
scroll to position [23852, 0]
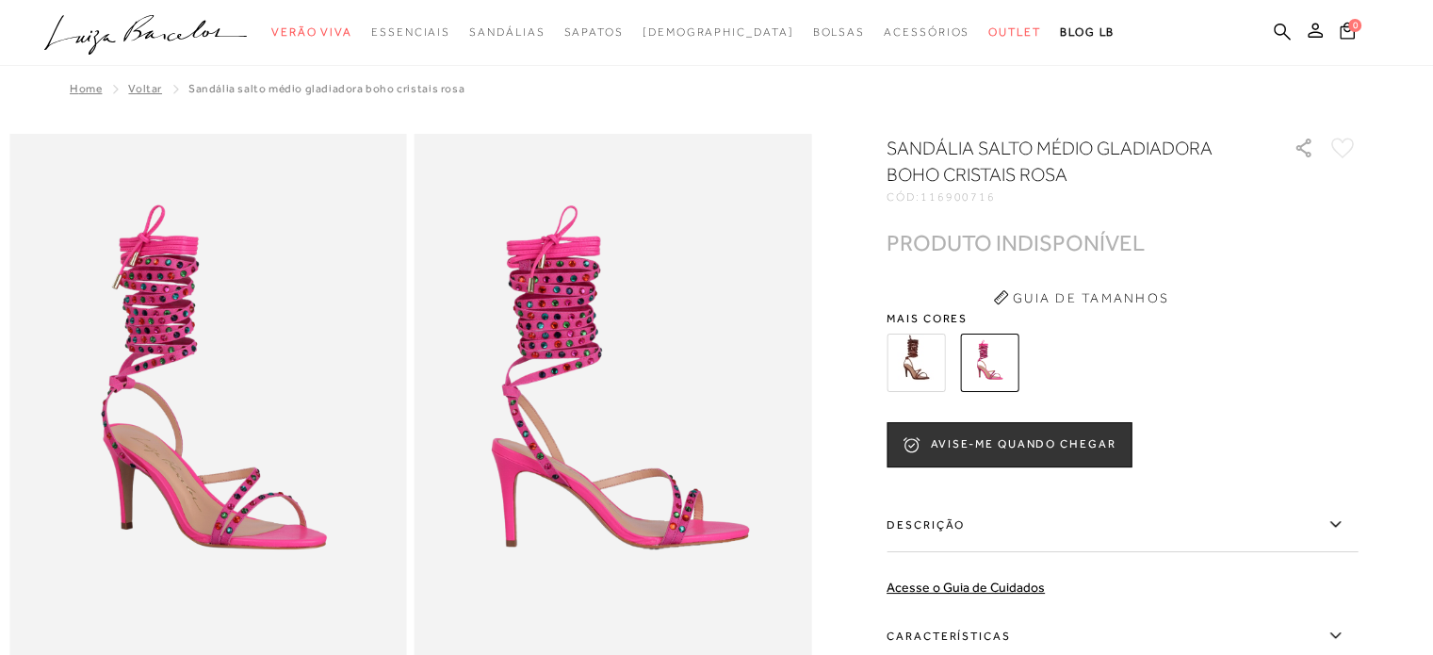
click at [918, 373] on img at bounding box center [915, 362] width 58 height 58
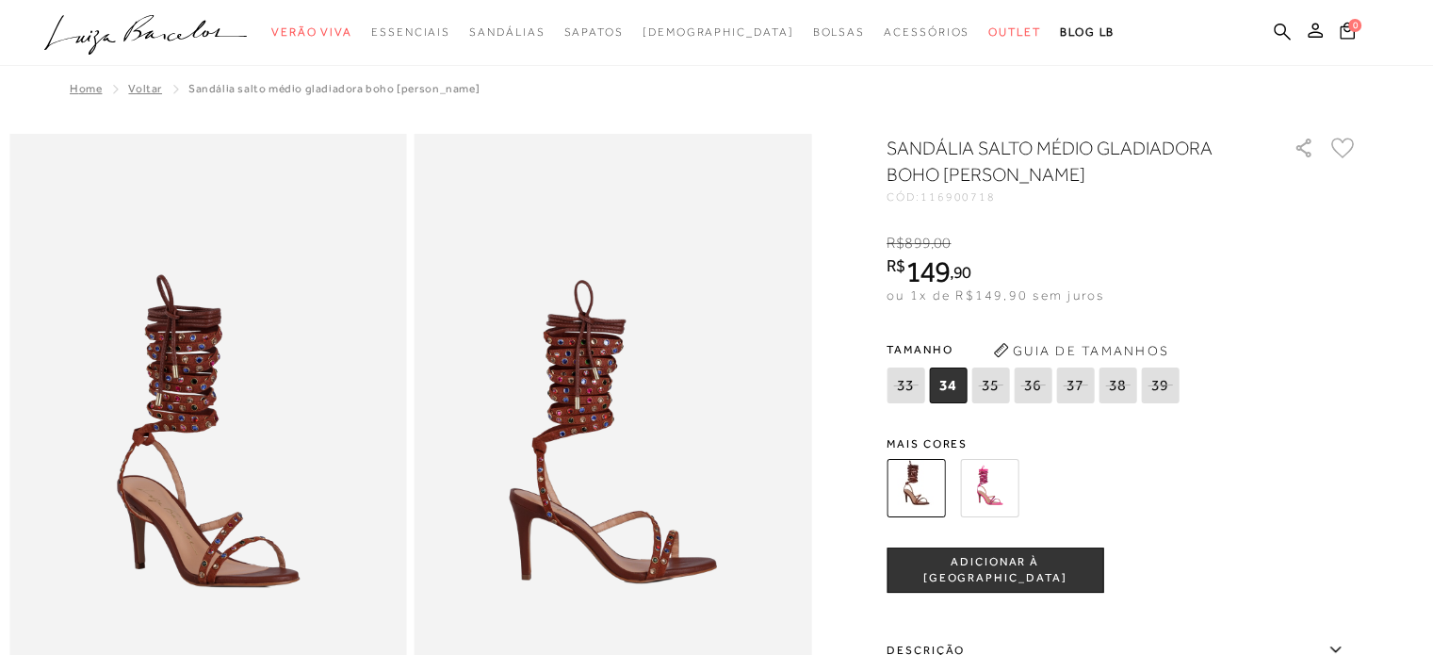
click at [982, 482] on img at bounding box center [989, 488] width 58 height 58
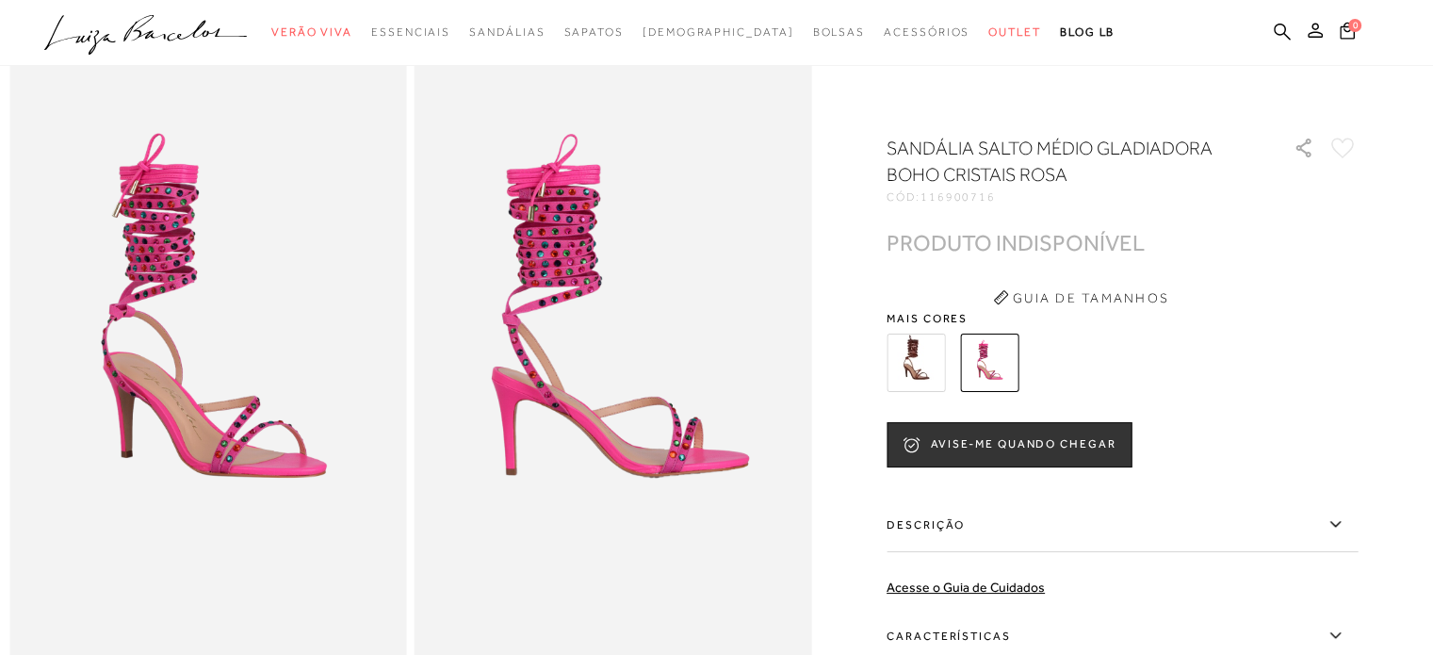
scroll to position [75, 0]
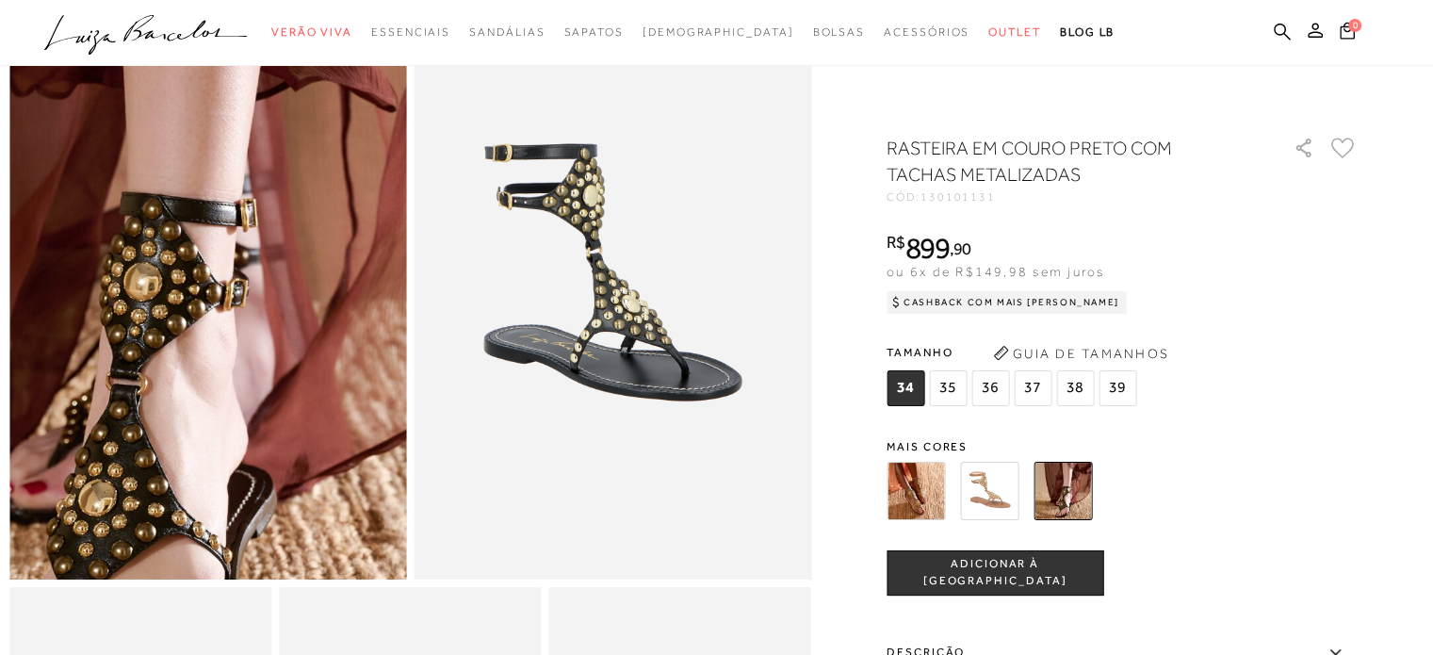
scroll to position [151, 0]
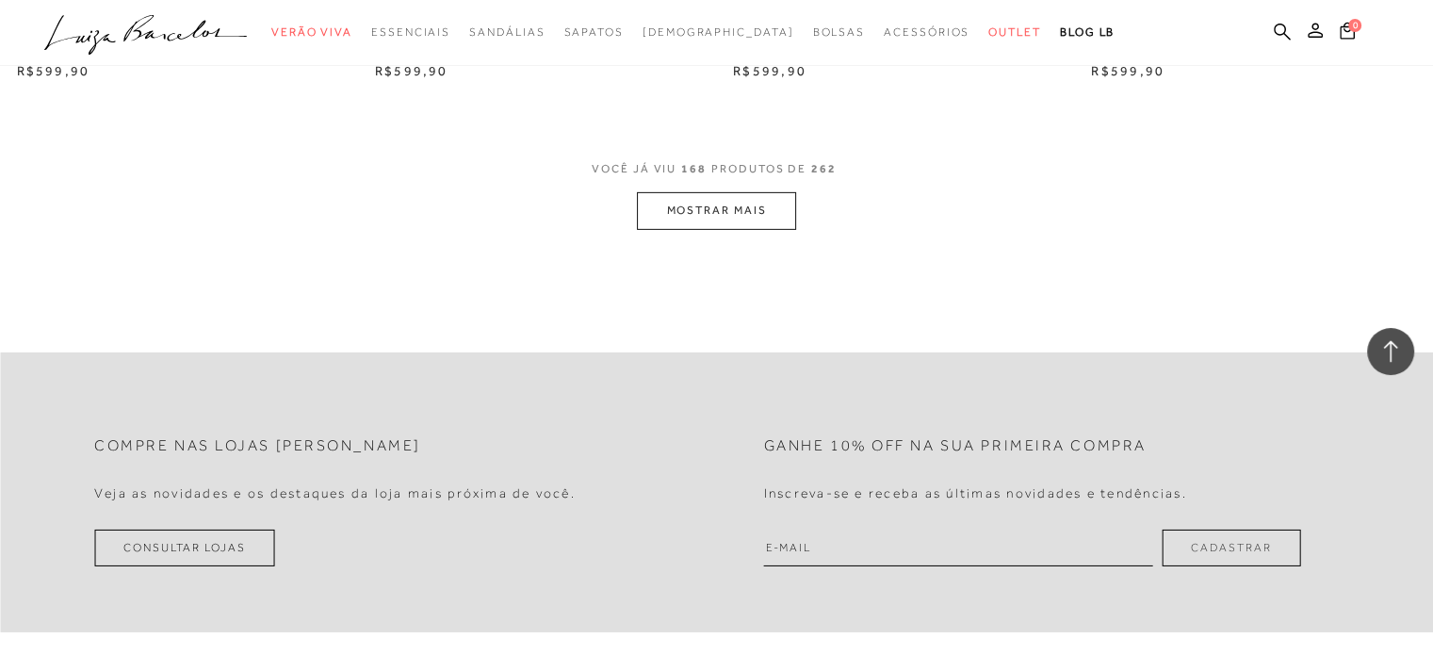
scroll to position [27469, 0]
click at [763, 228] on button "MOSTRAR MAIS" at bounding box center [716, 209] width 158 height 37
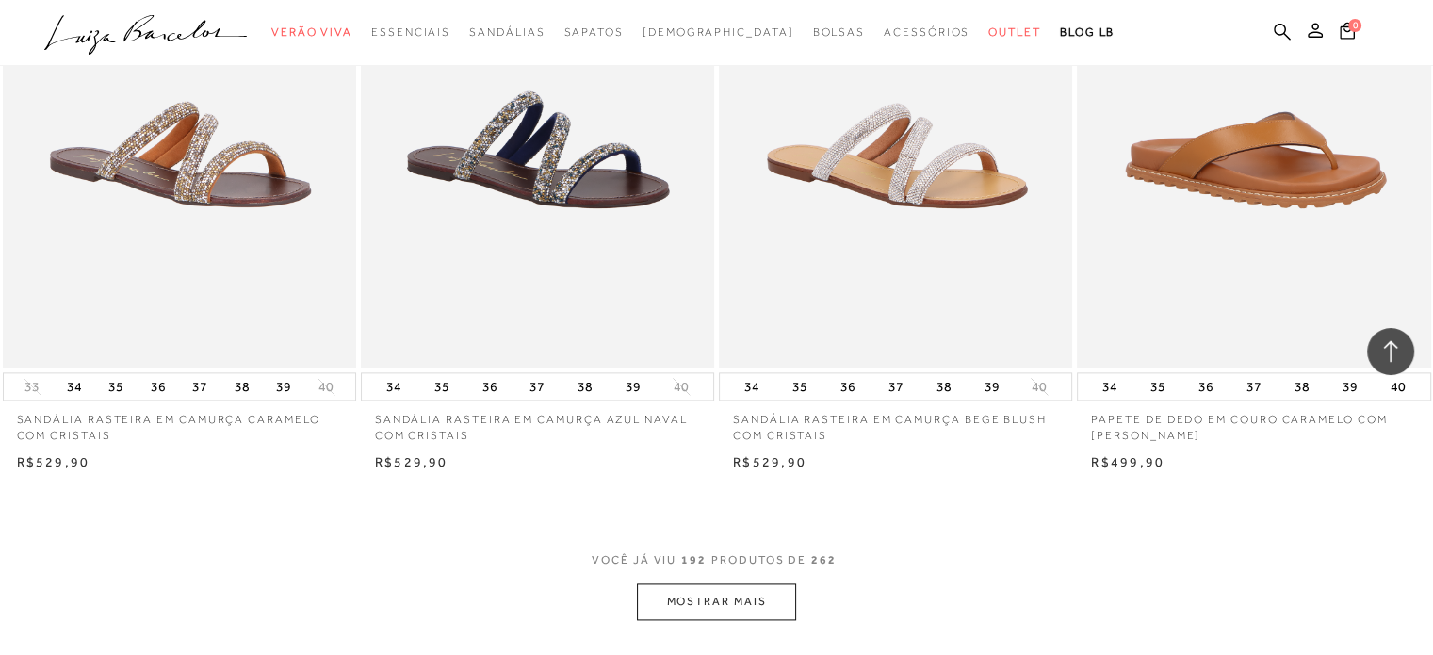
scroll to position [31049, 0]
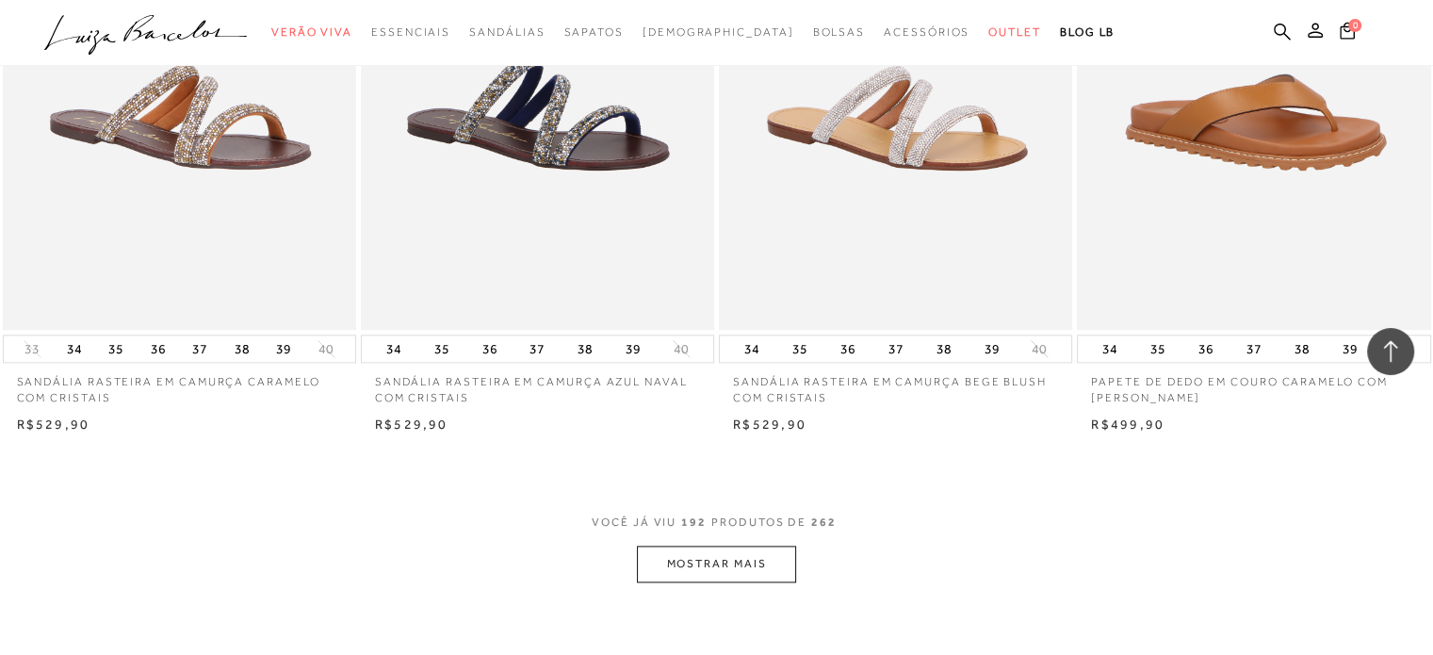
click at [711, 561] on button "MOSTRAR MAIS" at bounding box center [716, 563] width 158 height 37
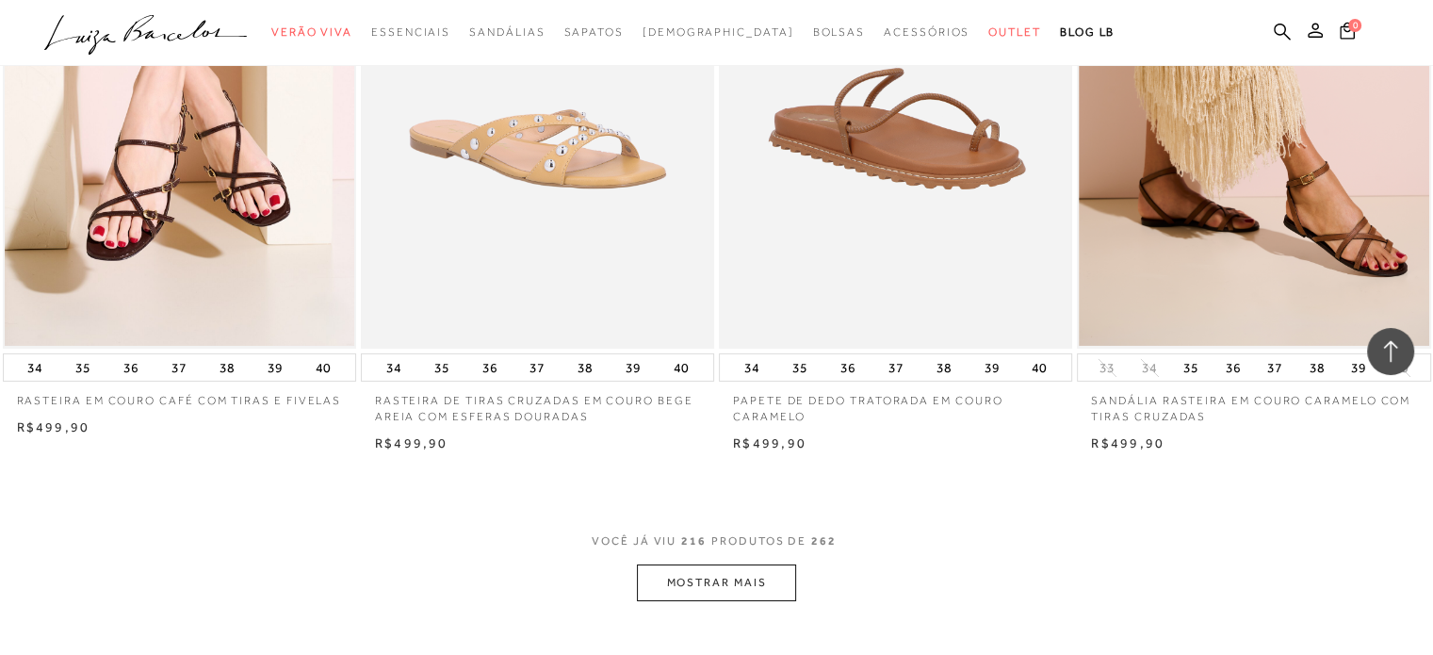
scroll to position [35156, 0]
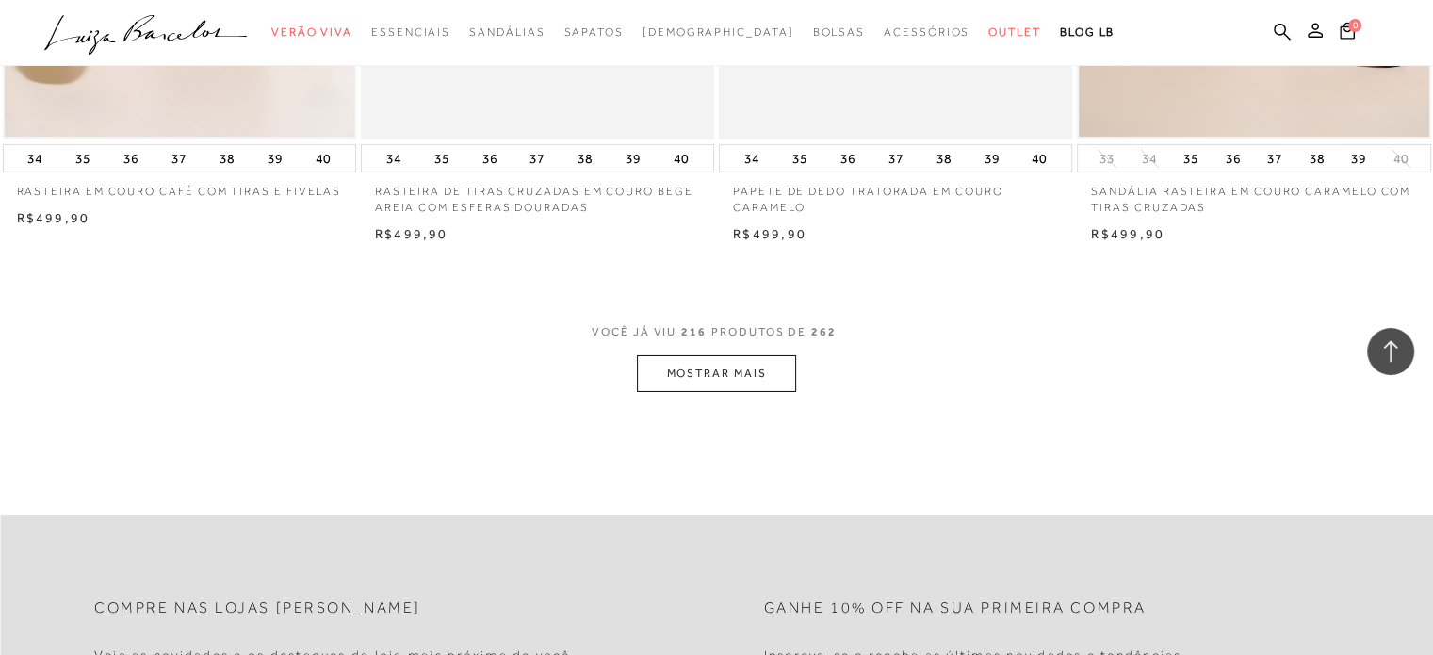
click at [728, 348] on span "VOCÊ JÁ VIU 216 PRODUTOS DE 262" at bounding box center [717, 338] width 250 height 34
click at [731, 357] on button "MOSTRAR MAIS" at bounding box center [716, 373] width 158 height 37
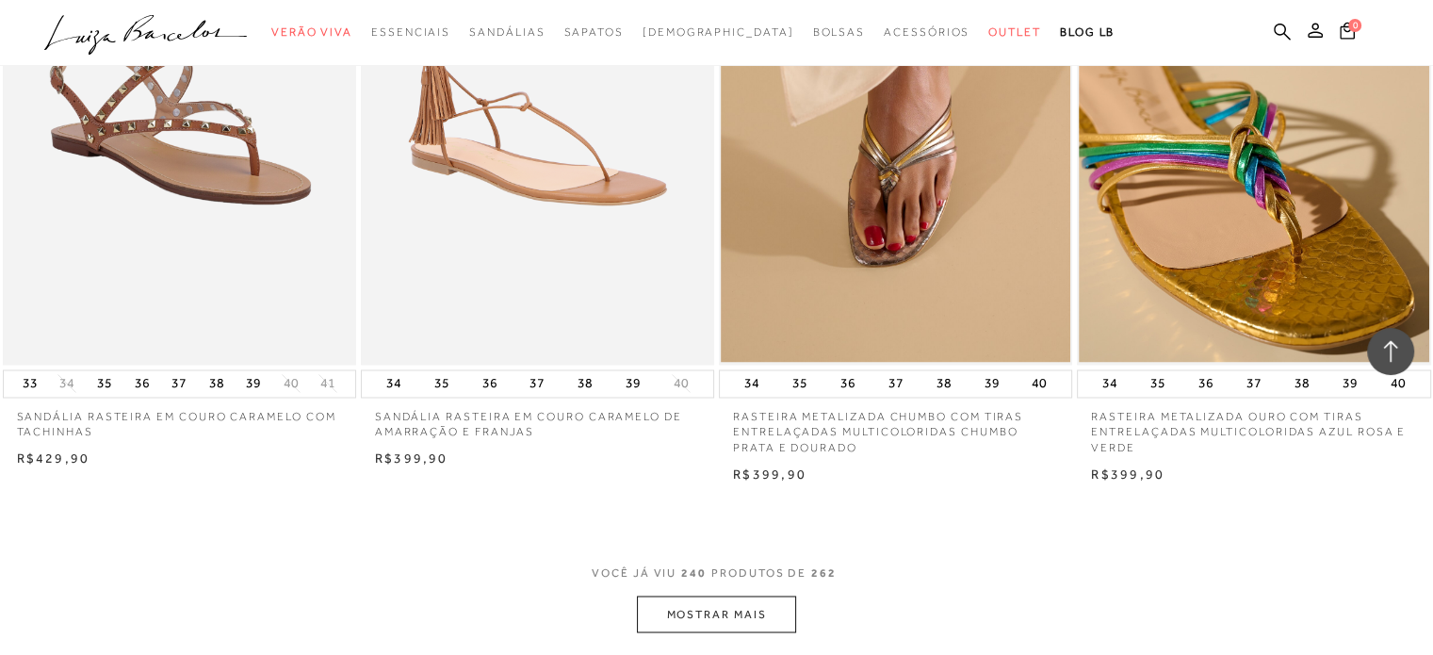
scroll to position [38886, 0]
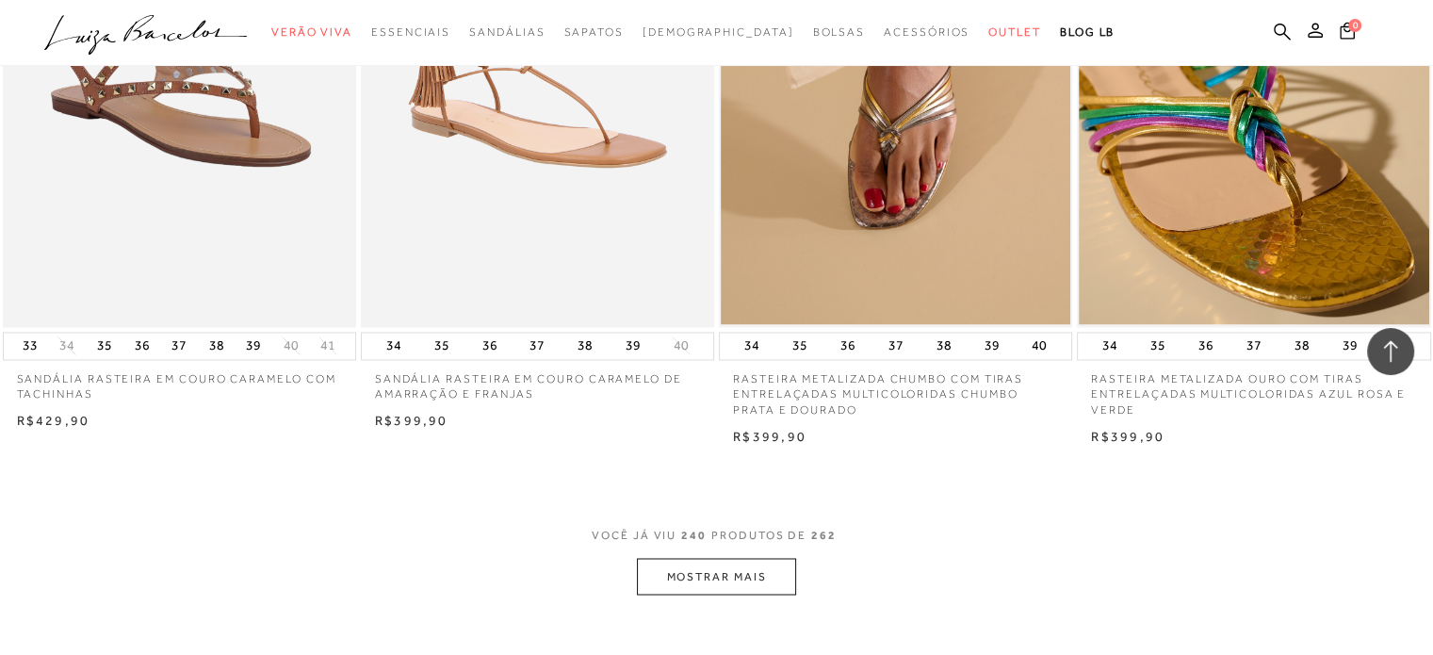
click at [733, 579] on button "MOSTRAR MAIS" at bounding box center [716, 576] width 158 height 37
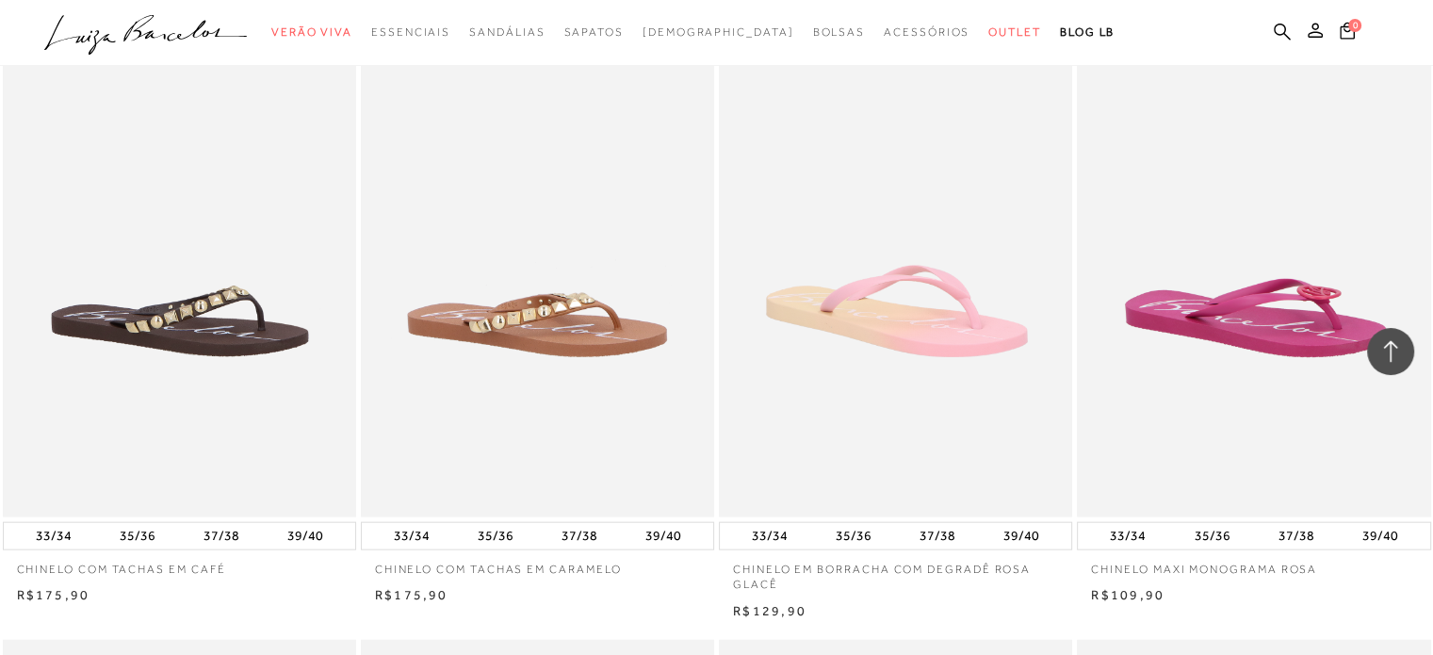
scroll to position [40017, 0]
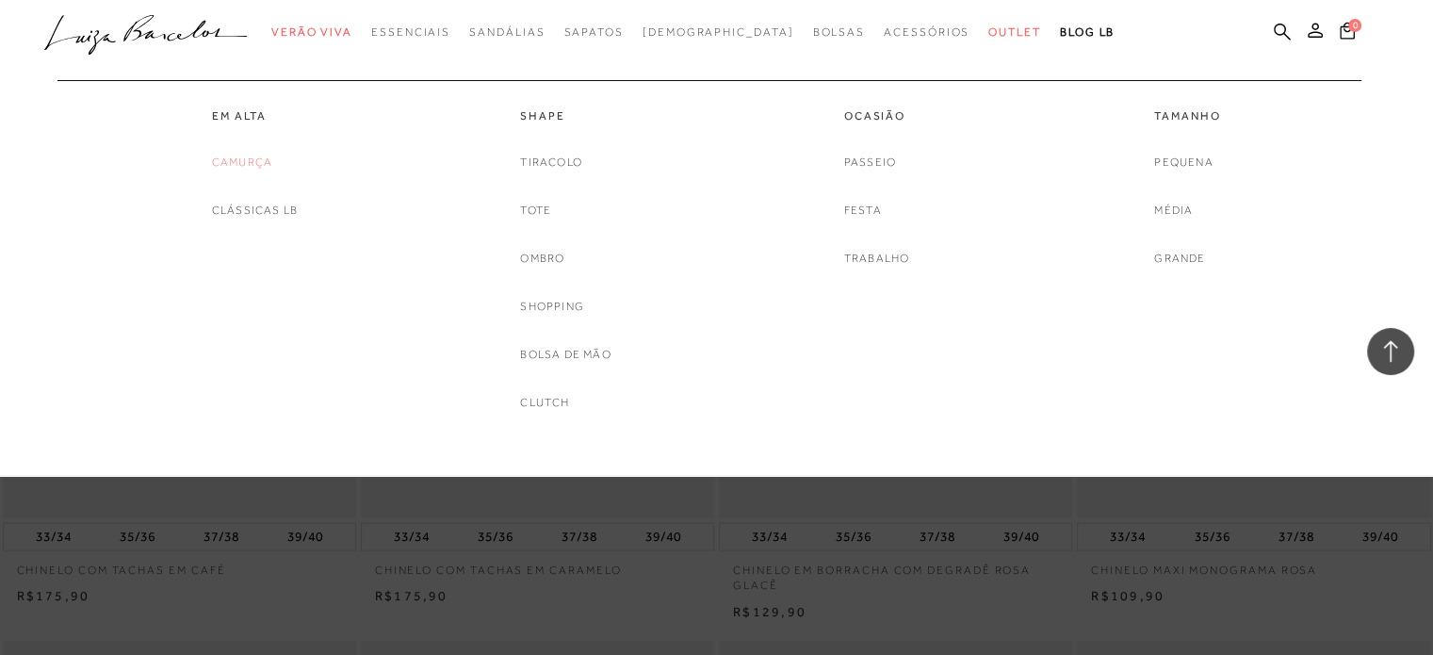
click at [230, 156] on link "Camurça" at bounding box center [242, 163] width 60 height 20
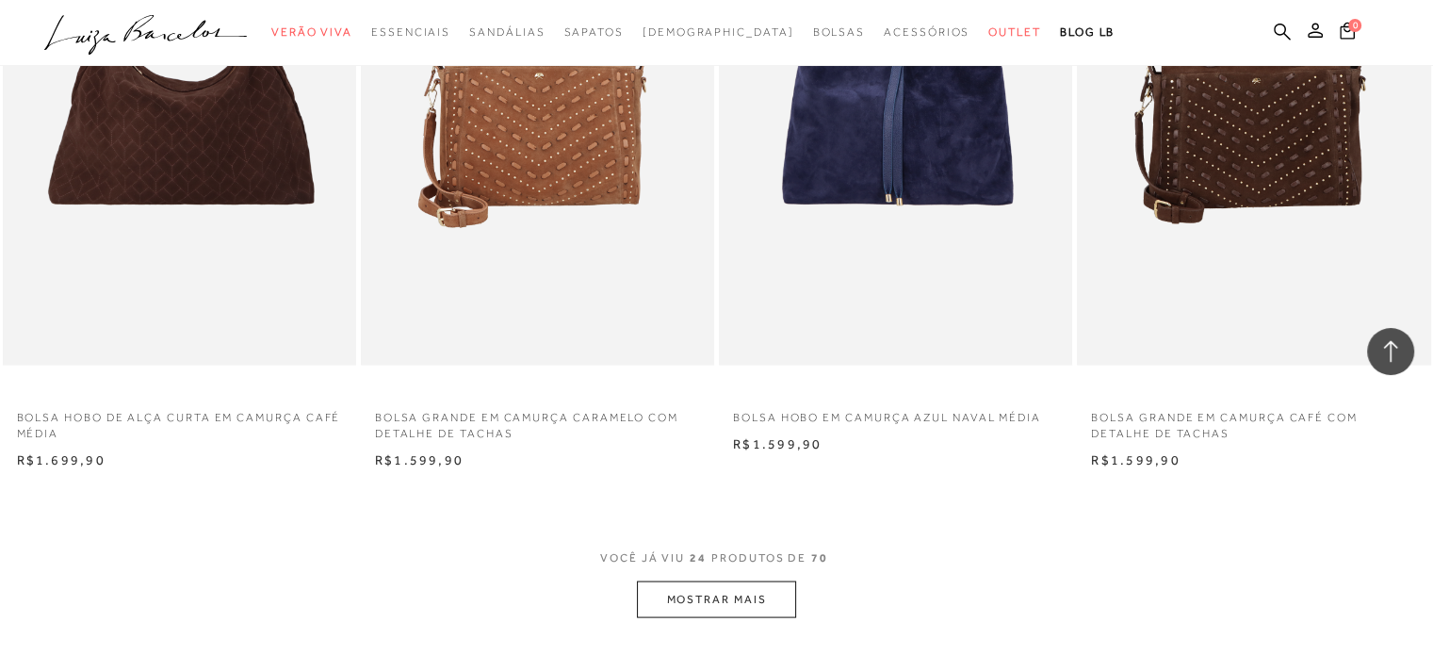
scroll to position [3580, 0]
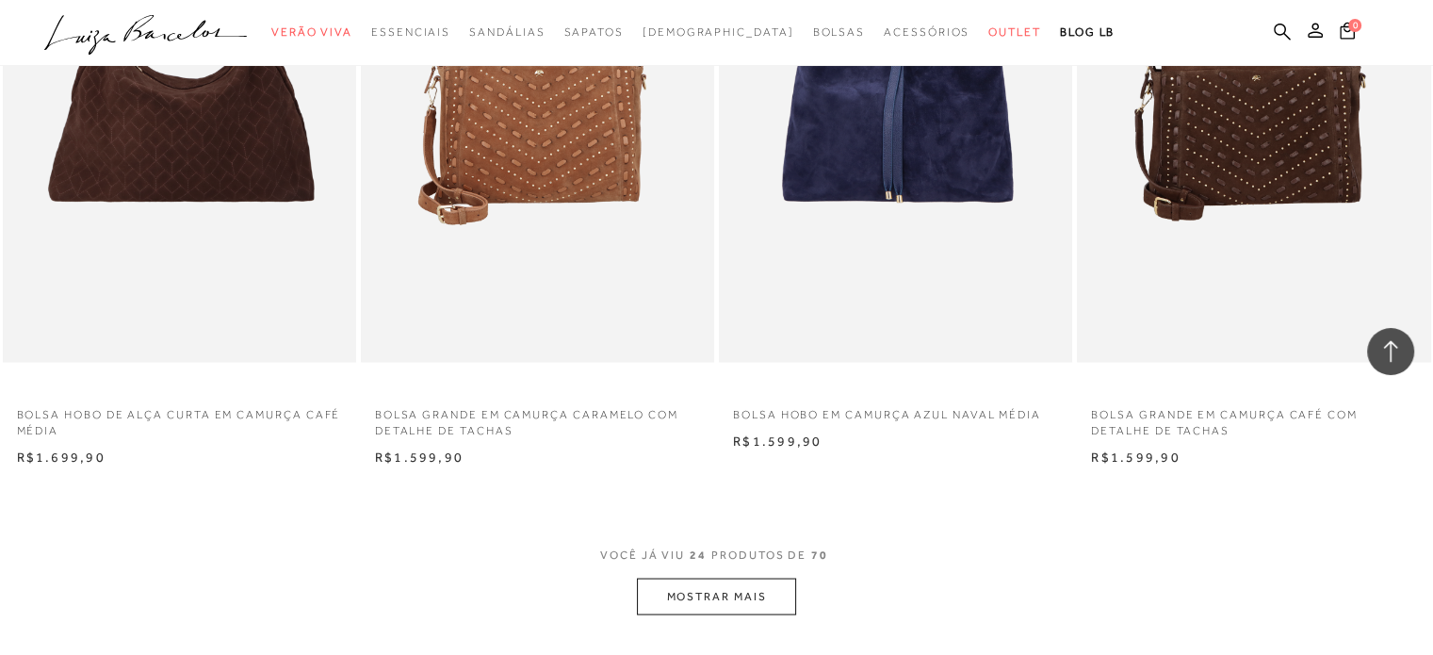
click at [691, 590] on button "MOSTRAR MAIS" at bounding box center [716, 595] width 158 height 37
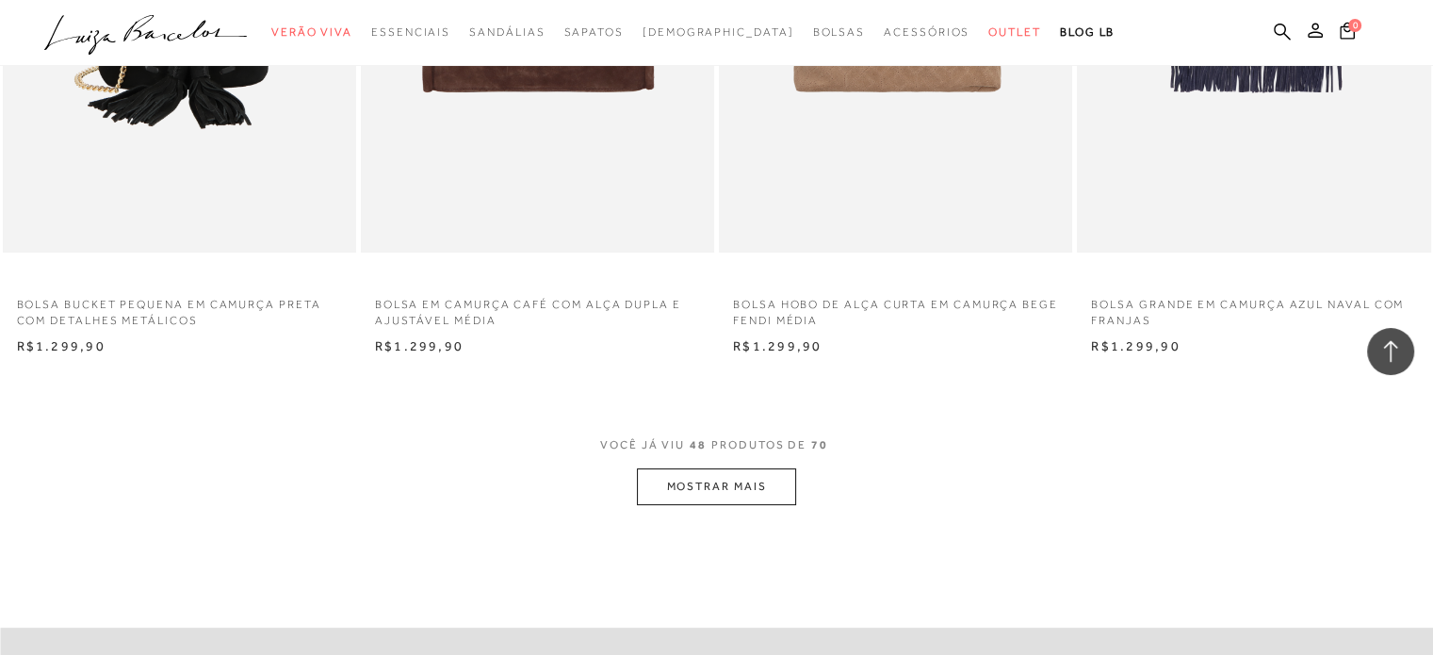
scroll to position [7951, 0]
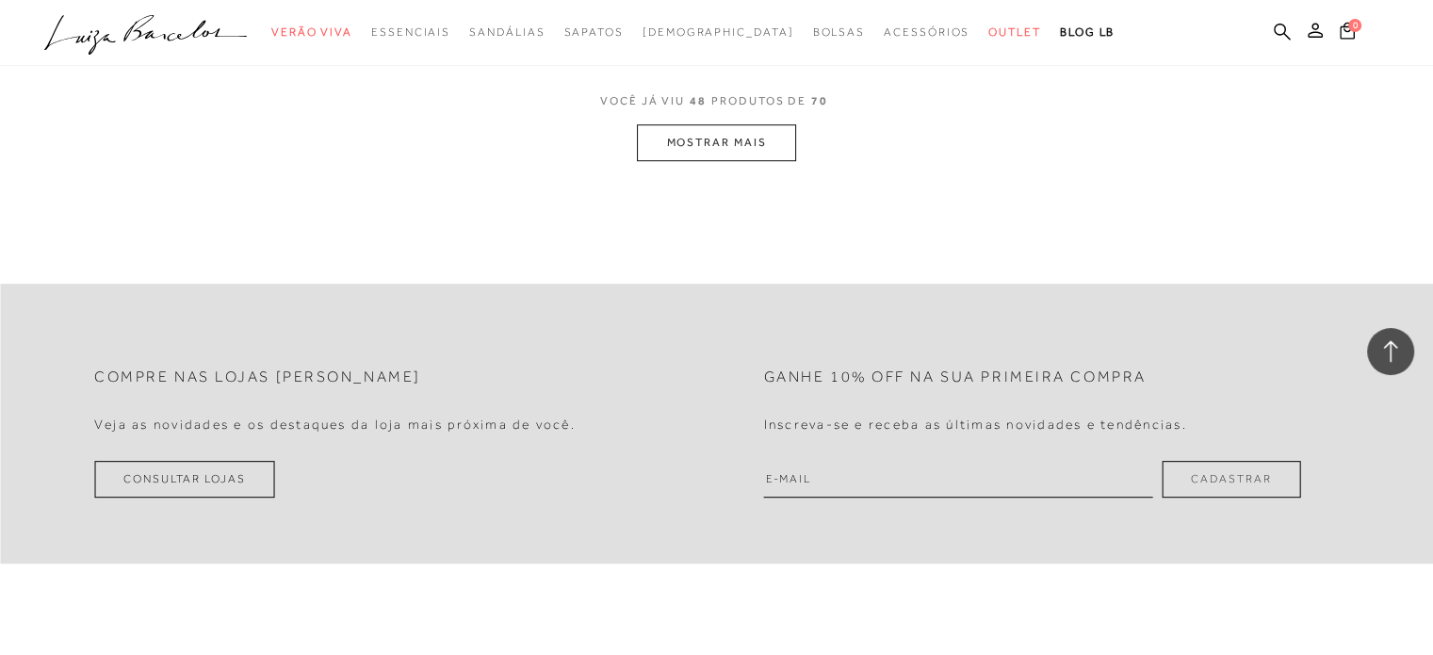
click at [739, 151] on button "MOSTRAR MAIS" at bounding box center [716, 142] width 158 height 37
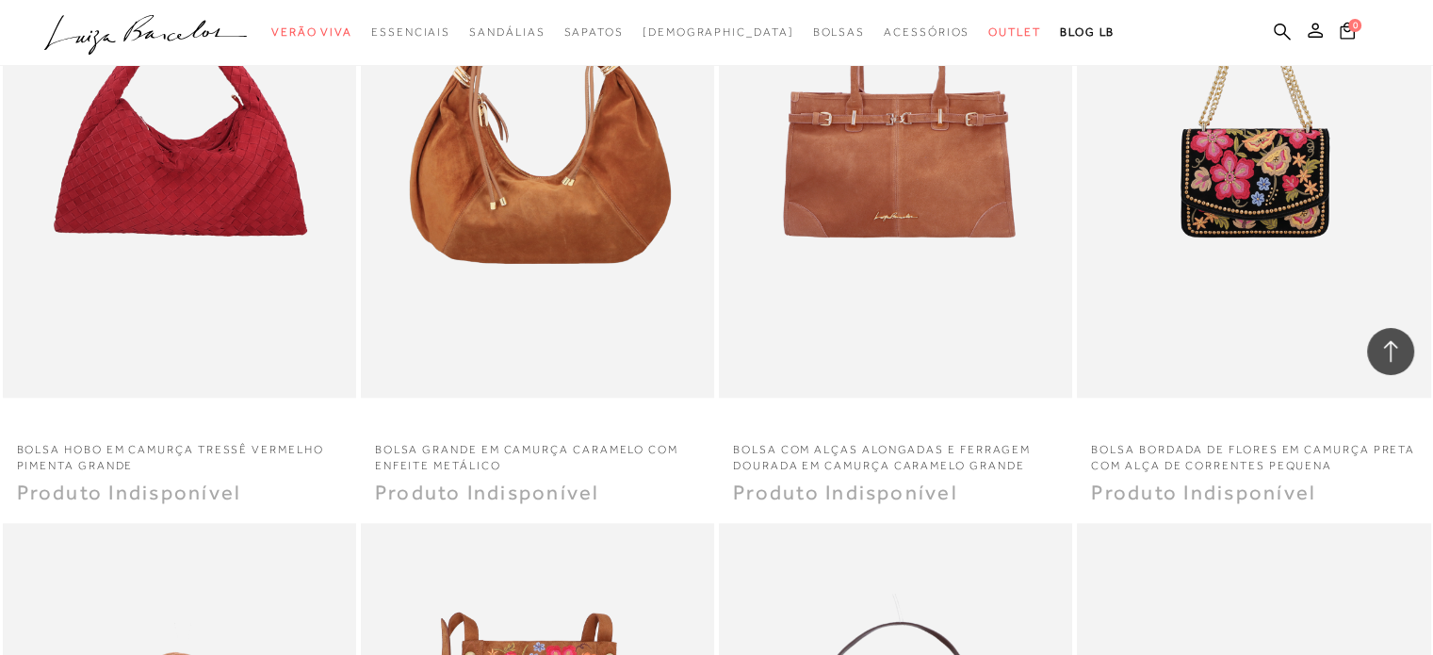
scroll to position [9458, 0]
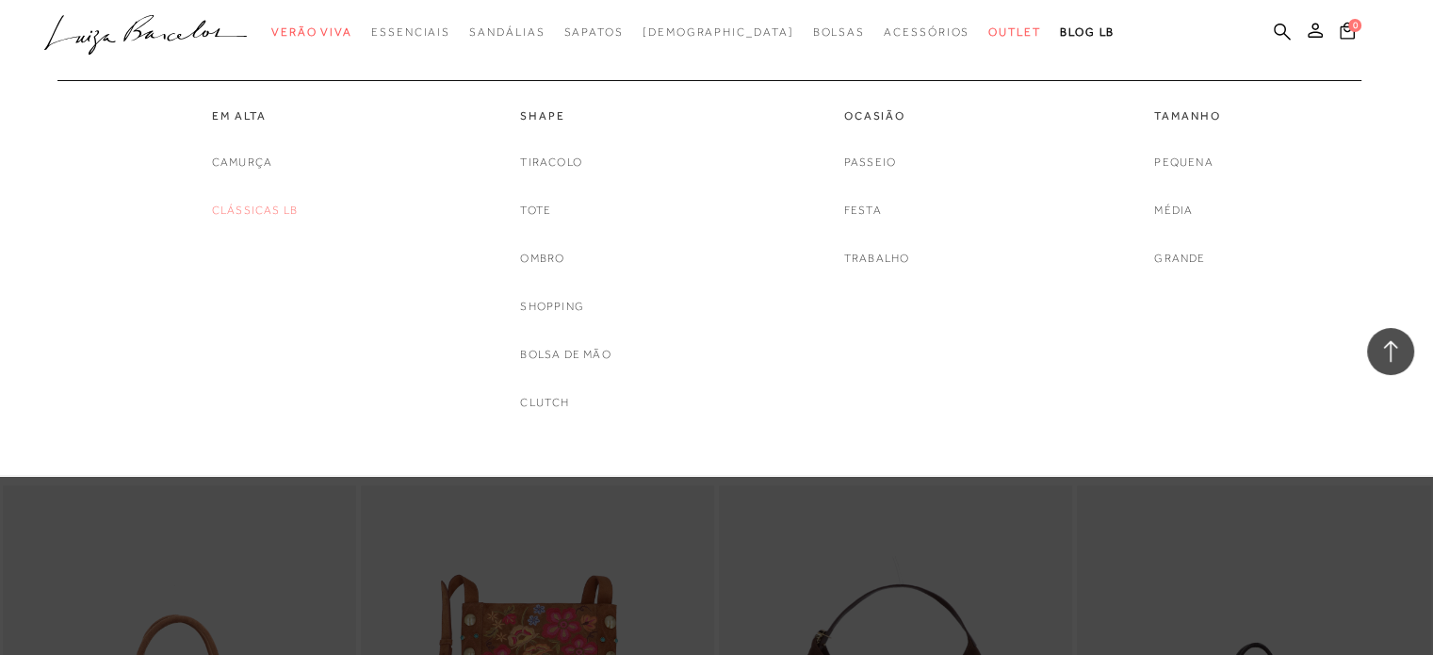
click at [261, 201] on link "Clássicas LB" at bounding box center [255, 211] width 86 height 20
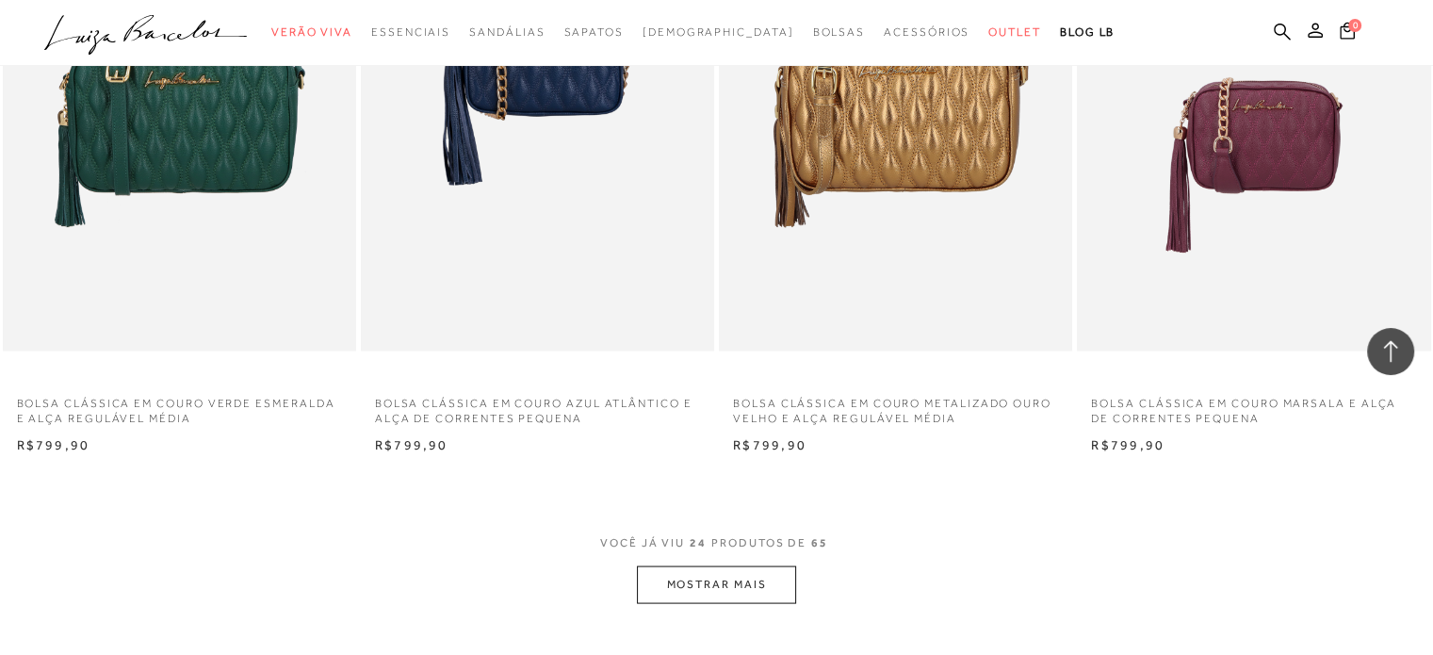
scroll to position [3580, 0]
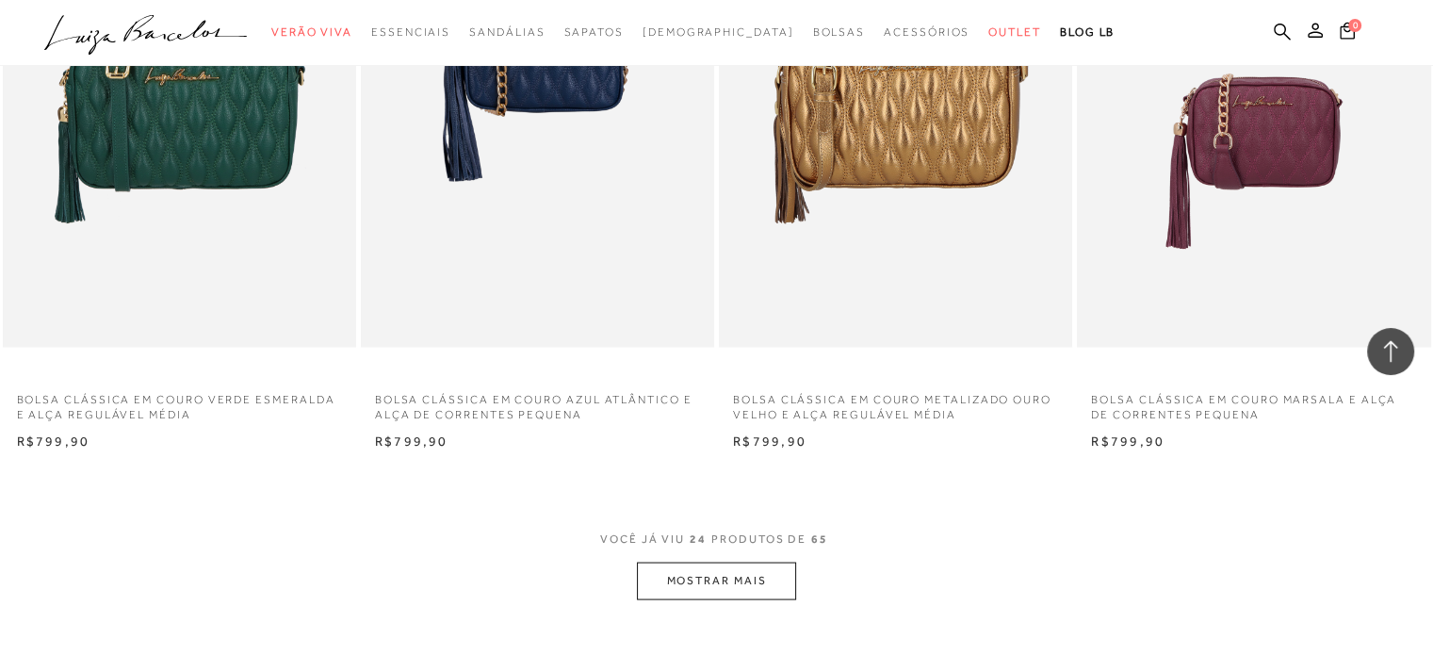
click at [728, 577] on button "MOSTRAR MAIS" at bounding box center [716, 579] width 158 height 37
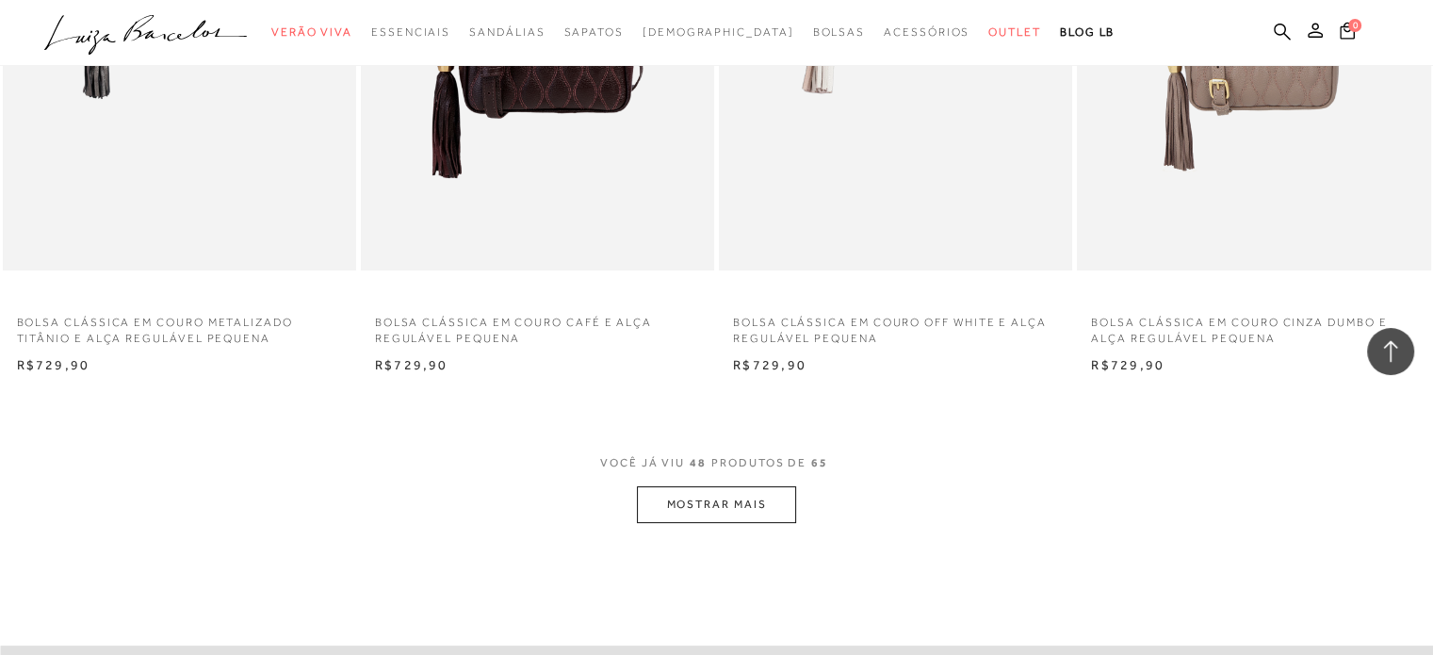
scroll to position [7649, 0]
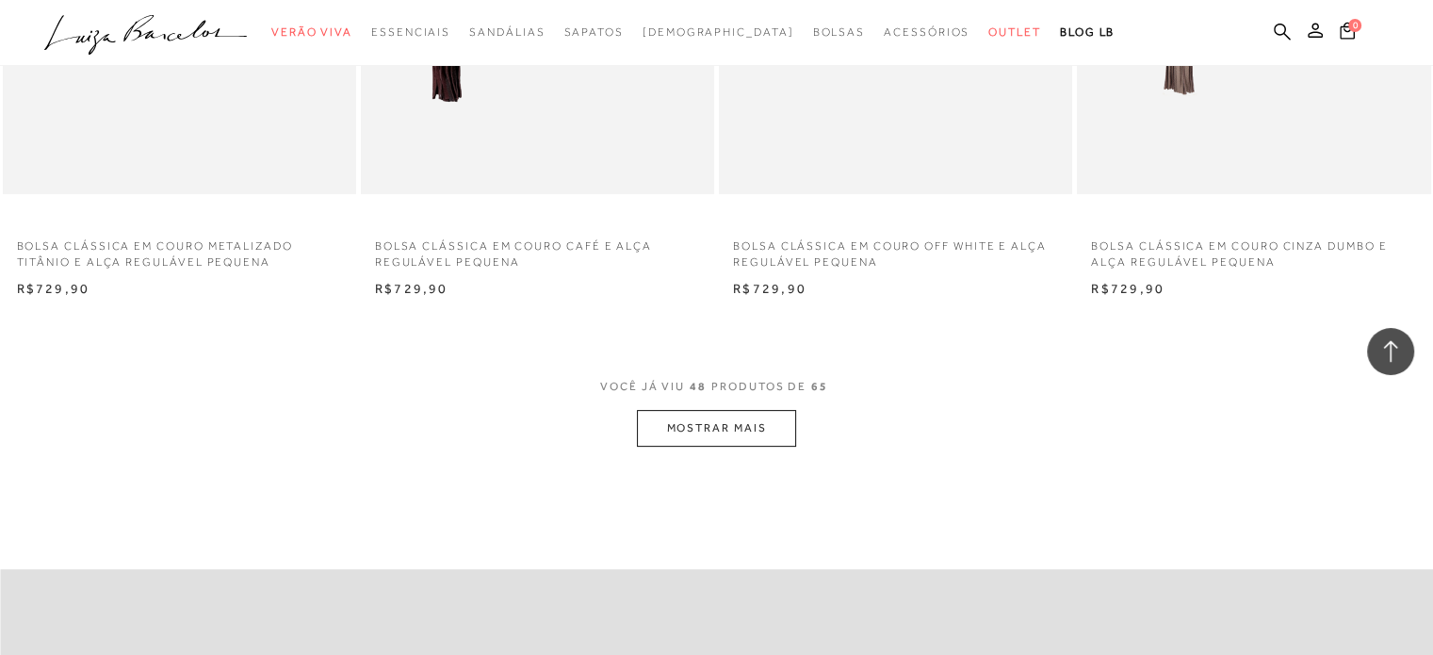
click at [750, 440] on button "MOSTRAR MAIS" at bounding box center [716, 428] width 158 height 37
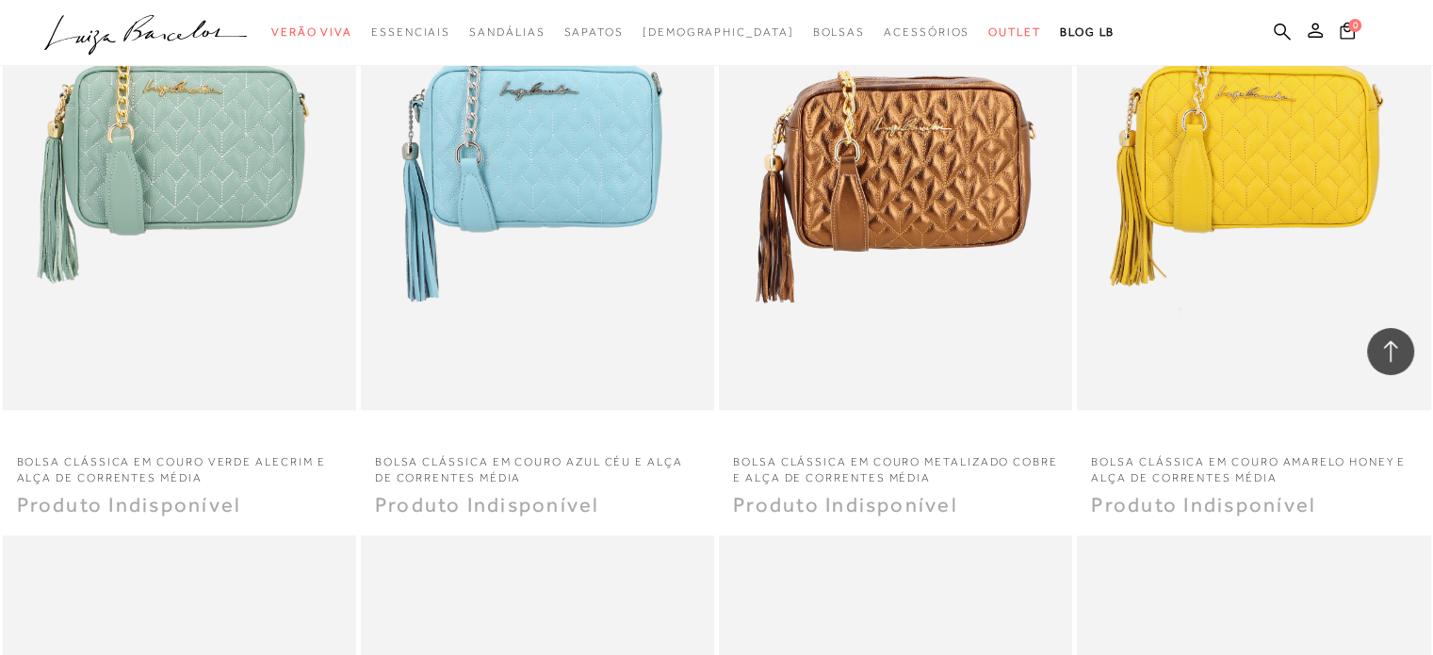
scroll to position [8780, 0]
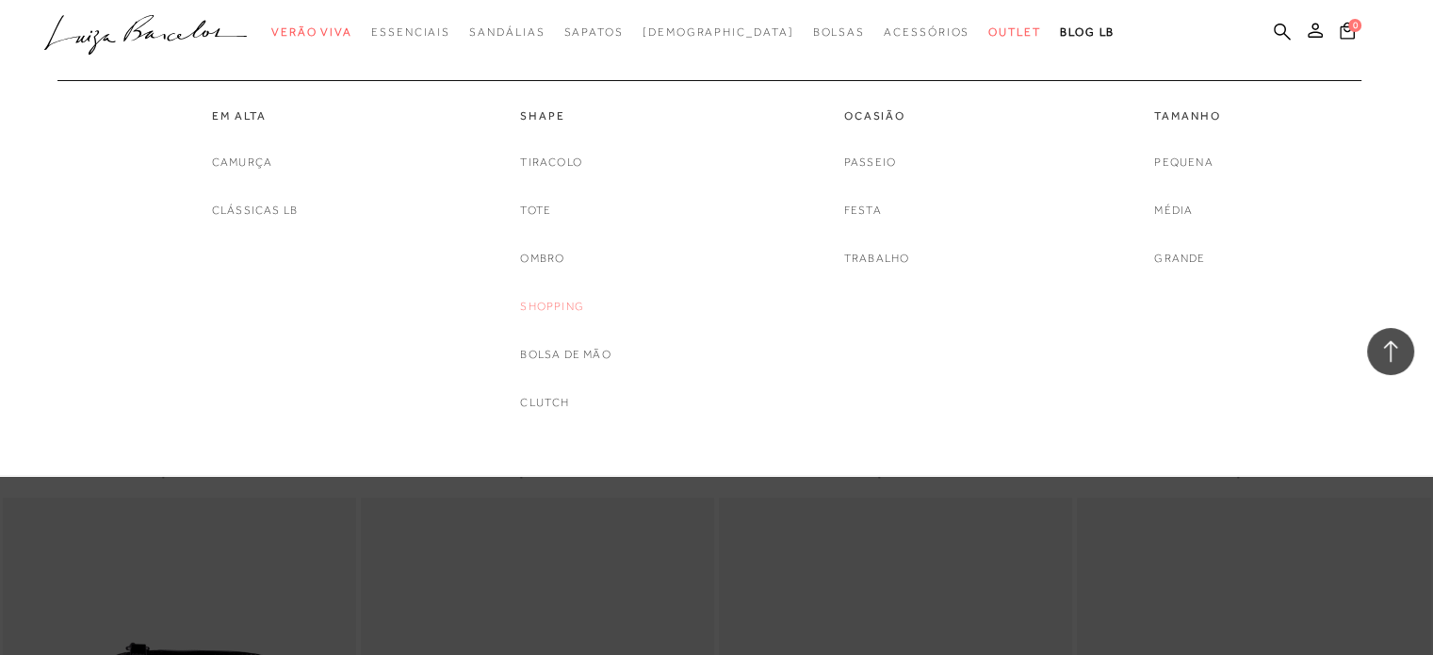
click at [561, 305] on link "Shopping" at bounding box center [552, 307] width 64 height 20
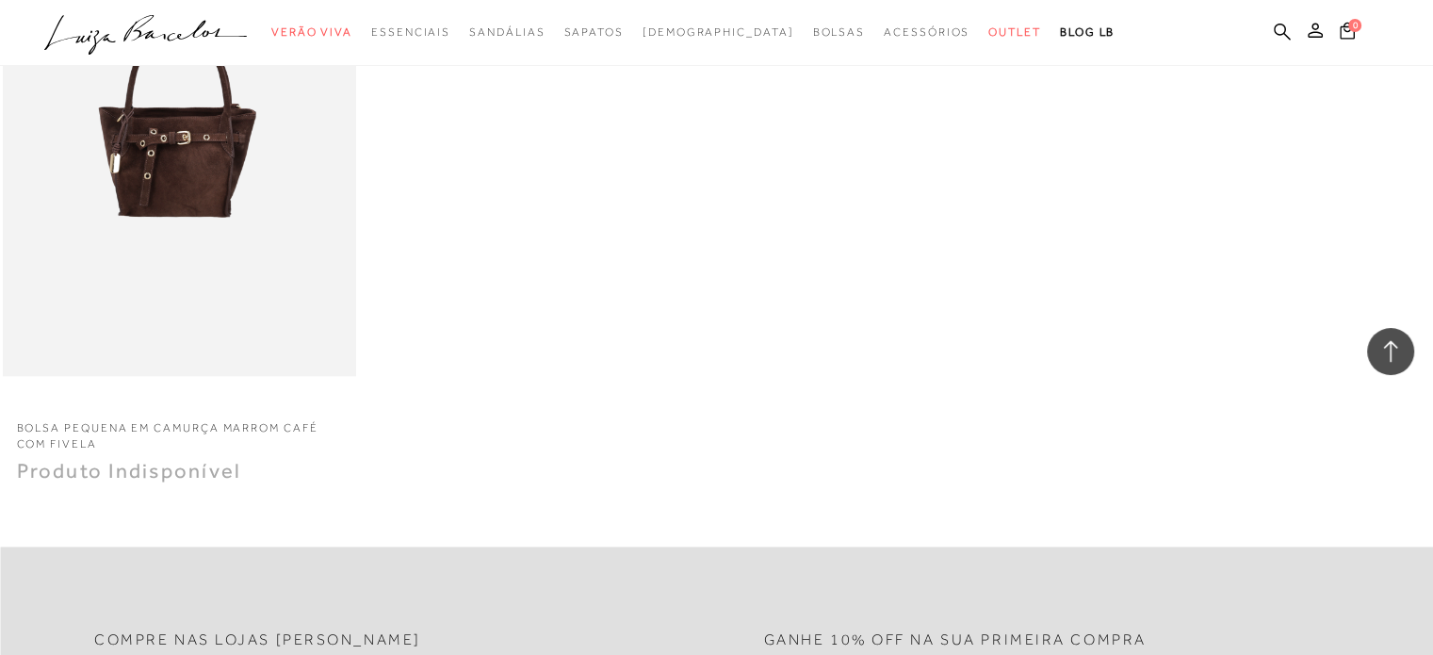
scroll to position [2562, 0]
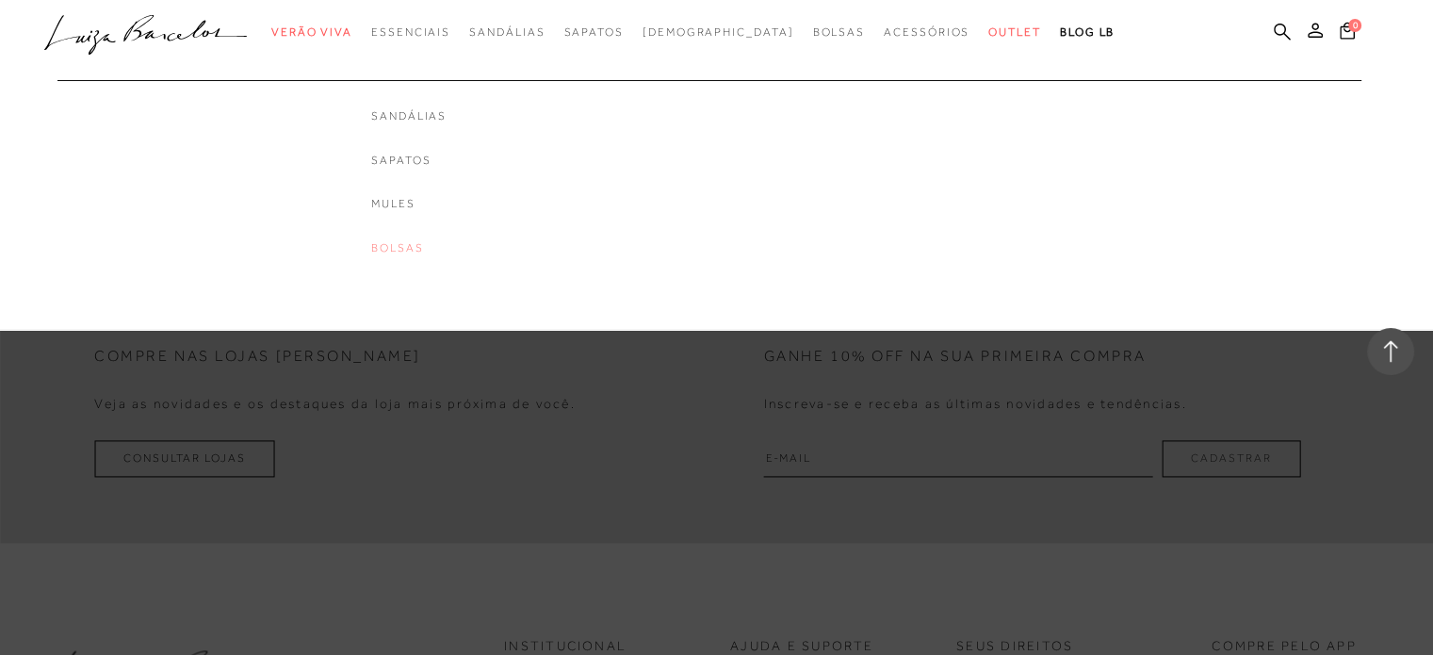
click at [422, 248] on link "Bolsas" at bounding box center [408, 248] width 75 height 16
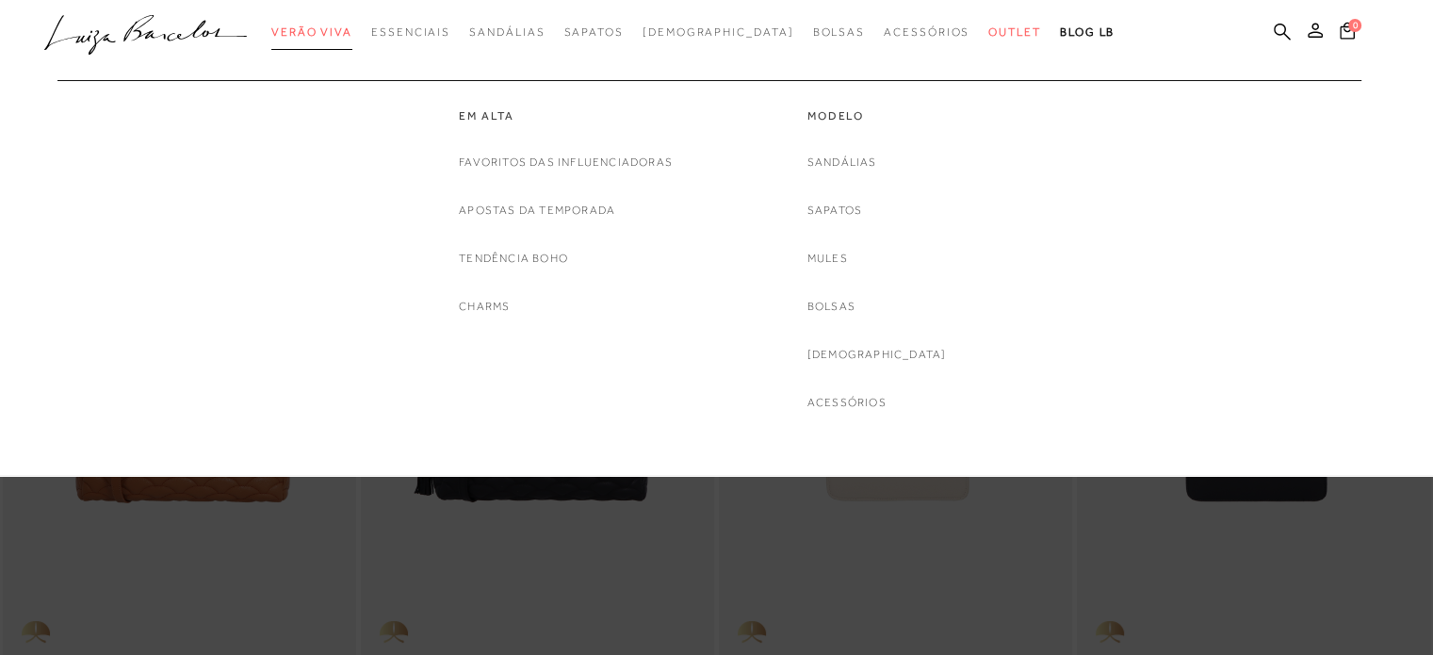
click at [352, 37] on span "Verão Viva" at bounding box center [311, 31] width 81 height 13
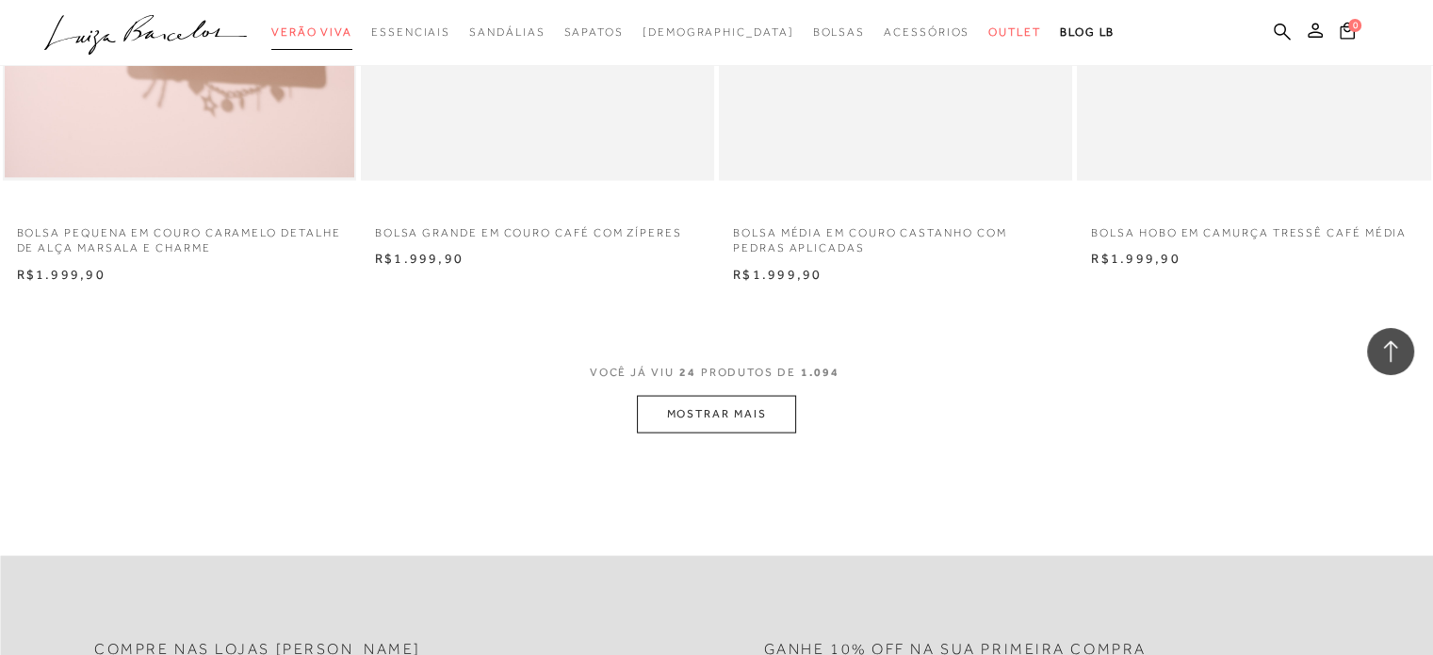
scroll to position [3956, 0]
